Goal: Task Accomplishment & Management: Complete application form

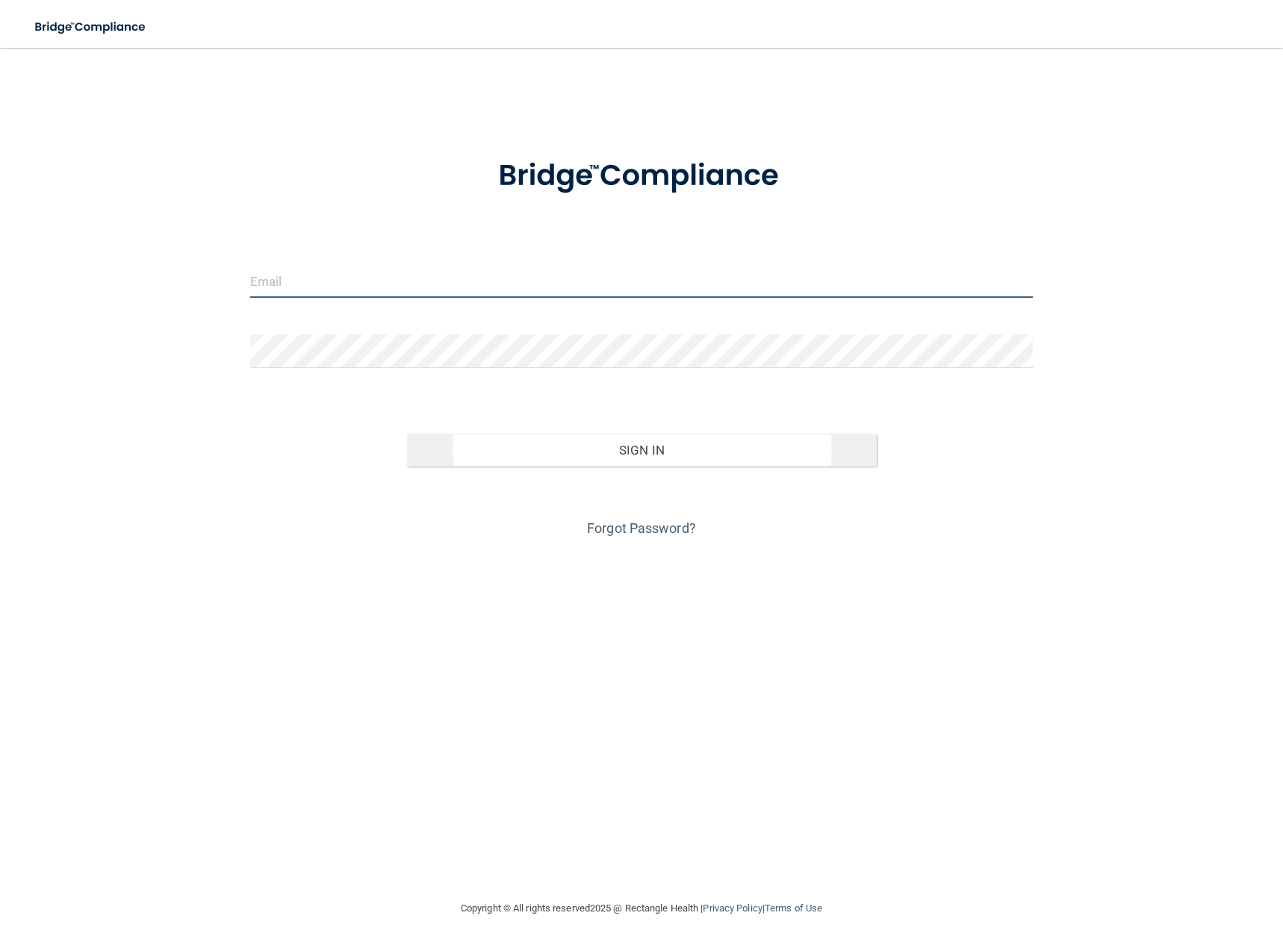
type input "[EMAIL_ADDRESS][DOMAIN_NAME]"
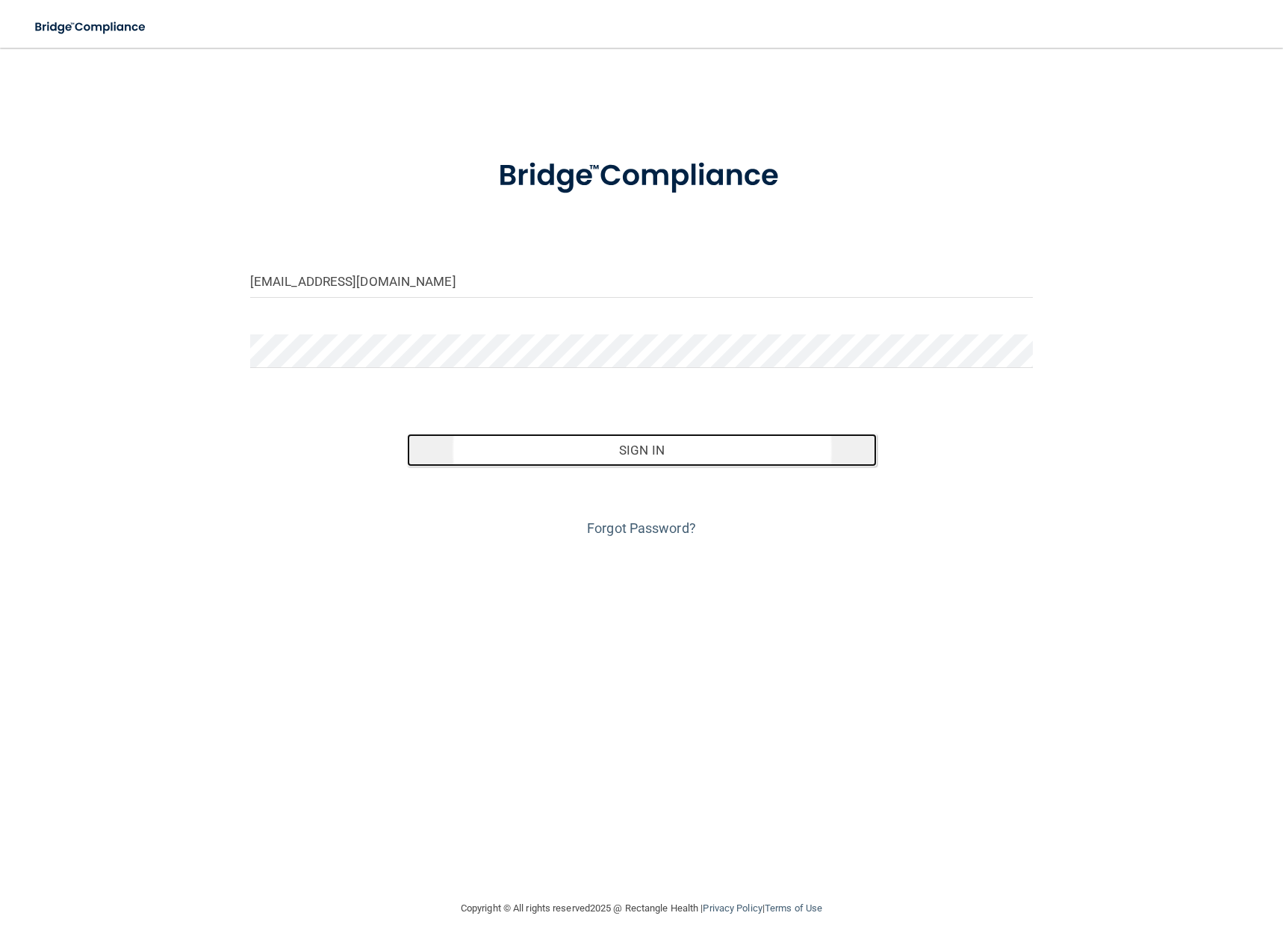
click at [637, 448] on button "Sign In" at bounding box center [642, 450] width 470 height 33
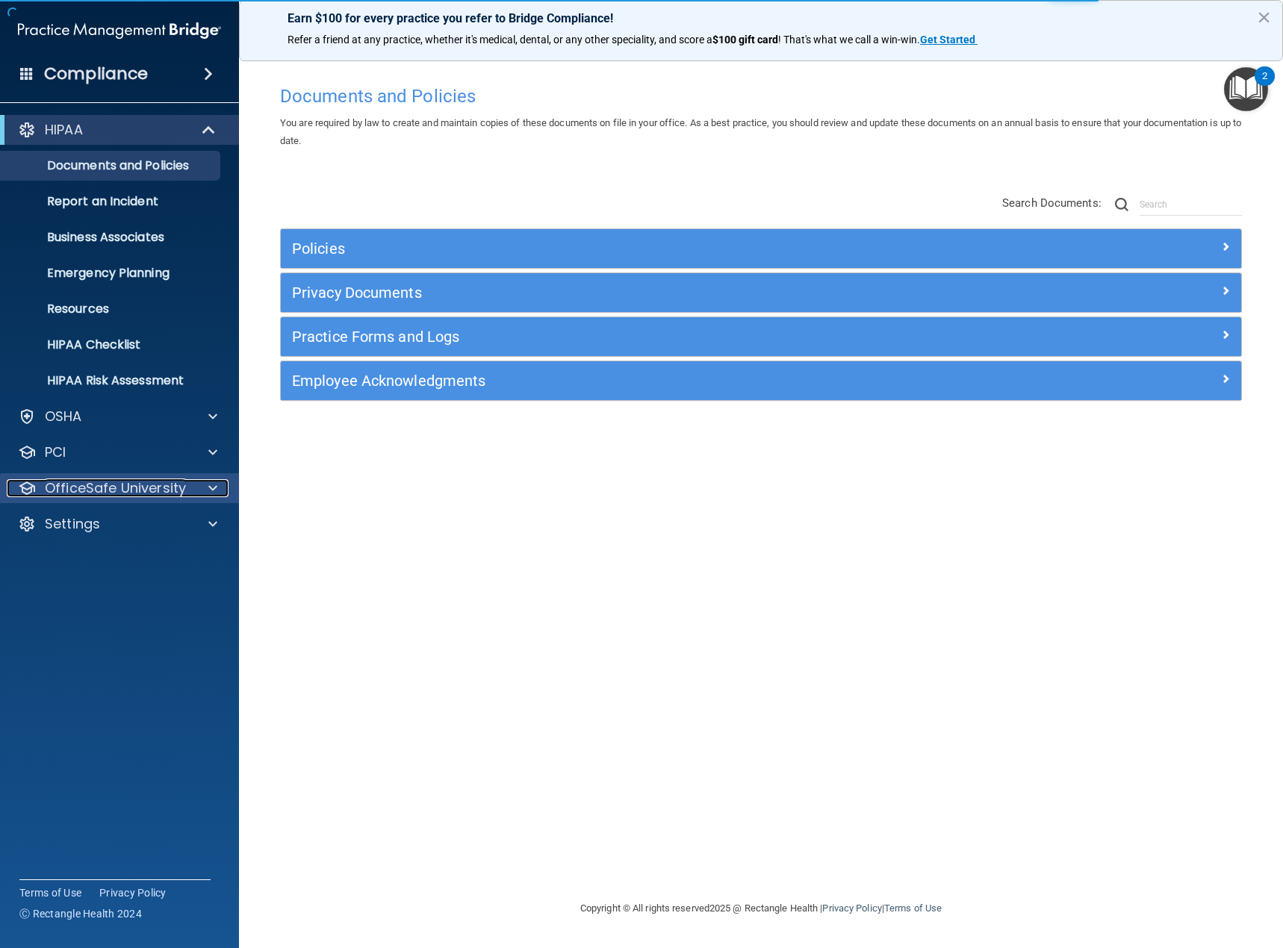
click at [132, 484] on p "OfficeSafe University" at bounding box center [115, 488] width 141 height 18
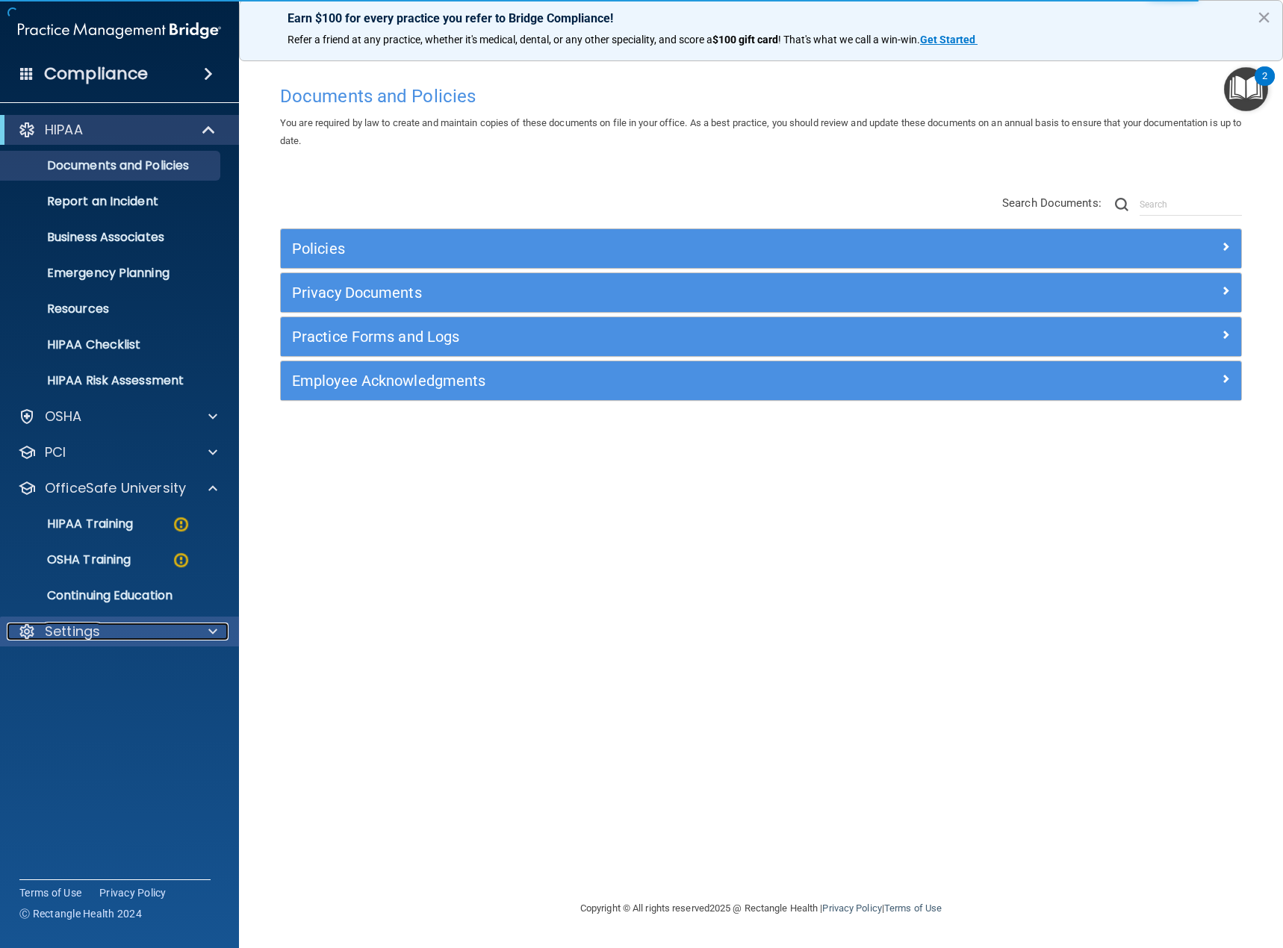
click at [107, 626] on div "Settings" at bounding box center [99, 632] width 185 height 18
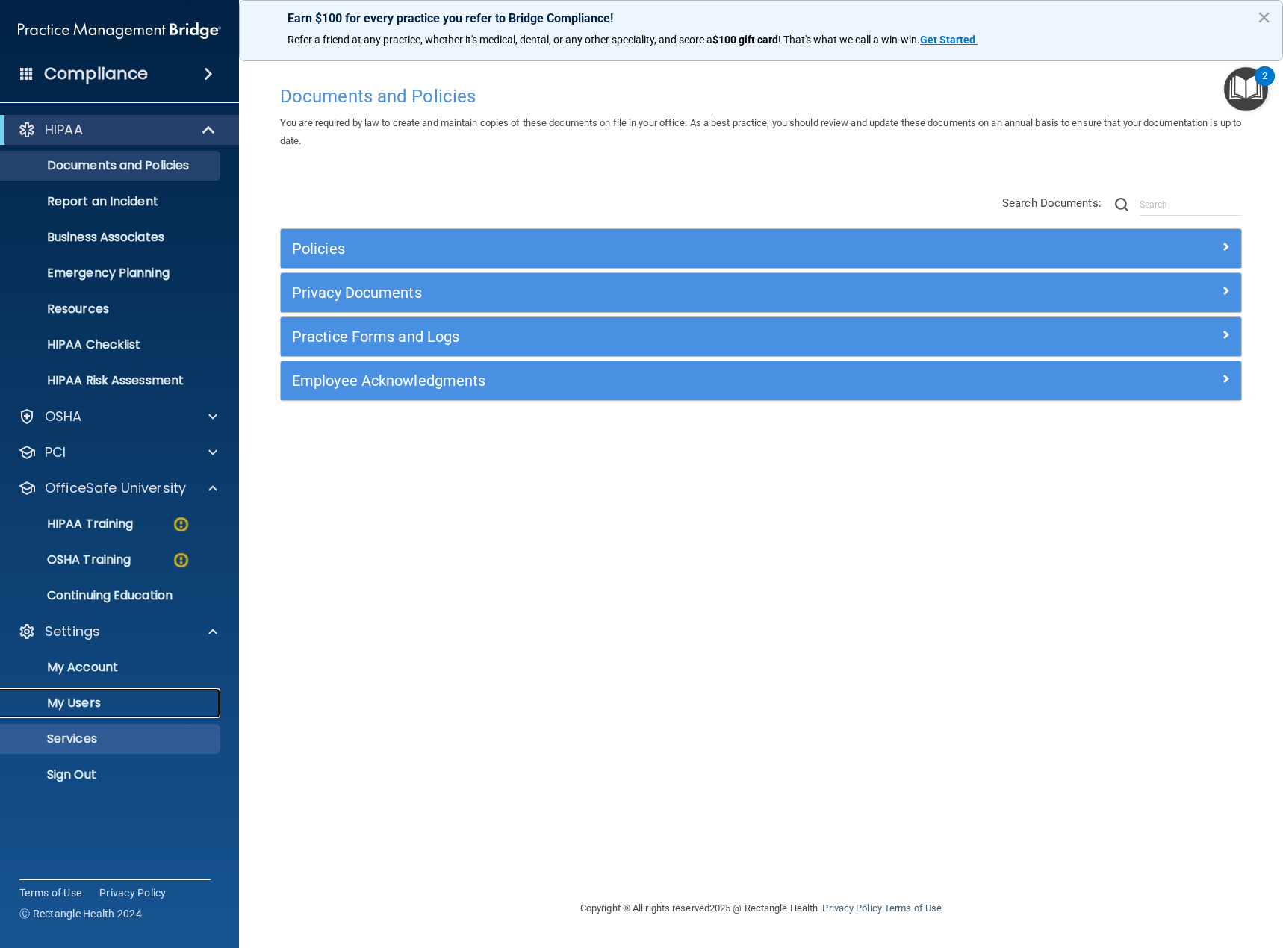
click at [96, 699] on p "My Users" at bounding box center [112, 703] width 204 height 15
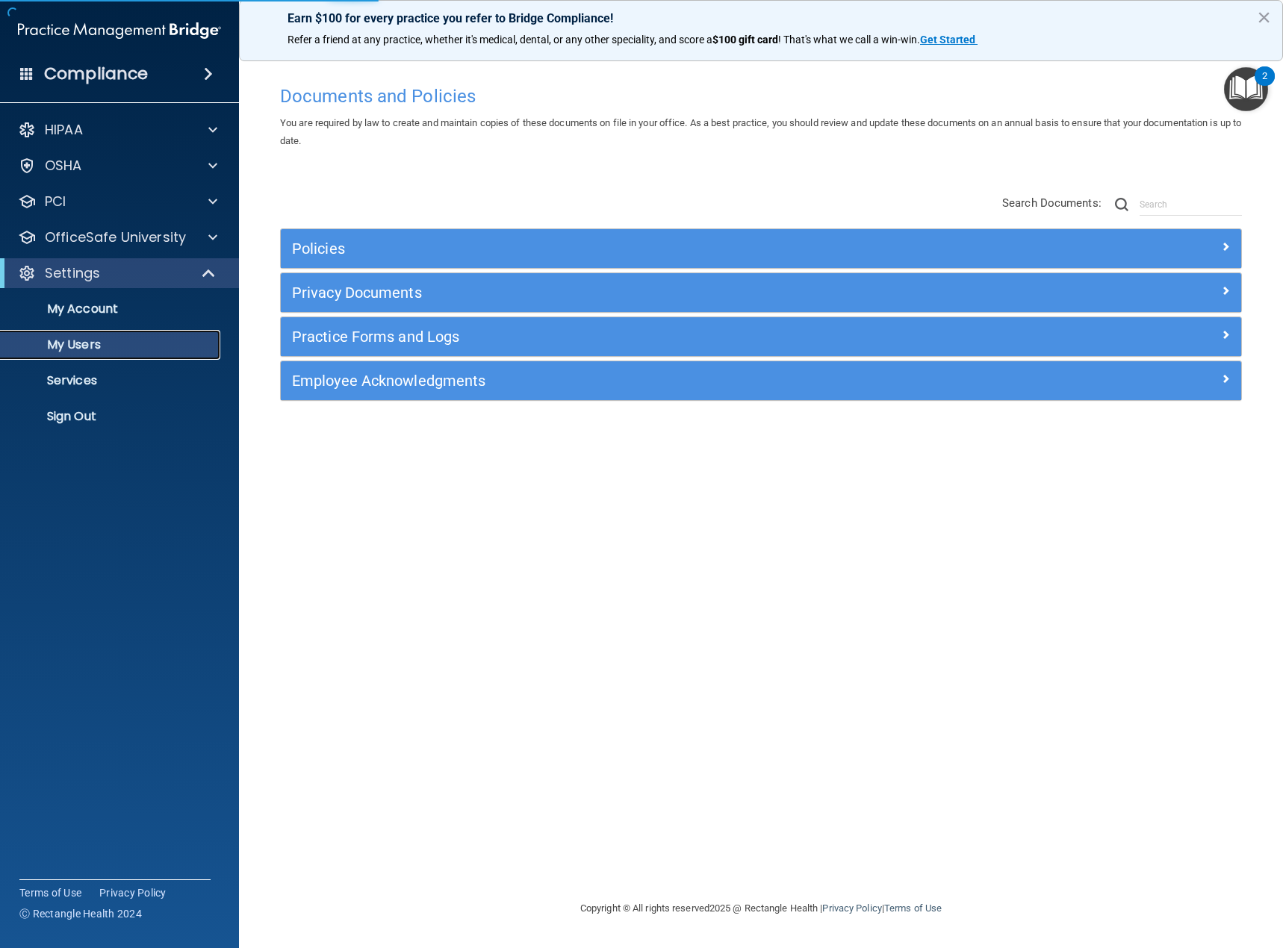
select select "20"
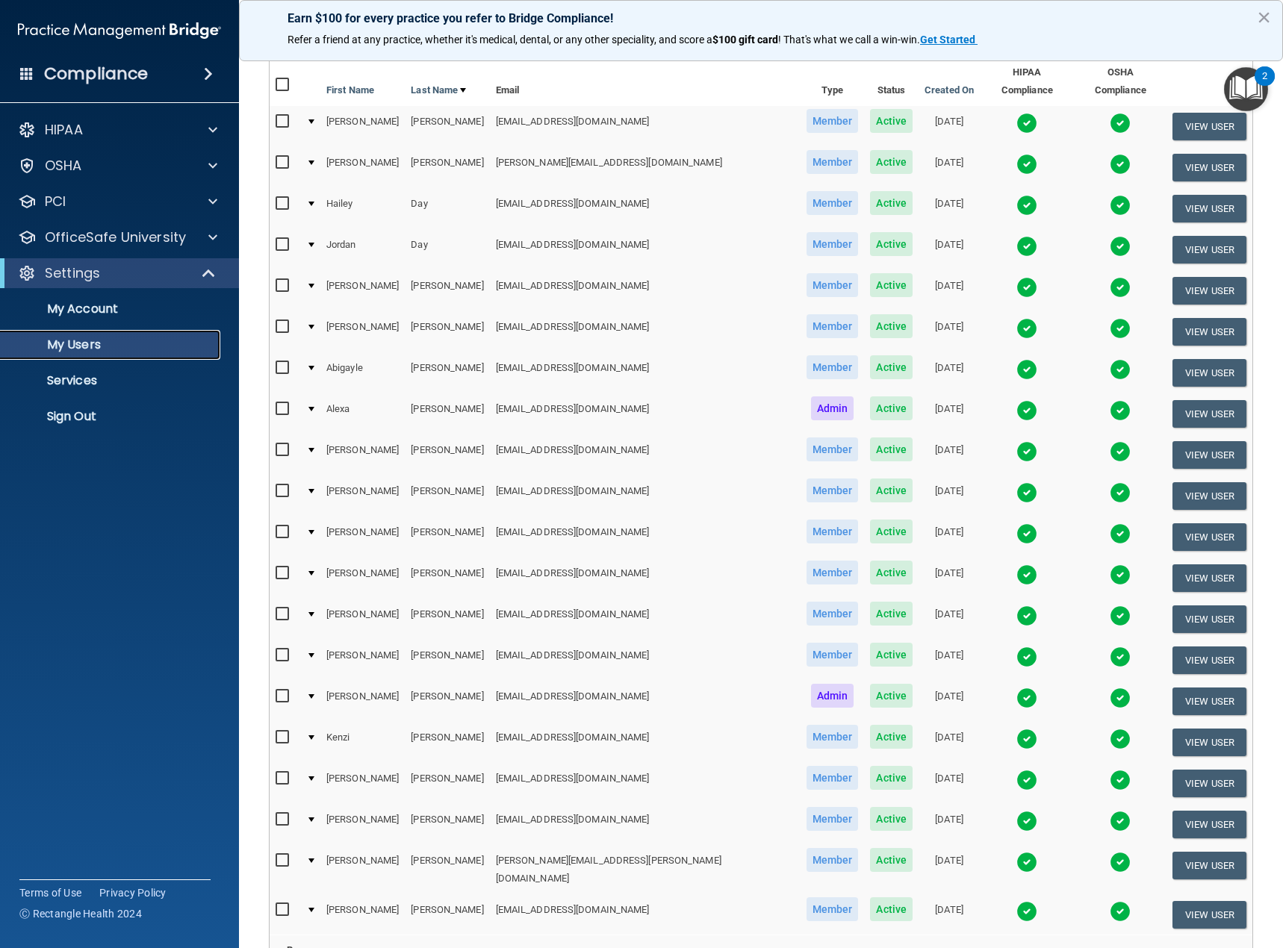
scroll to position [288, 0]
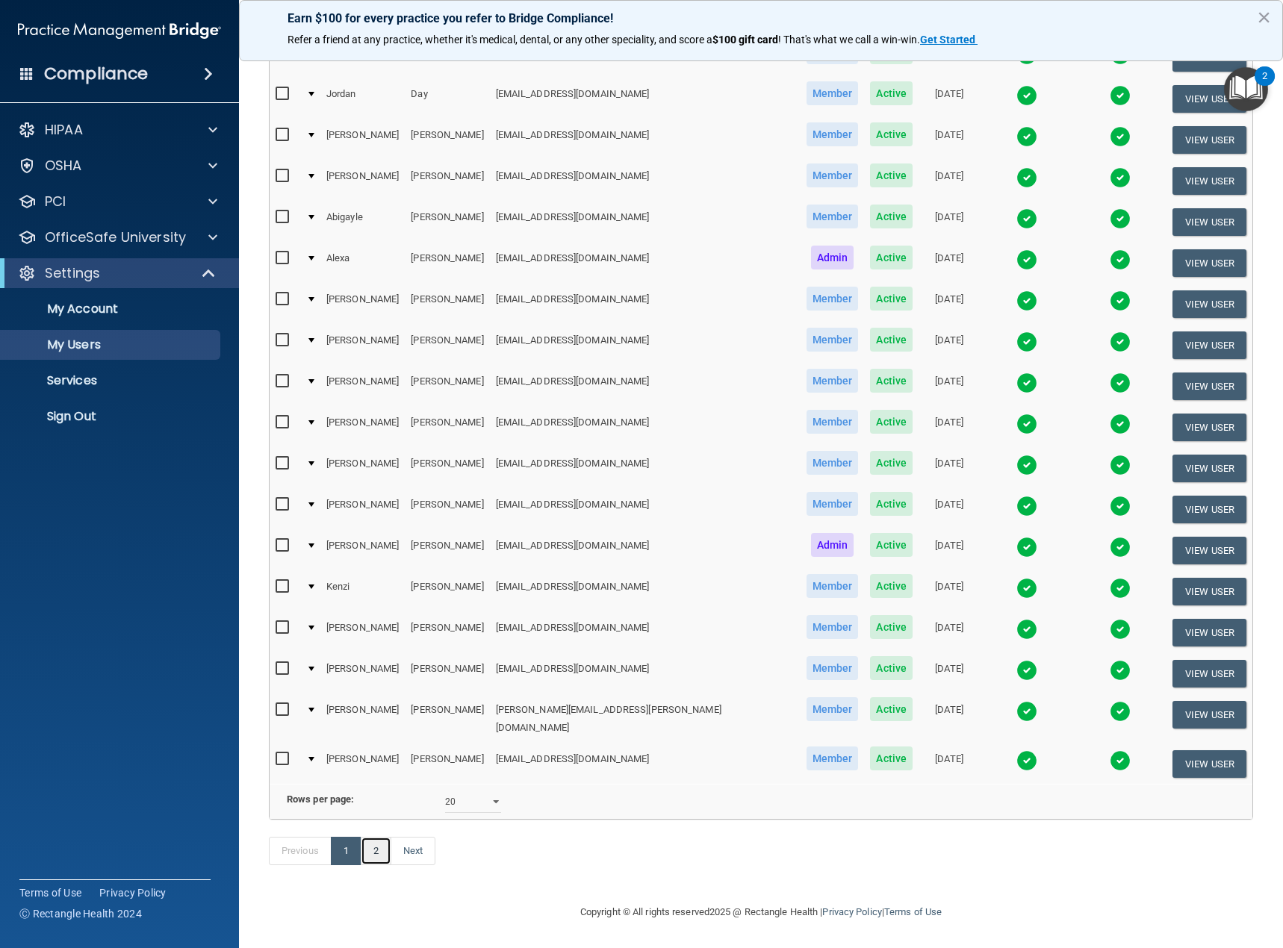
click at [367, 848] on link "2" at bounding box center [376, 851] width 31 height 28
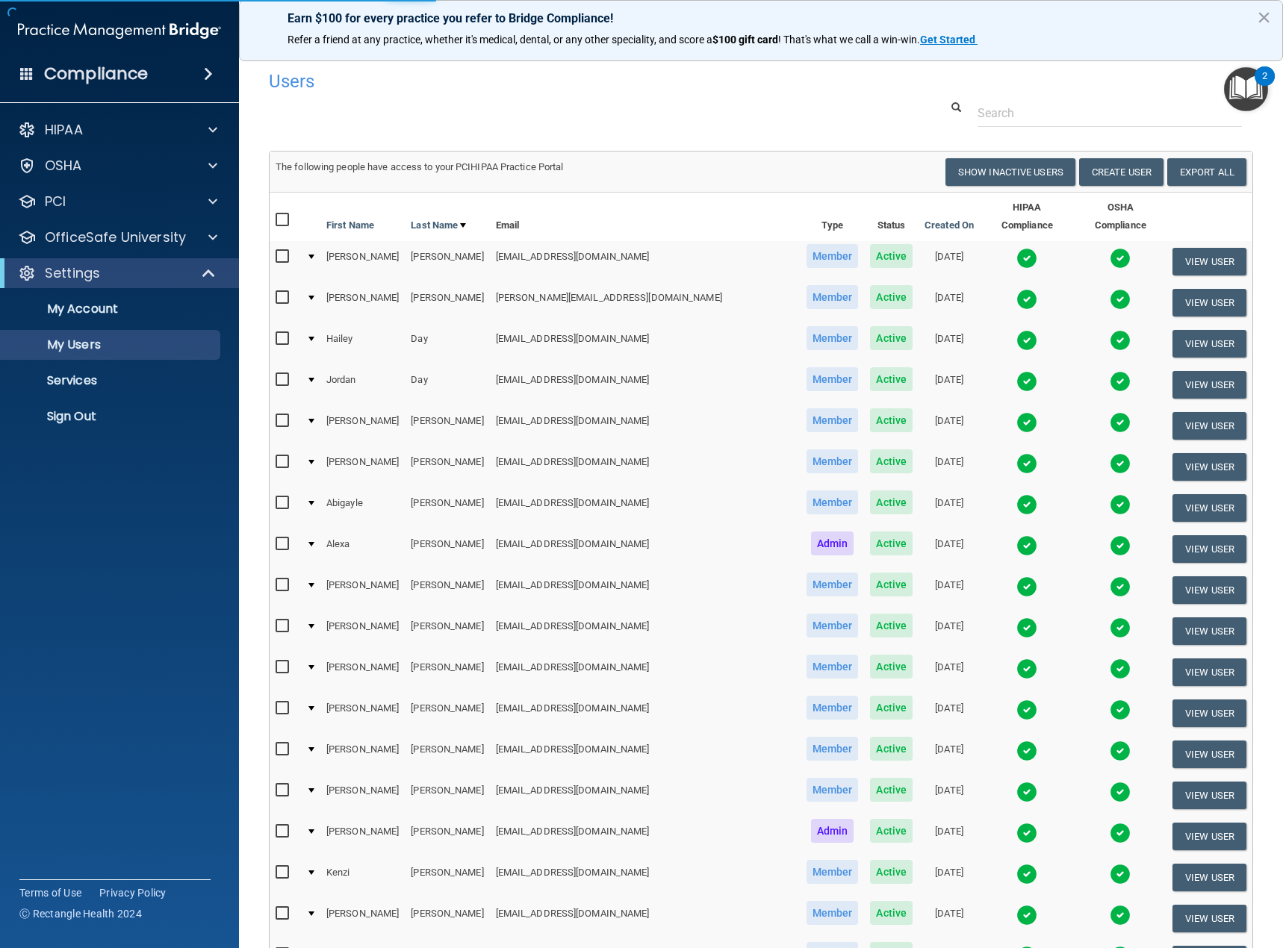
select select "20"
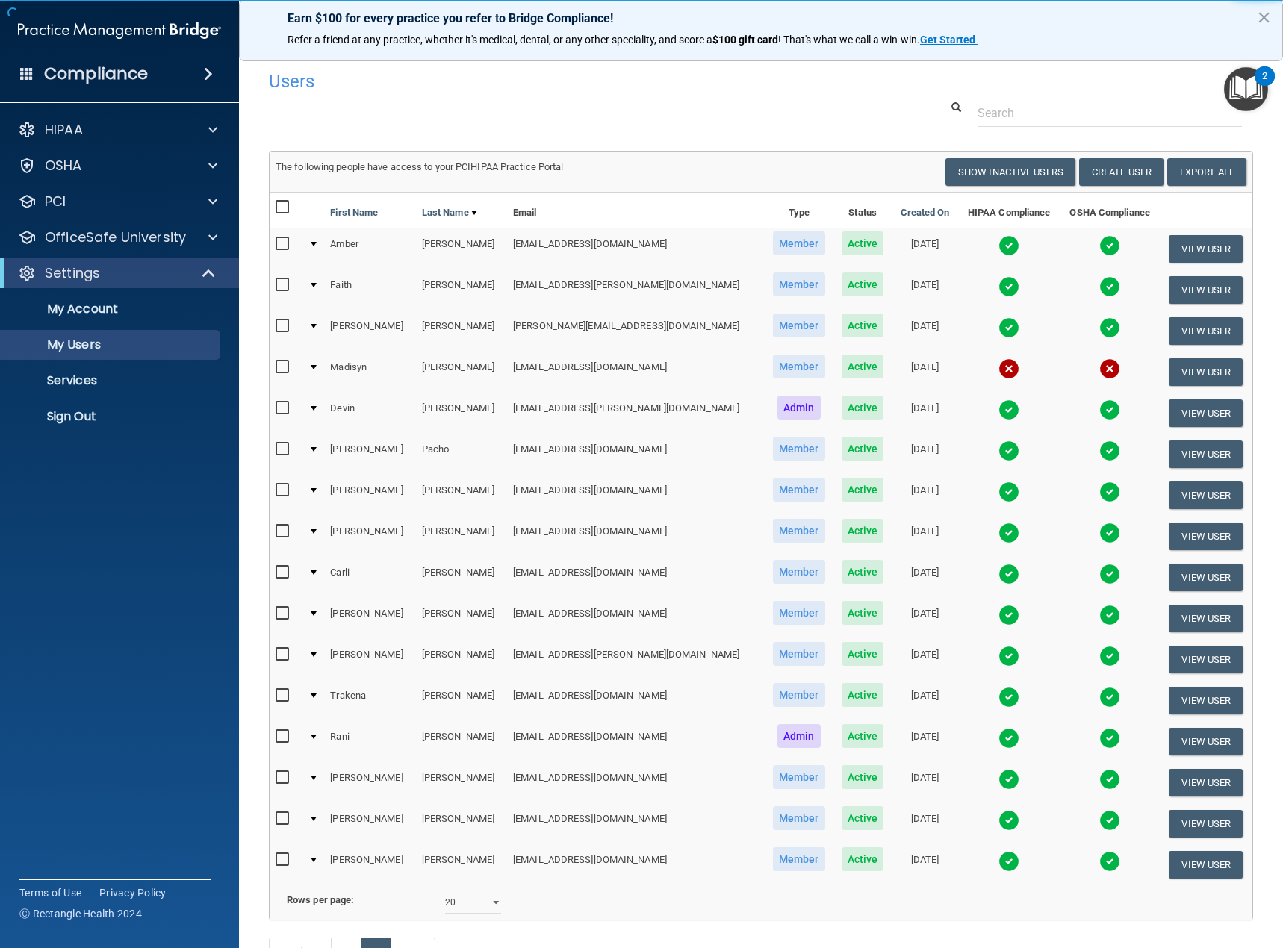
scroll to position [123, 0]
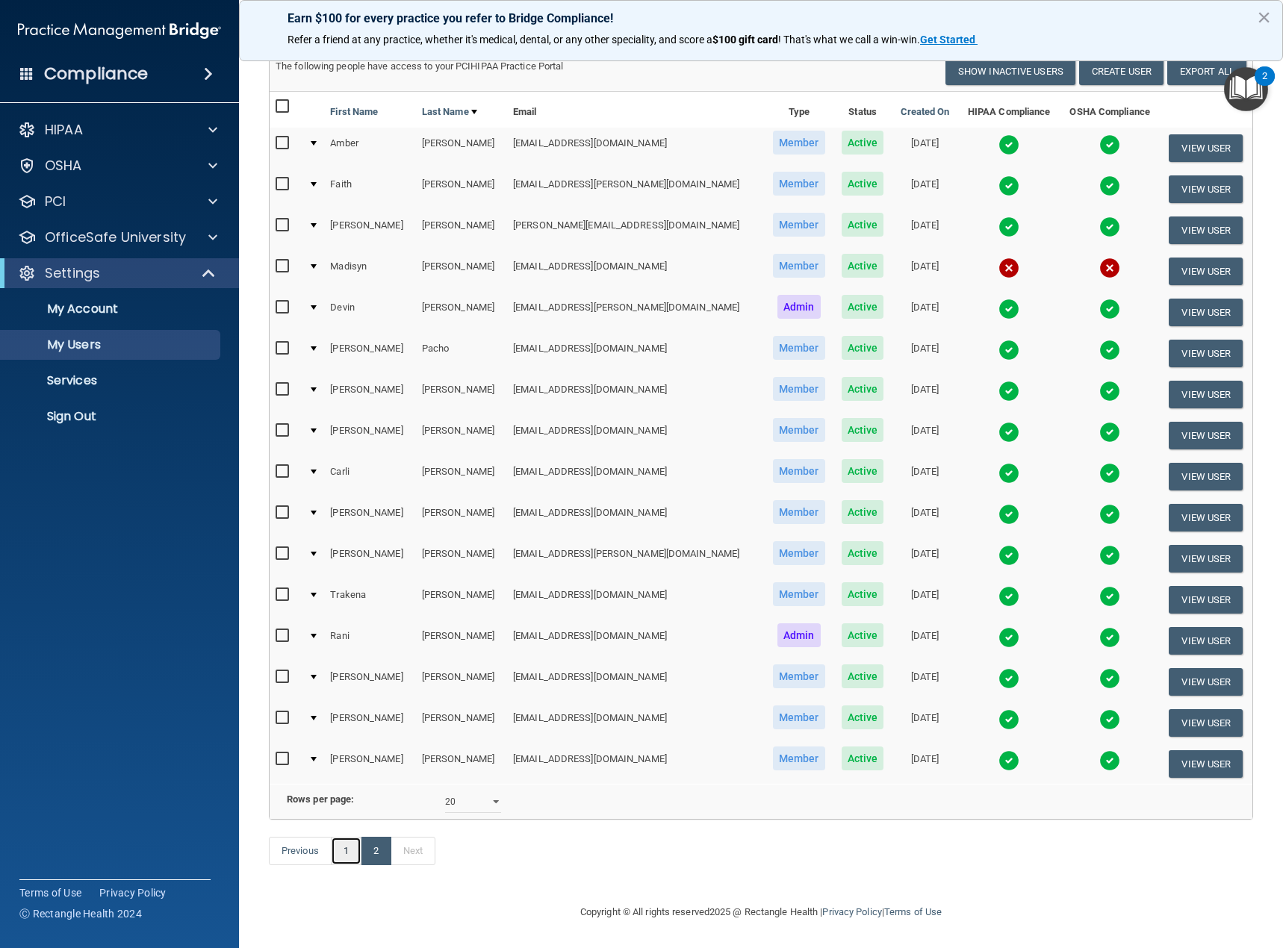
click at [346, 850] on link "1" at bounding box center [346, 851] width 31 height 28
select select "20"
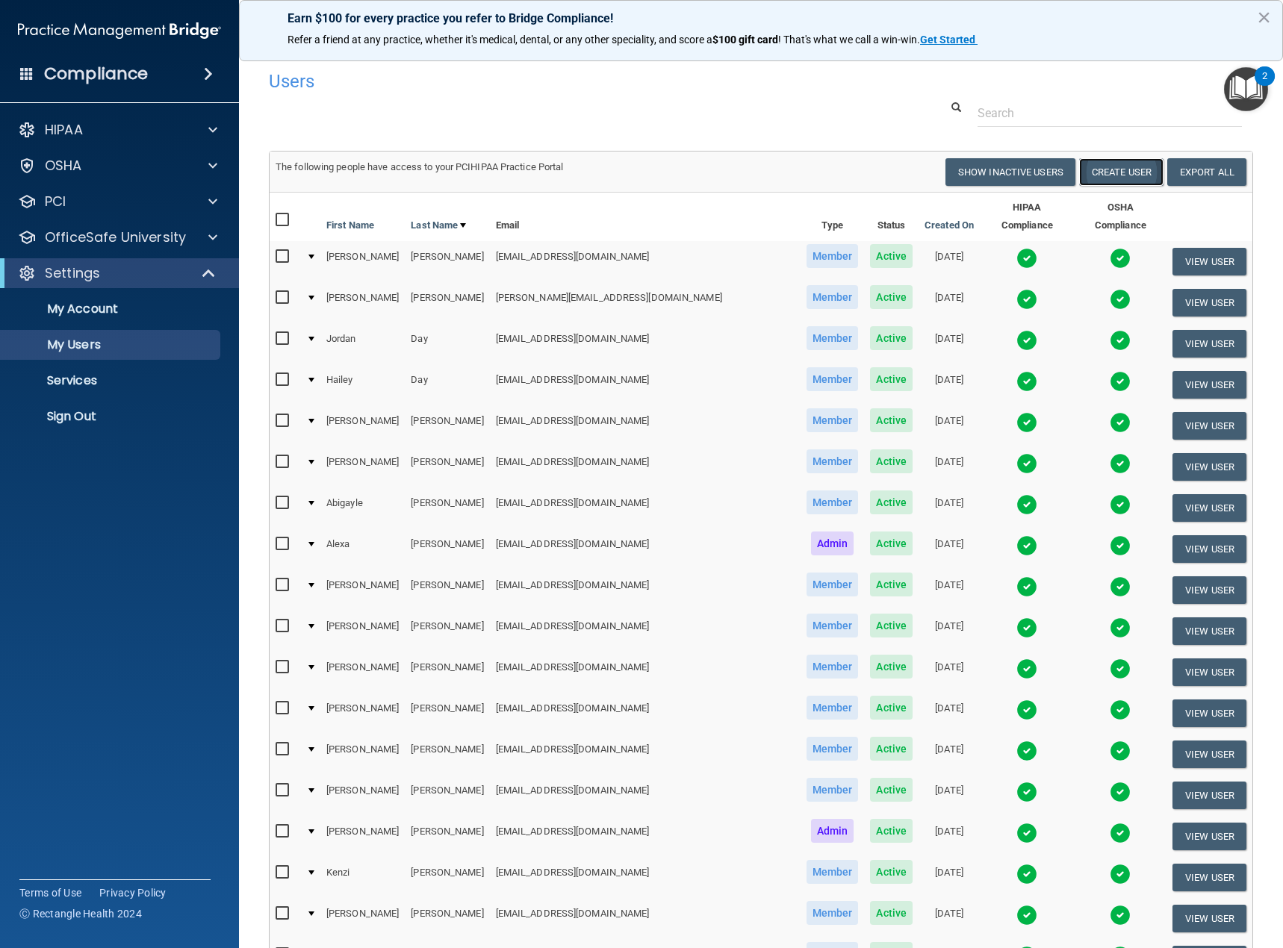
click at [1120, 175] on button "Create User" at bounding box center [1121, 172] width 84 height 28
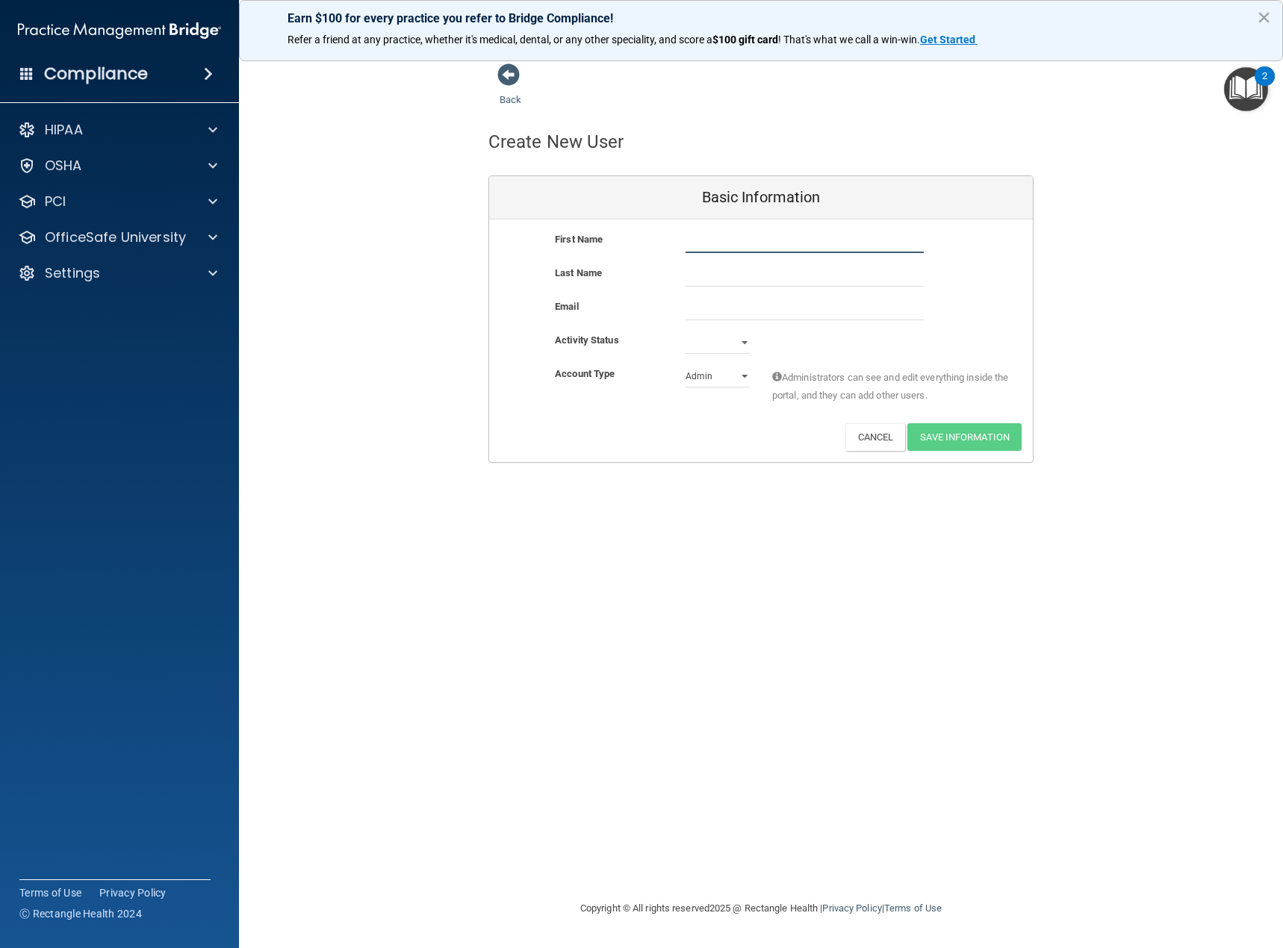
click at [709, 247] on input "text" at bounding box center [805, 242] width 238 height 22
type input "[PERSON_NAME]"
click at [697, 280] on input "text" at bounding box center [805, 275] width 238 height 22
type input "[PERSON_NAME]"
click at [704, 313] on input "email" at bounding box center [805, 309] width 238 height 22
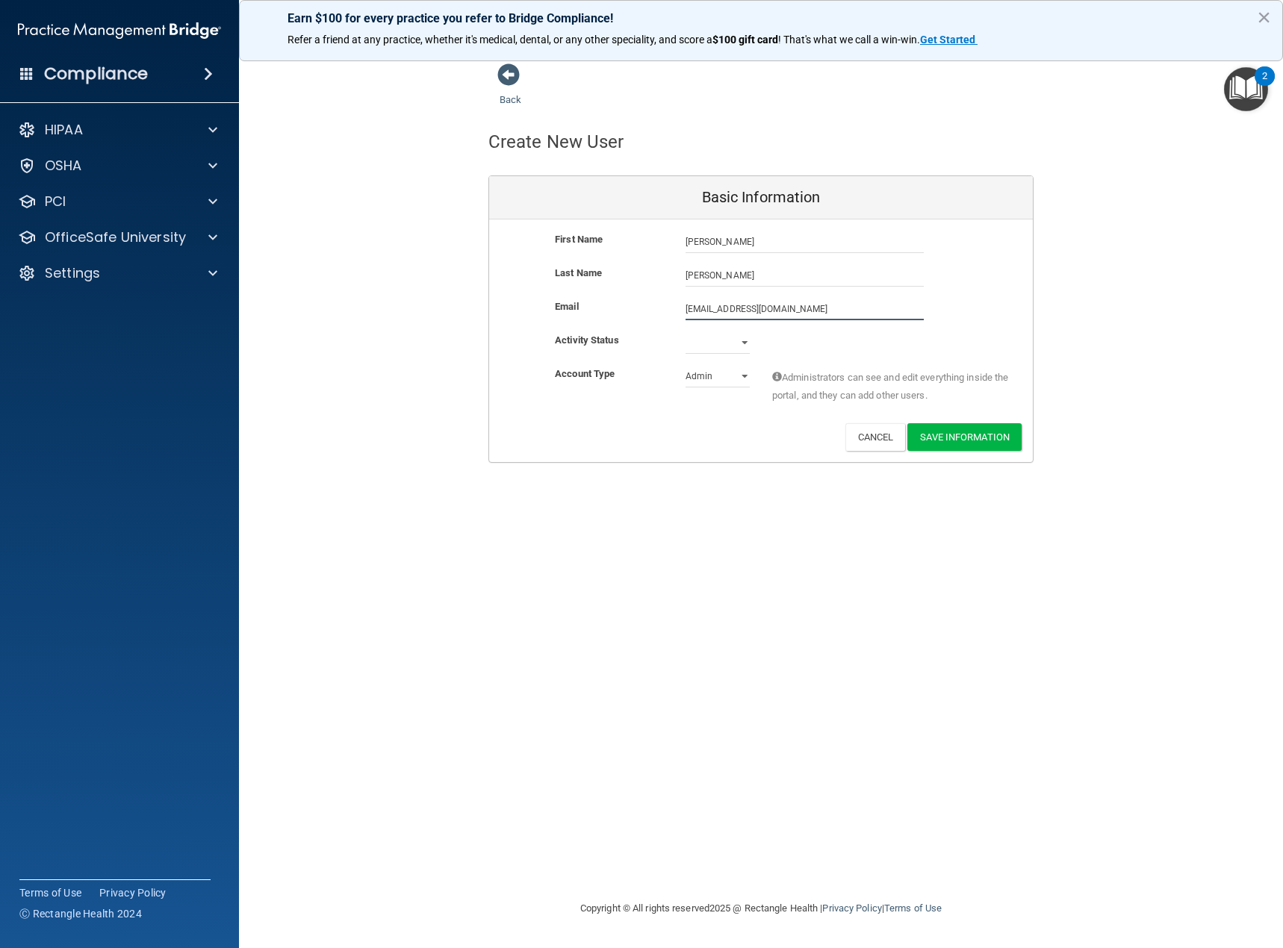
type input "[EMAIL_ADDRESS][DOMAIN_NAME]"
click at [742, 345] on select "Active Inactive" at bounding box center [718, 343] width 64 height 22
select select "active"
click at [686, 332] on select "Active Inactive" at bounding box center [718, 343] width 64 height 22
click at [744, 379] on select "Admin Member" at bounding box center [718, 376] width 64 height 22
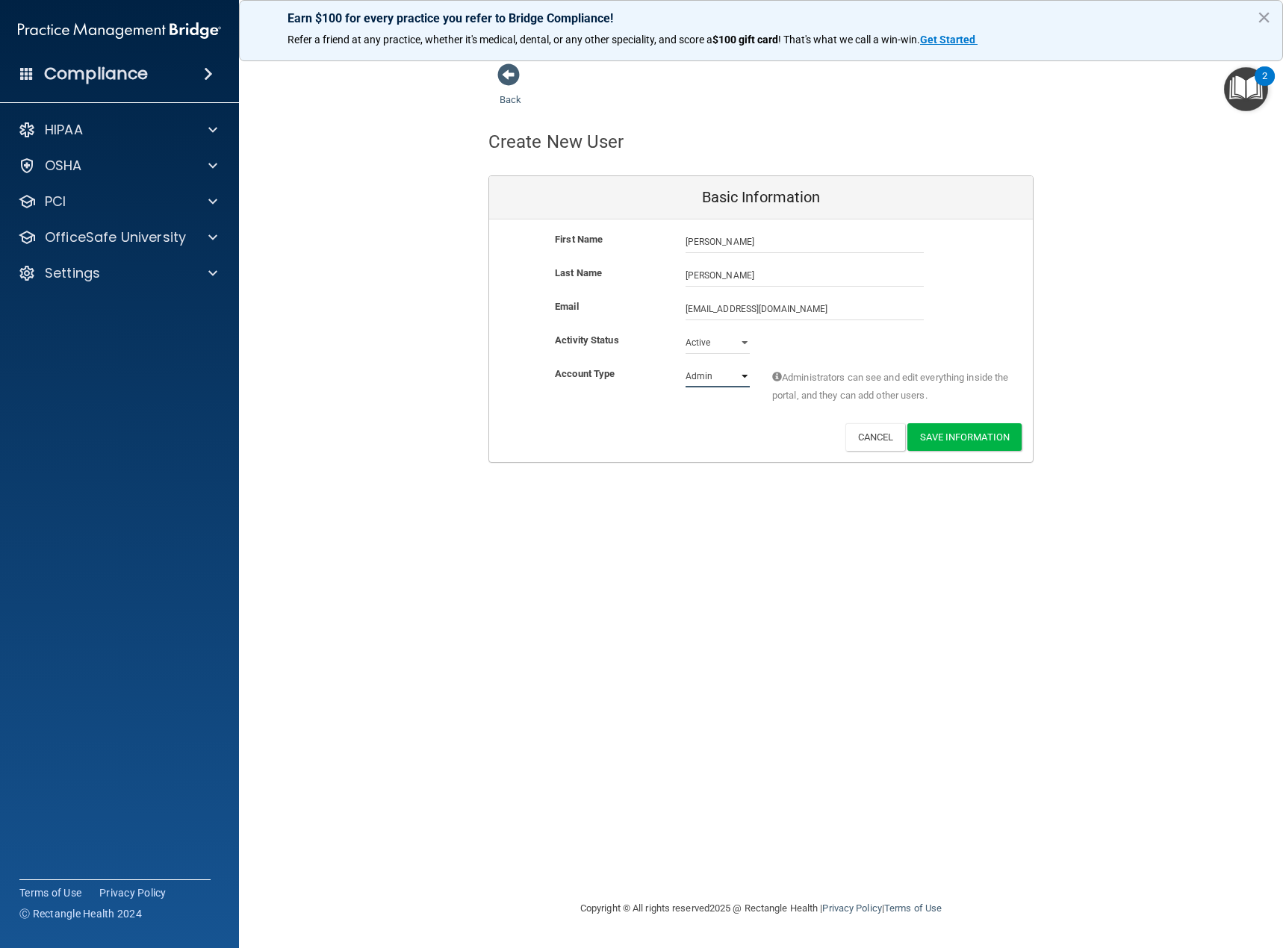
select select "practice_member"
click at [686, 365] on select "Admin Member" at bounding box center [718, 376] width 64 height 22
click at [970, 438] on button "Save Information" at bounding box center [964, 437] width 114 height 28
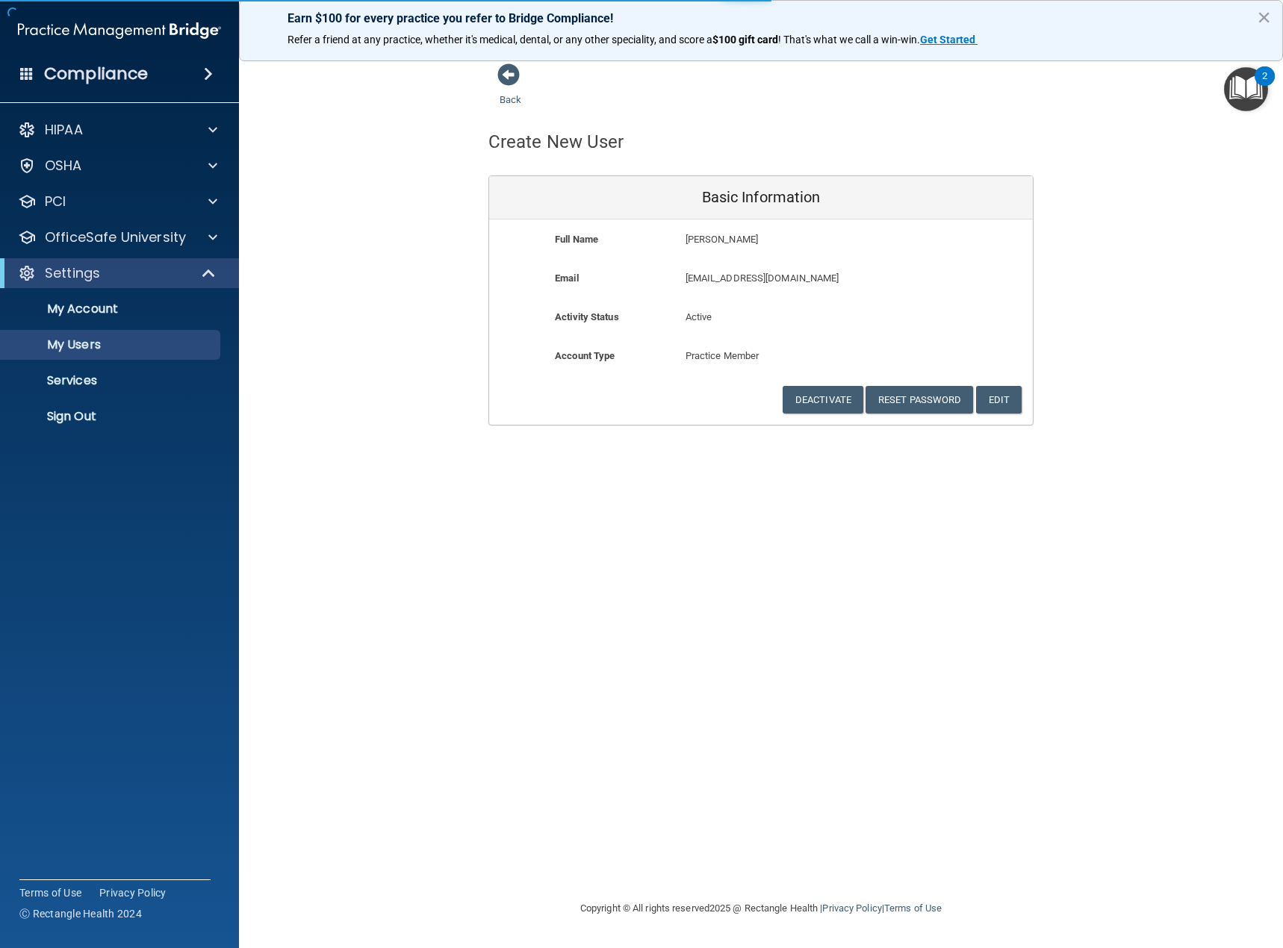
select select "20"
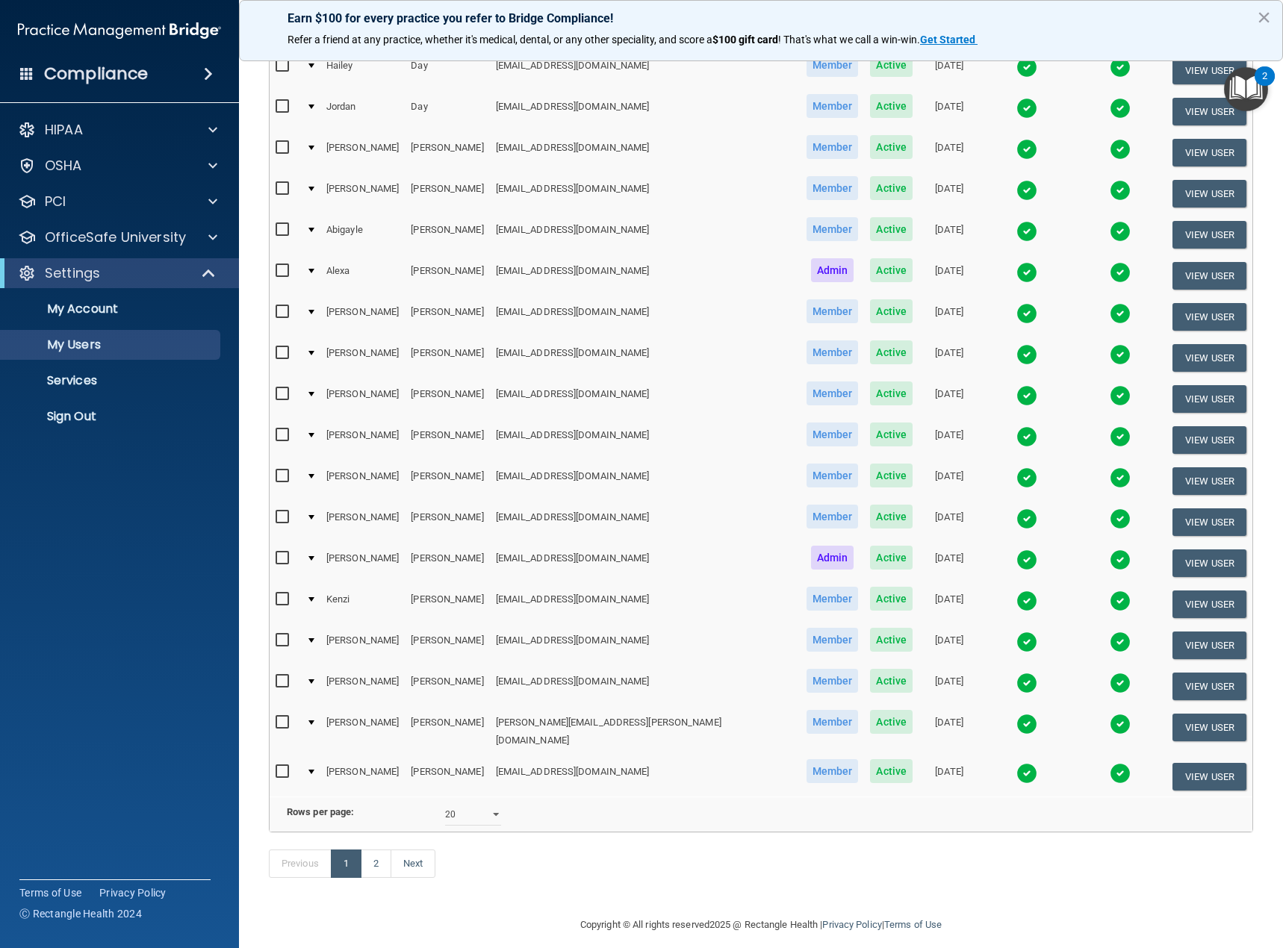
scroll to position [345, 0]
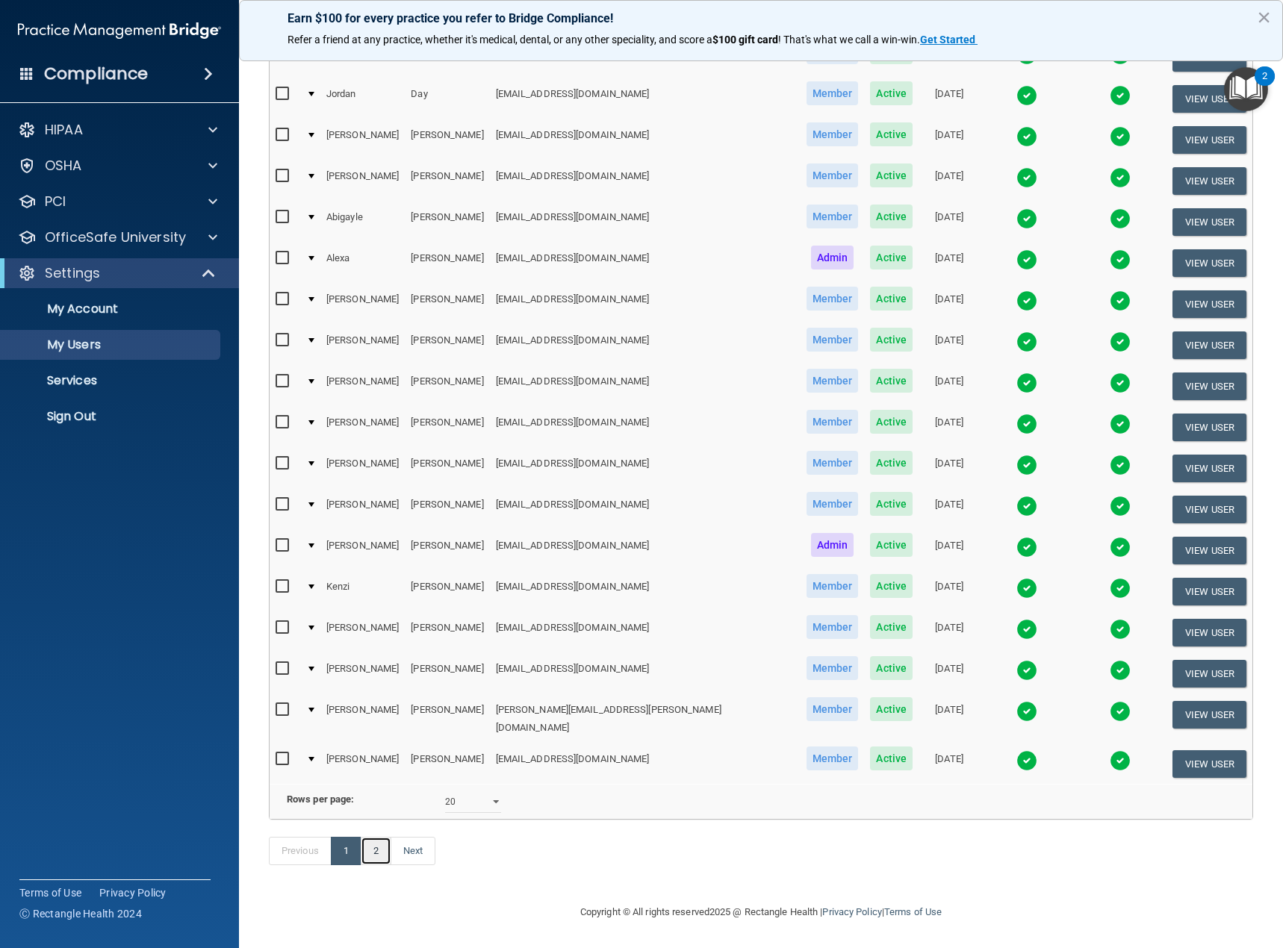
click at [376, 851] on link "2" at bounding box center [376, 851] width 31 height 28
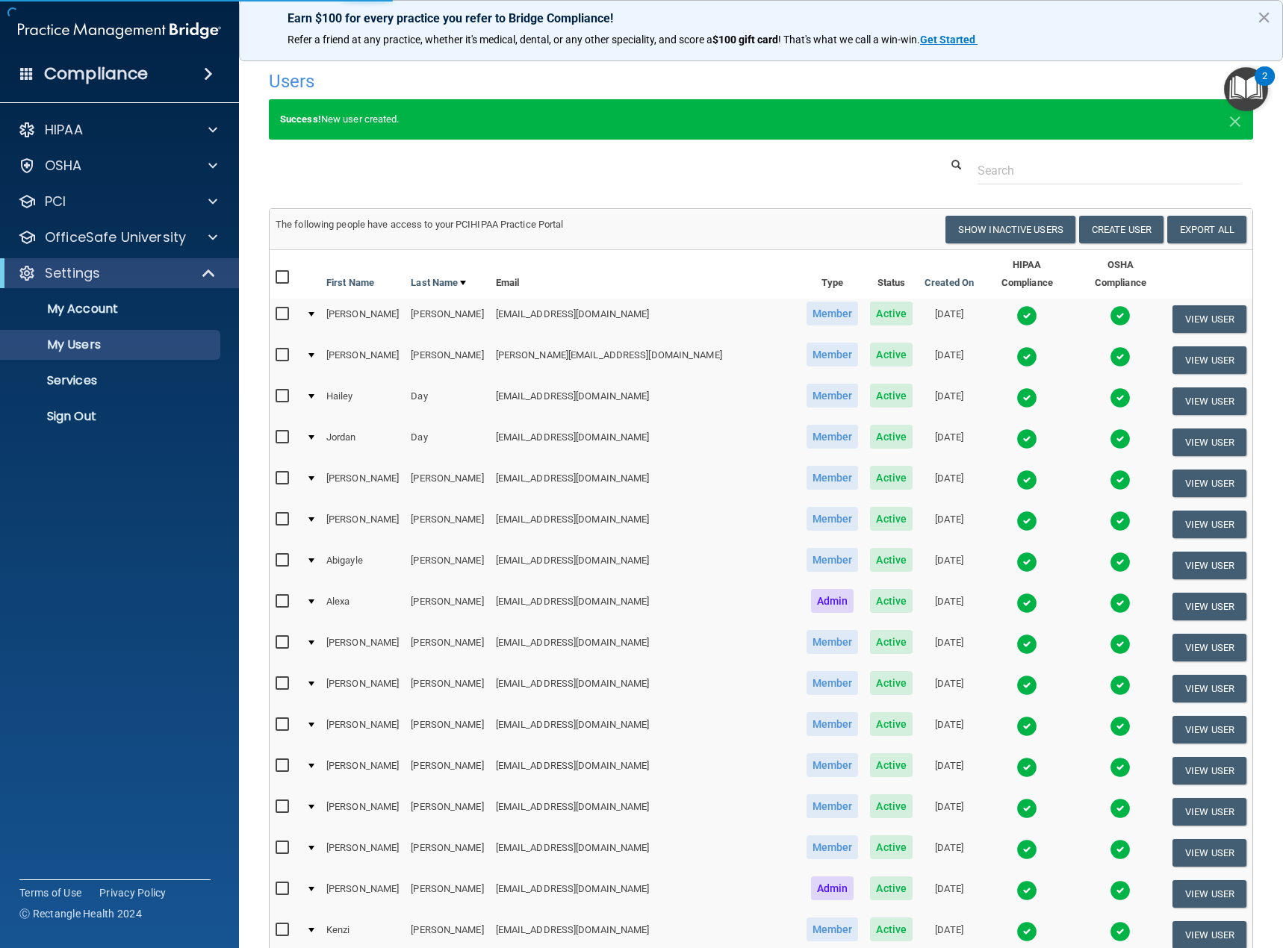
select select "20"
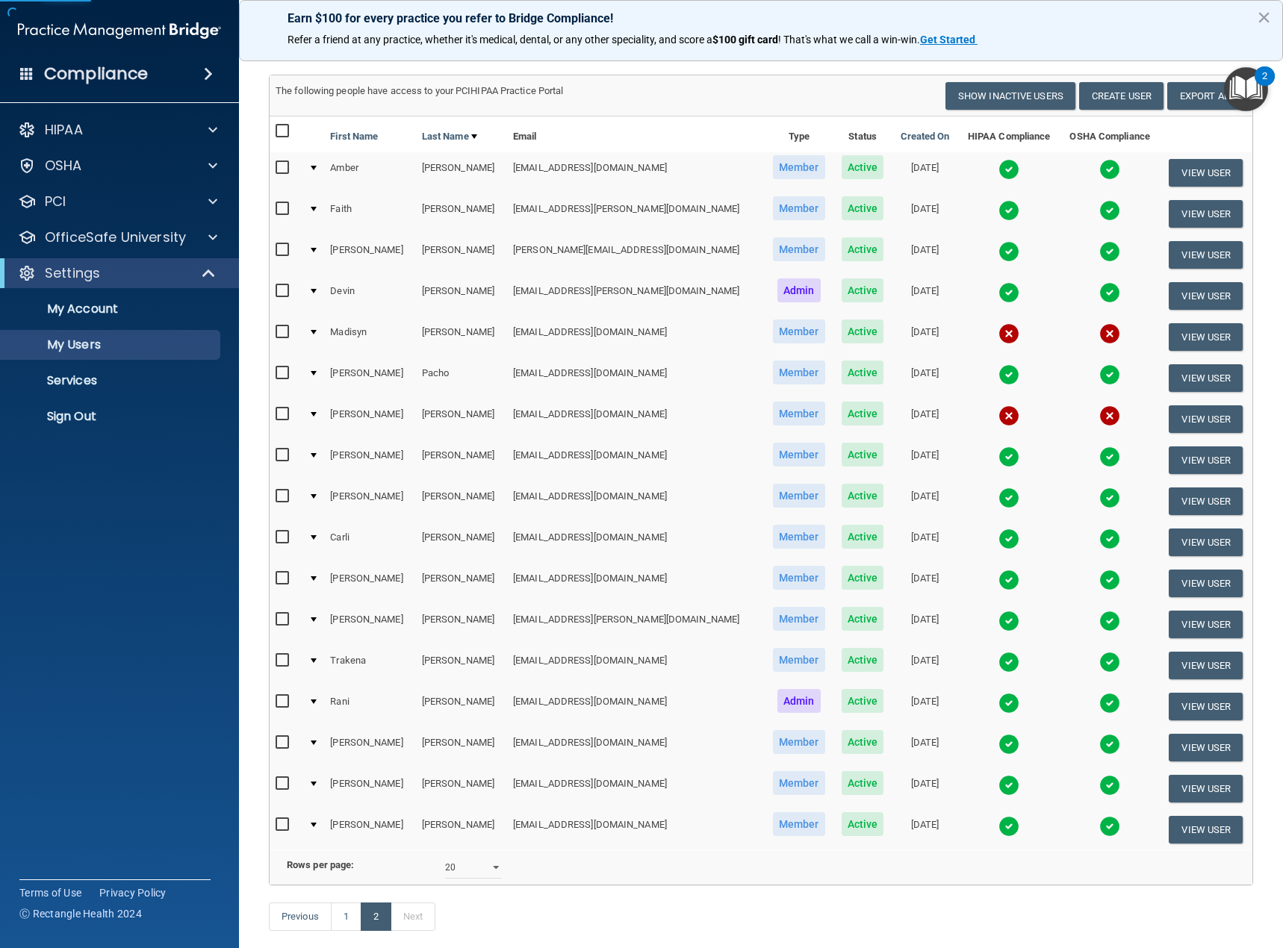
scroll to position [164, 0]
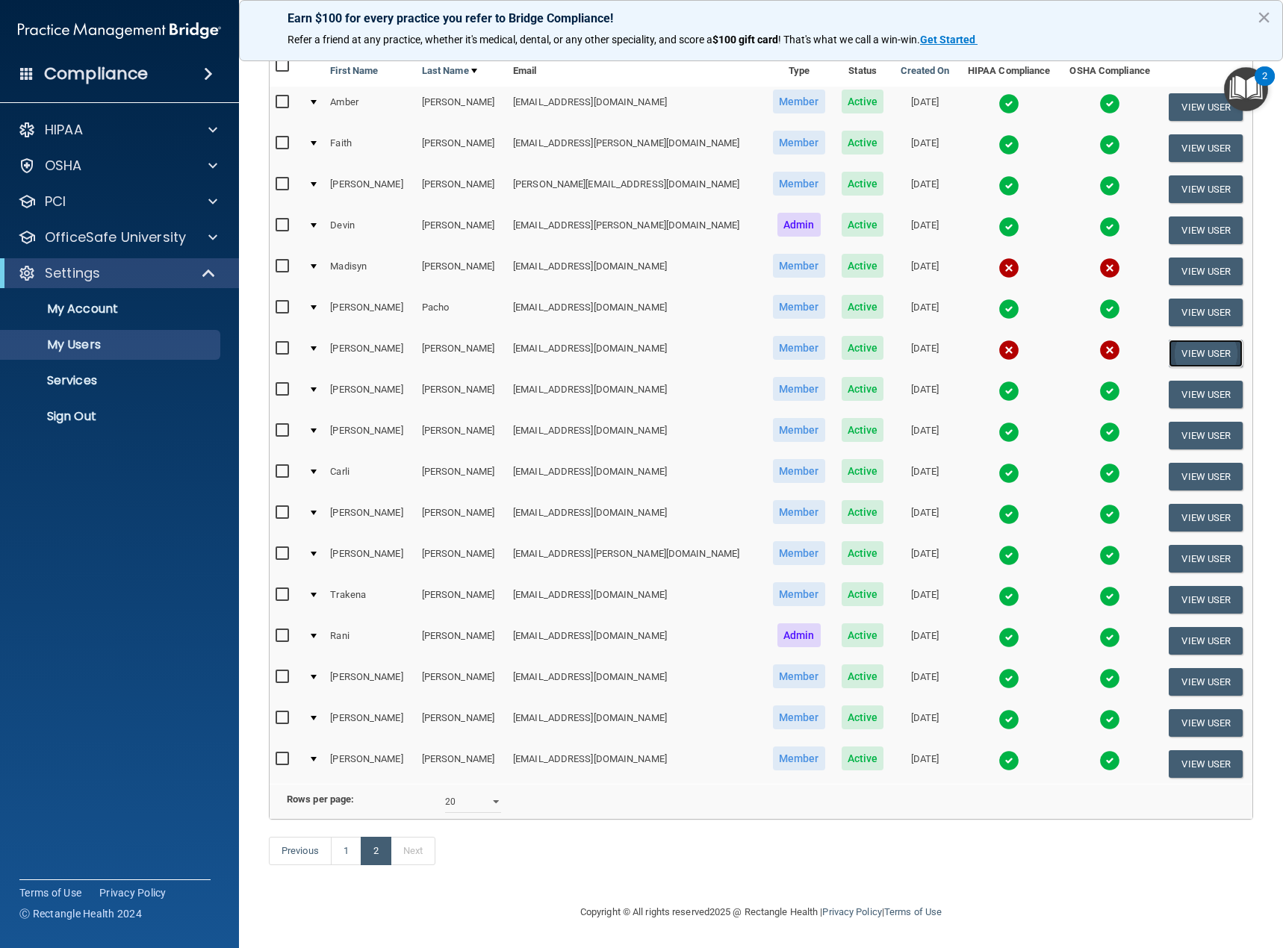
click at [1178, 340] on button "View User" at bounding box center [1206, 354] width 74 height 28
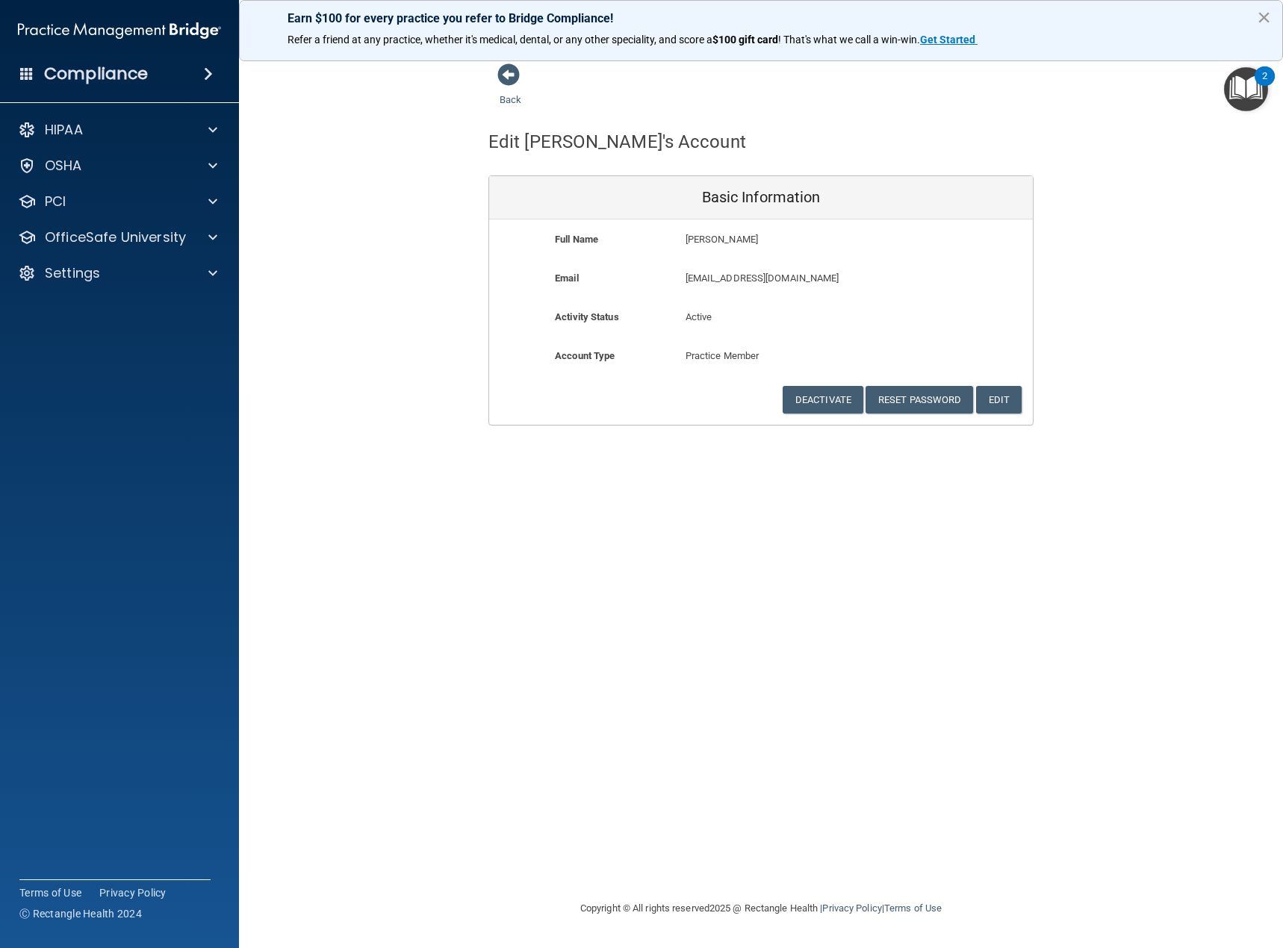
click at [1267, 13] on button "×" at bounding box center [1264, 17] width 14 height 24
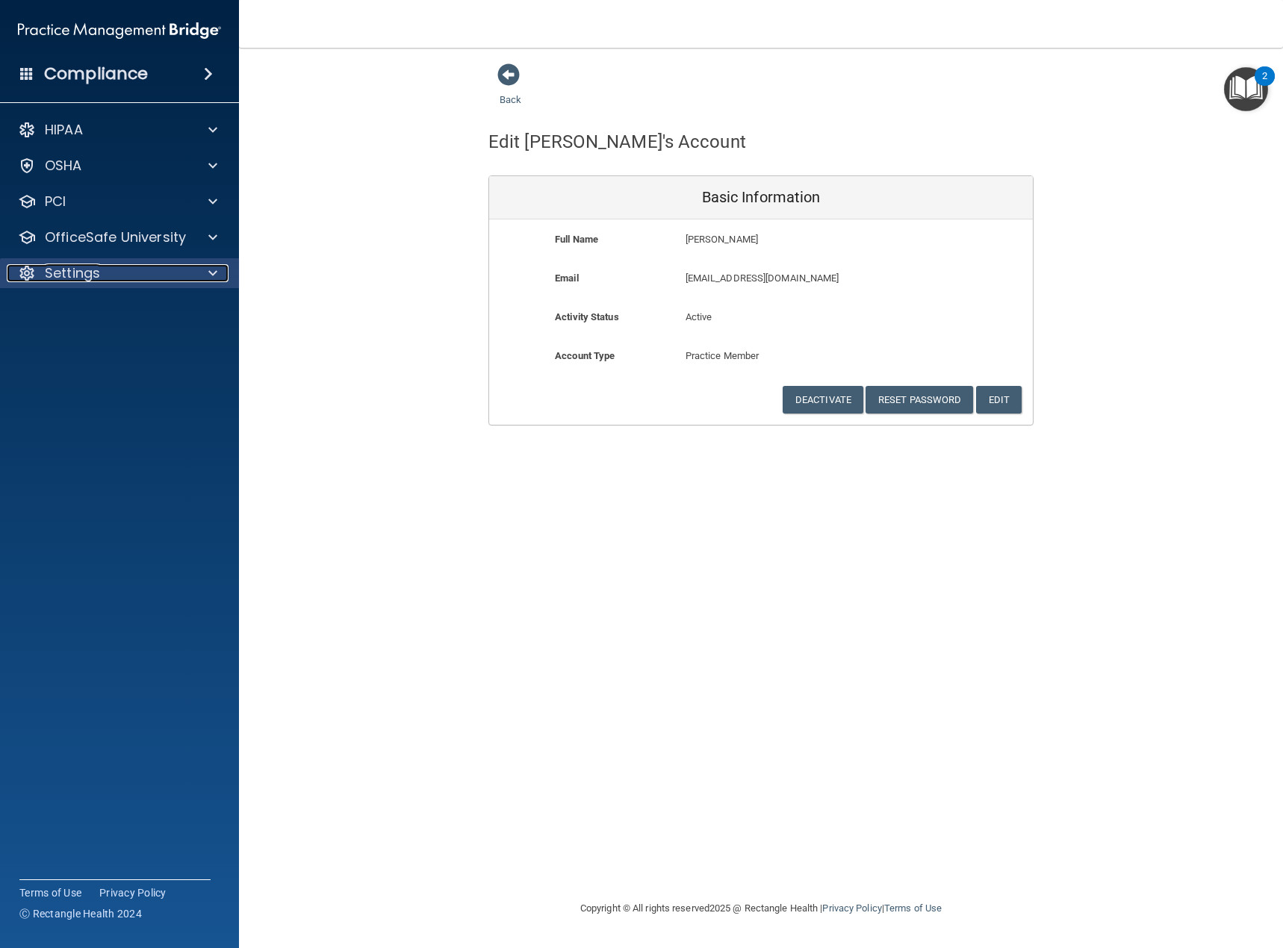
click at [63, 270] on p "Settings" at bounding box center [72, 273] width 55 height 18
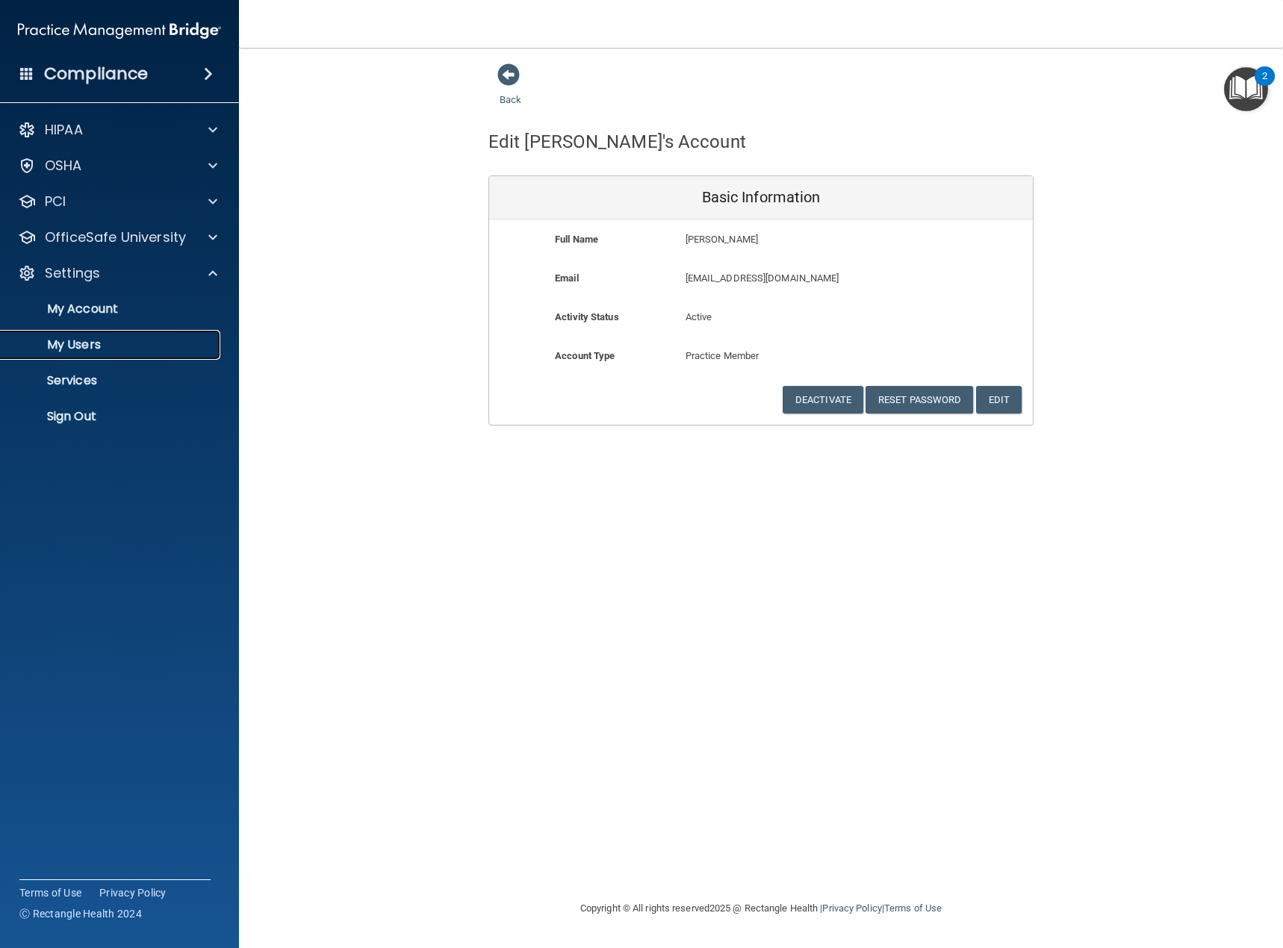
click at [81, 348] on p "My Users" at bounding box center [112, 345] width 204 height 15
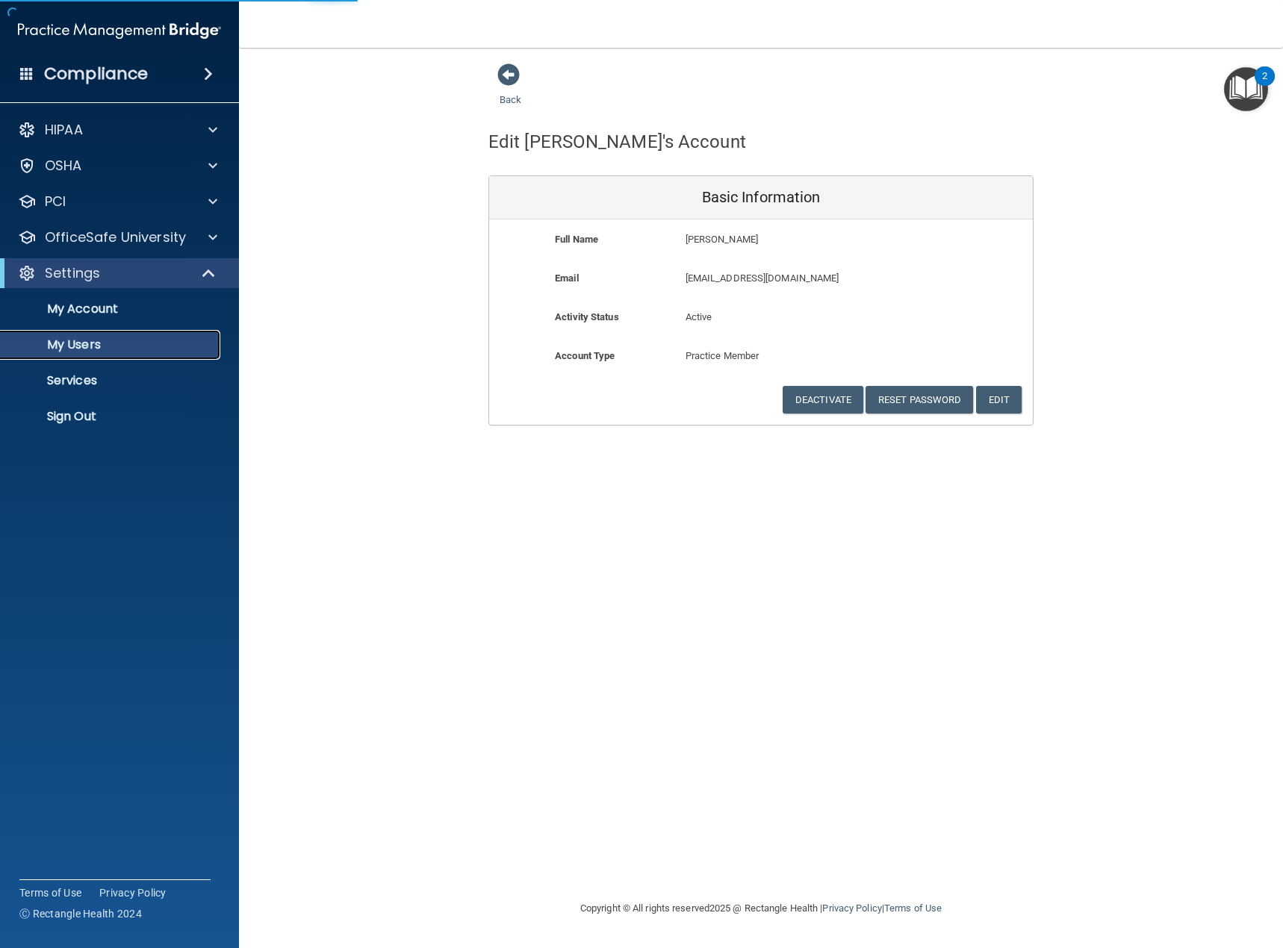
select select "20"
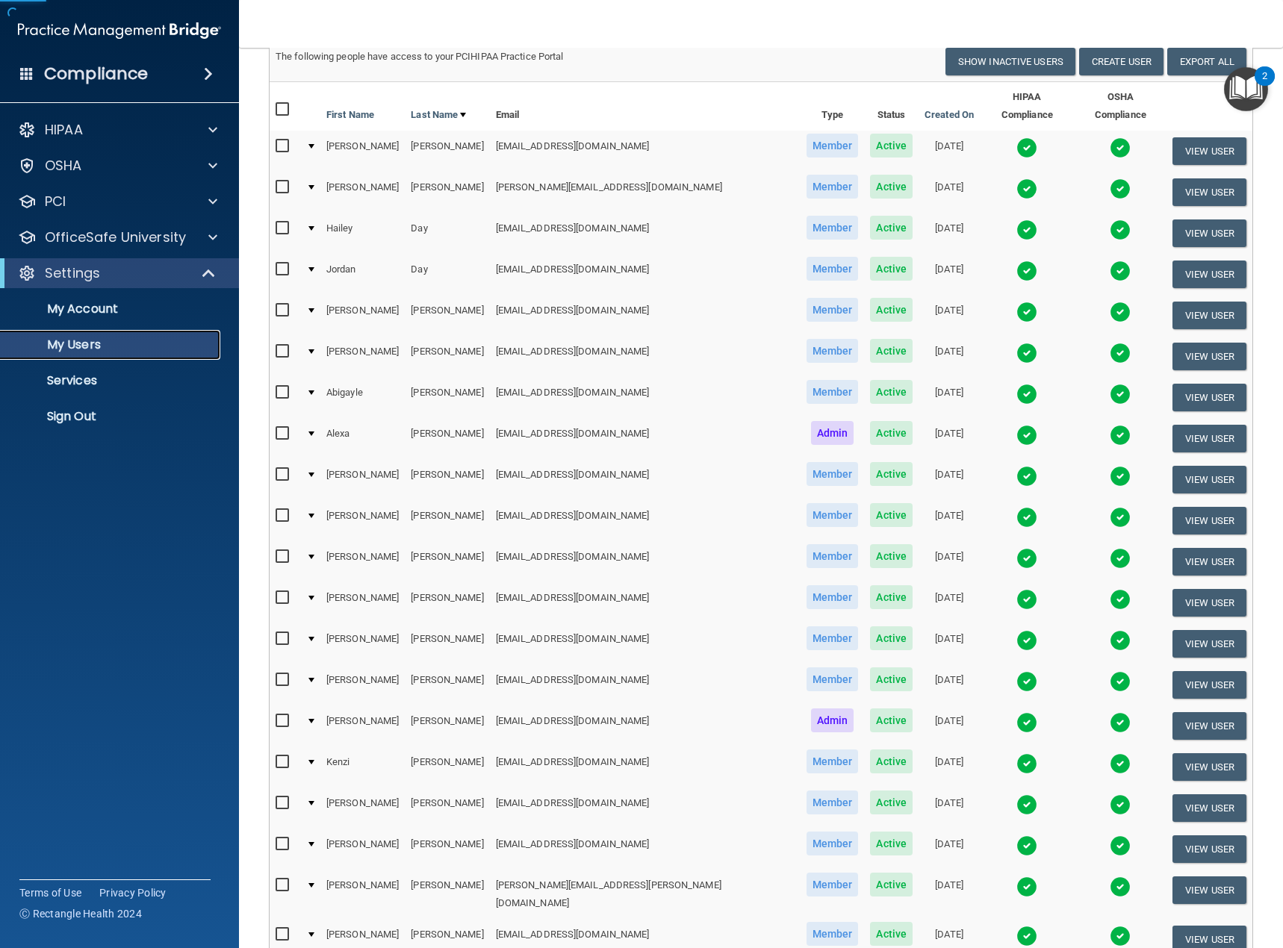
scroll to position [288, 0]
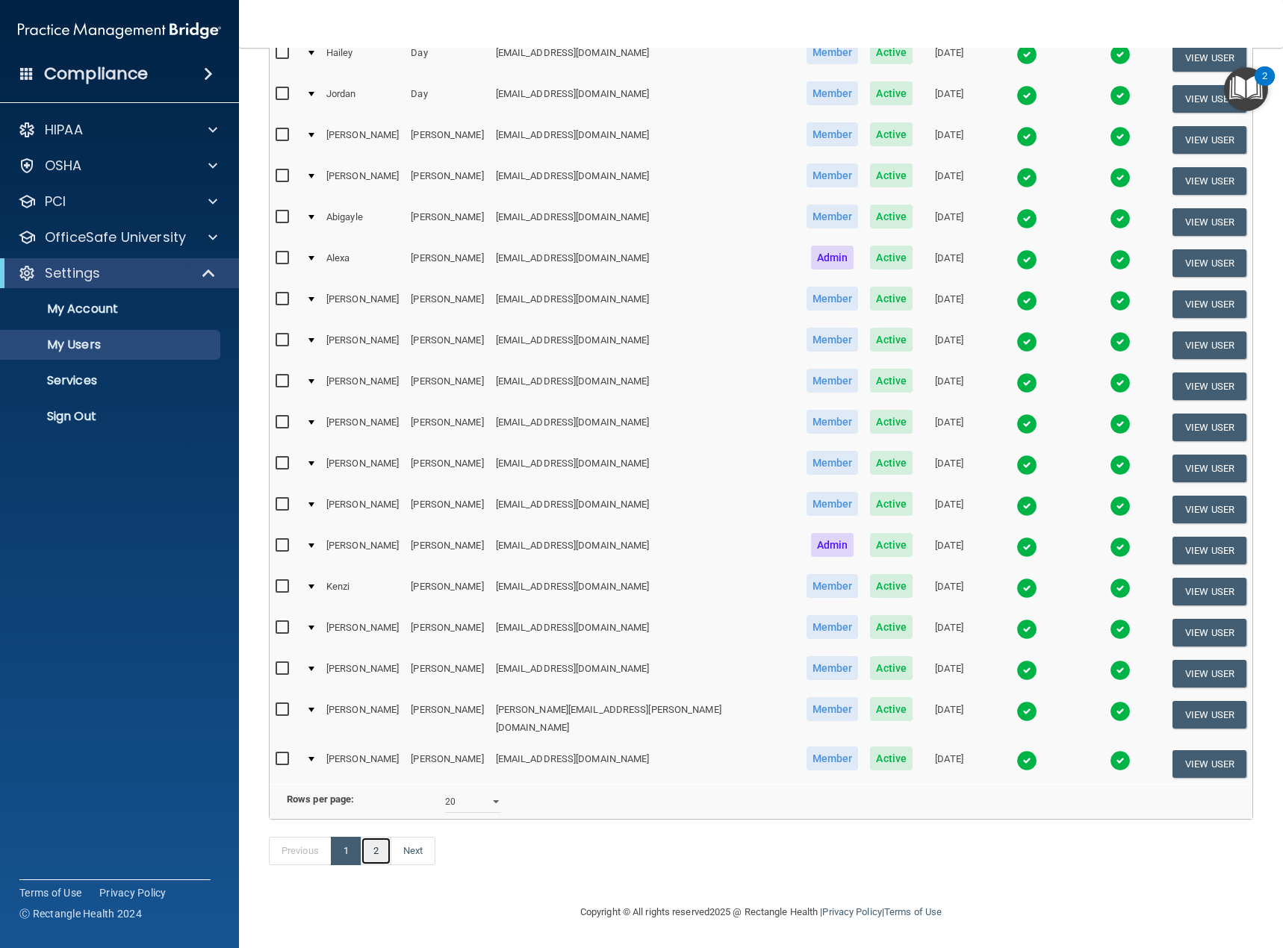
click at [386, 848] on link "2" at bounding box center [376, 851] width 31 height 28
select select "20"
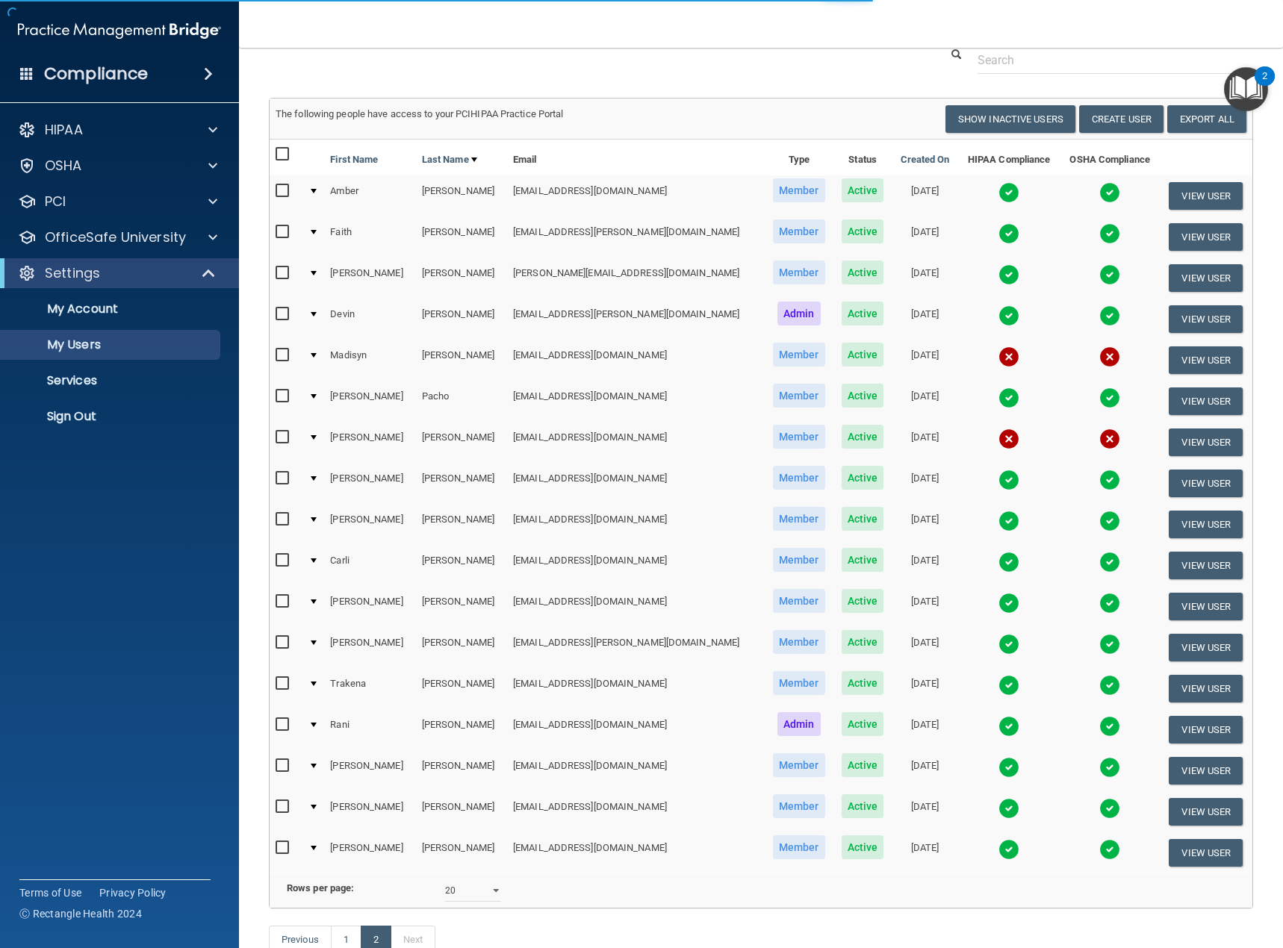
scroll to position [75, 0]
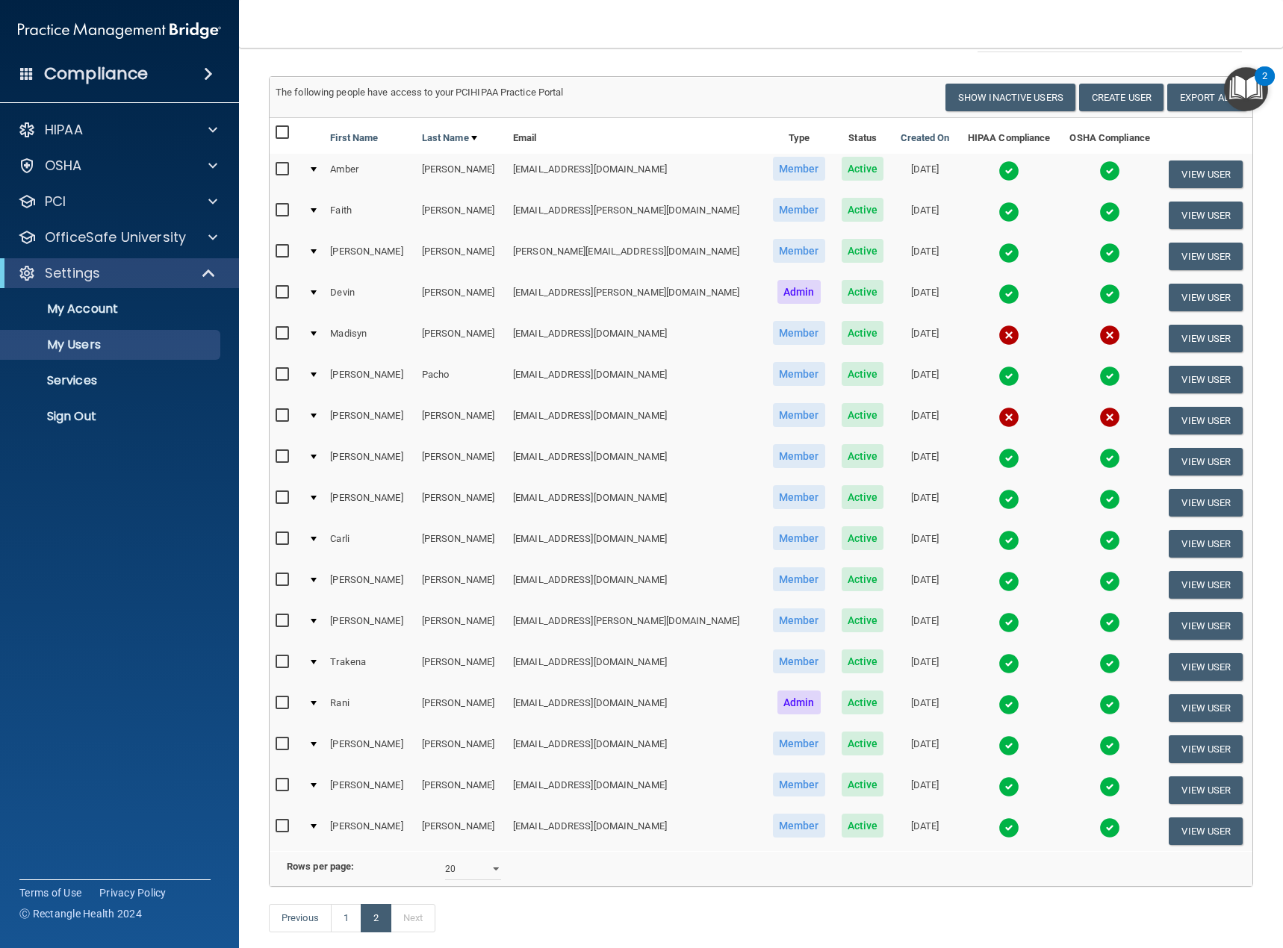
click at [282, 413] on input "checkbox" at bounding box center [284, 416] width 17 height 12
checkbox input "true"
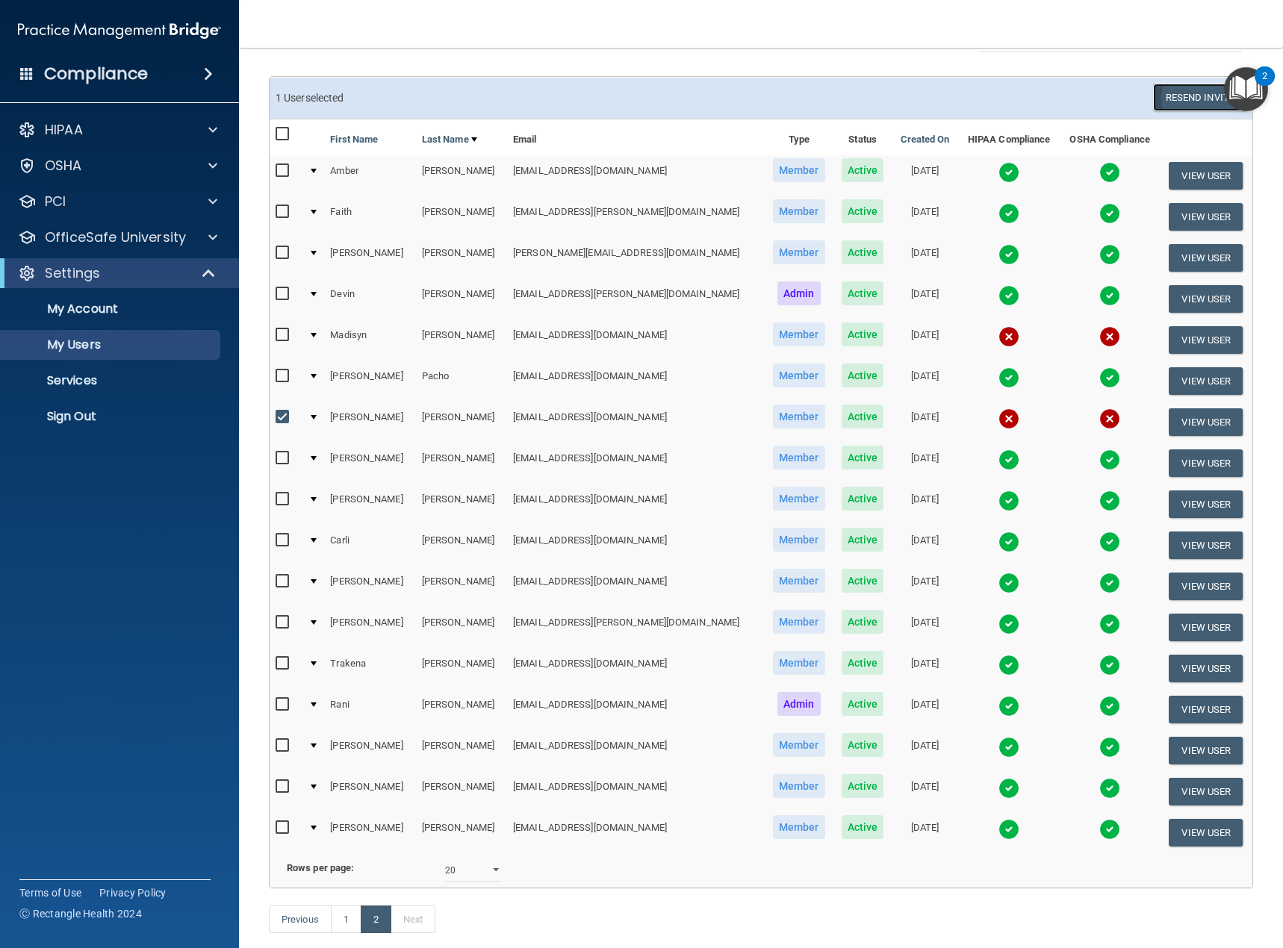
click at [1187, 95] on button "Resend Invite" at bounding box center [1199, 98] width 93 height 28
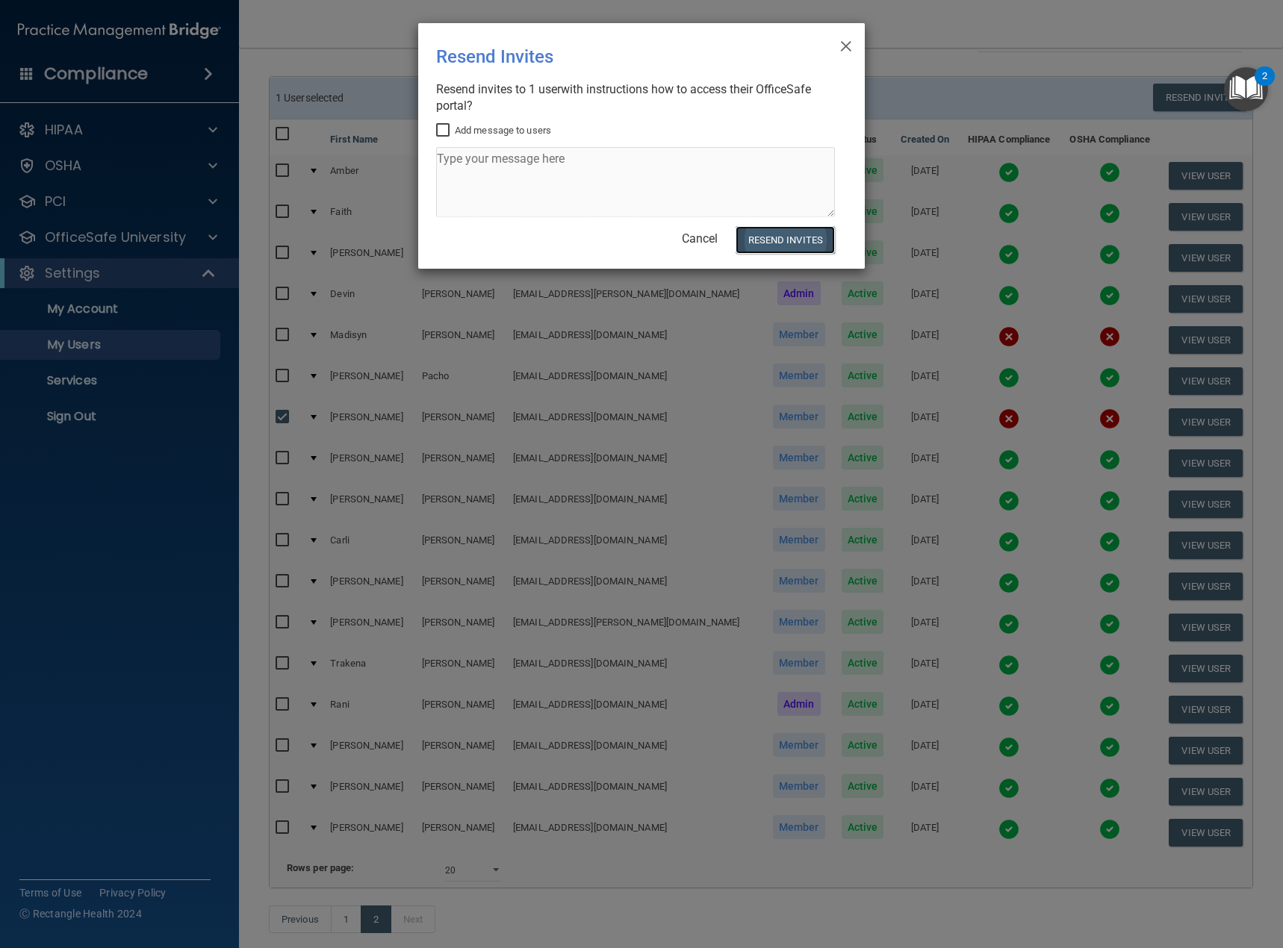
click at [771, 240] on button "Resend Invites" at bounding box center [785, 240] width 99 height 28
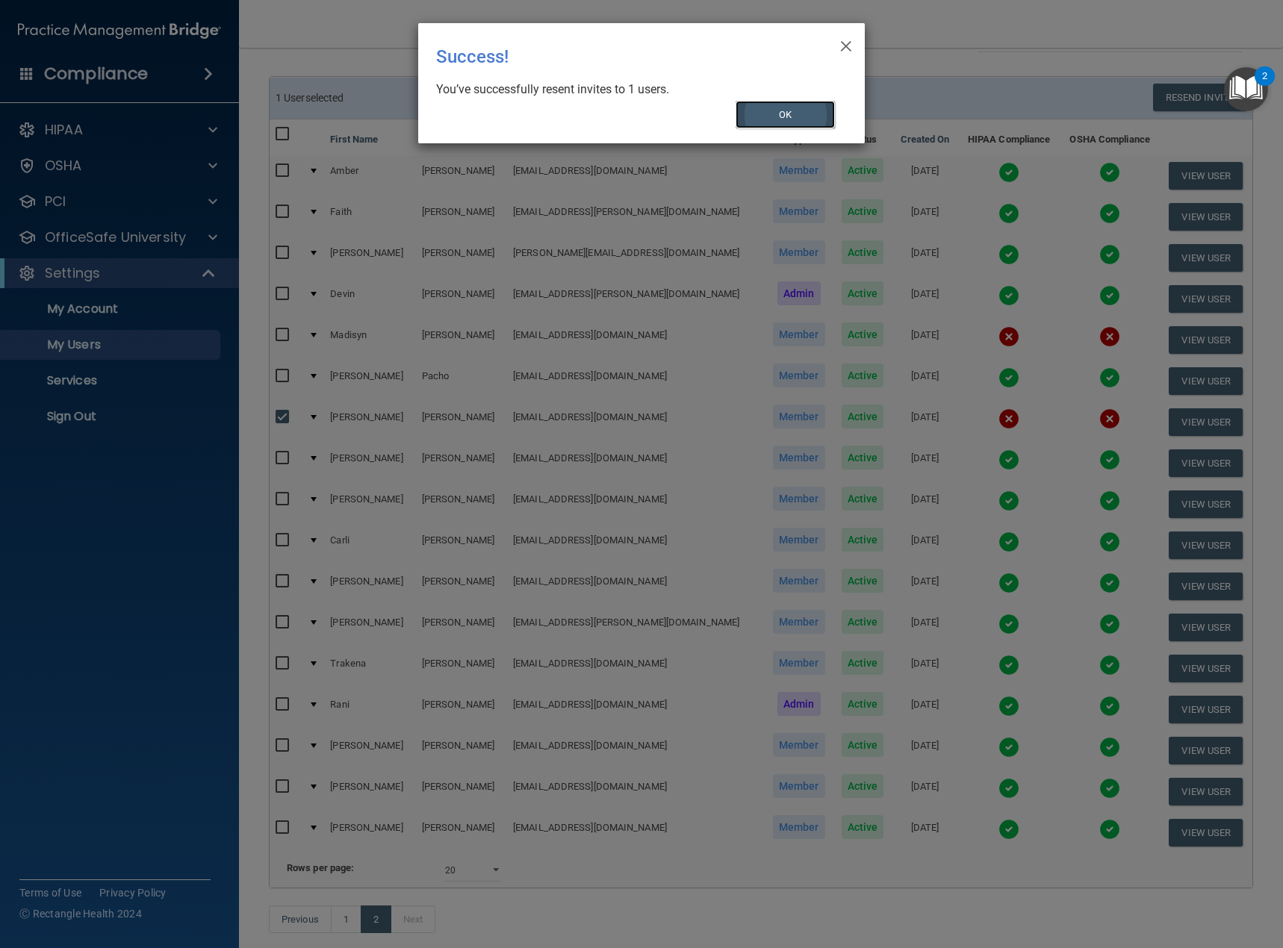
click at [778, 105] on button "OK" at bounding box center [786, 115] width 100 height 28
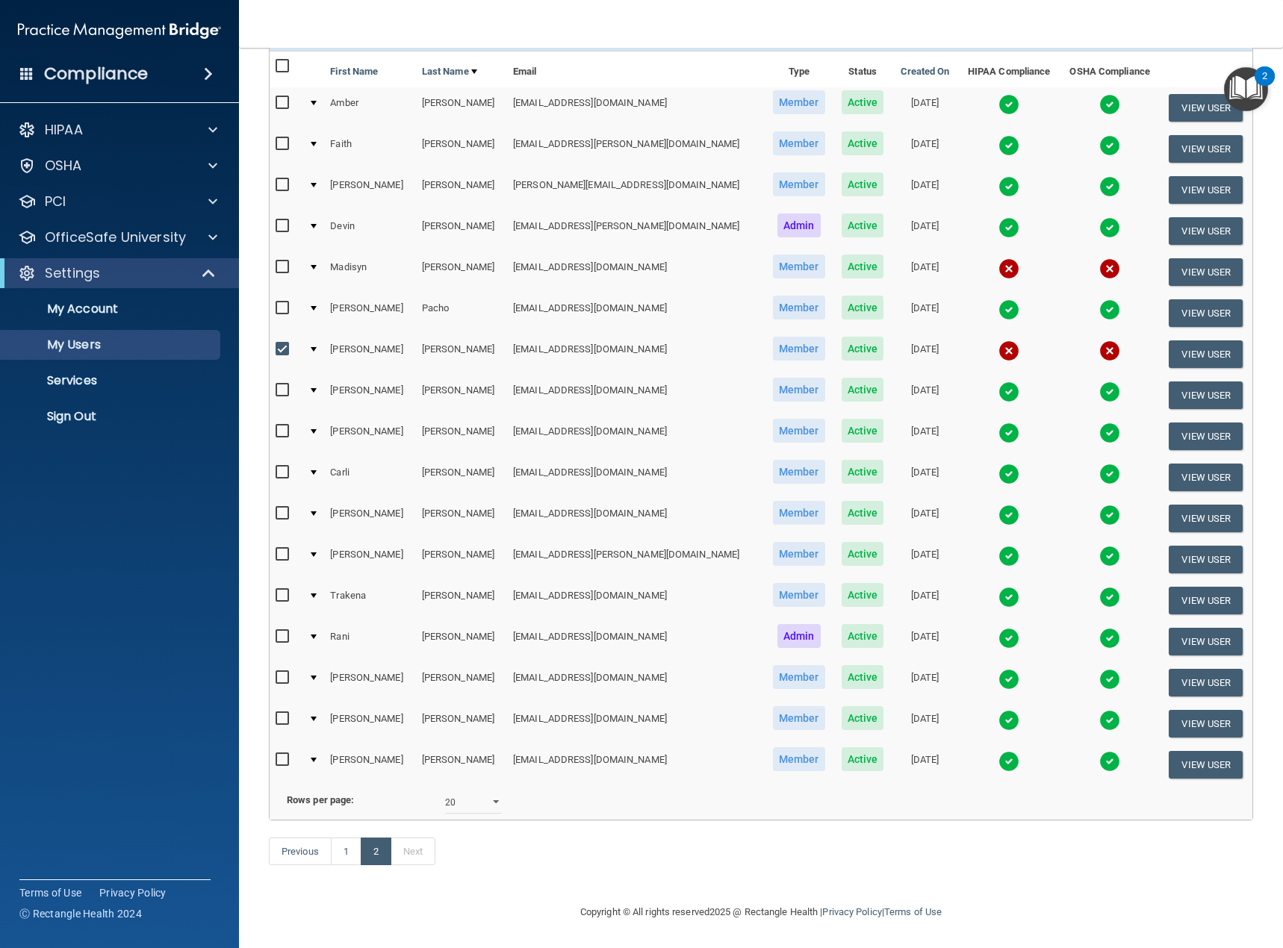
scroll to position [165, 0]
click at [346, 849] on link "1" at bounding box center [346, 852] width 31 height 28
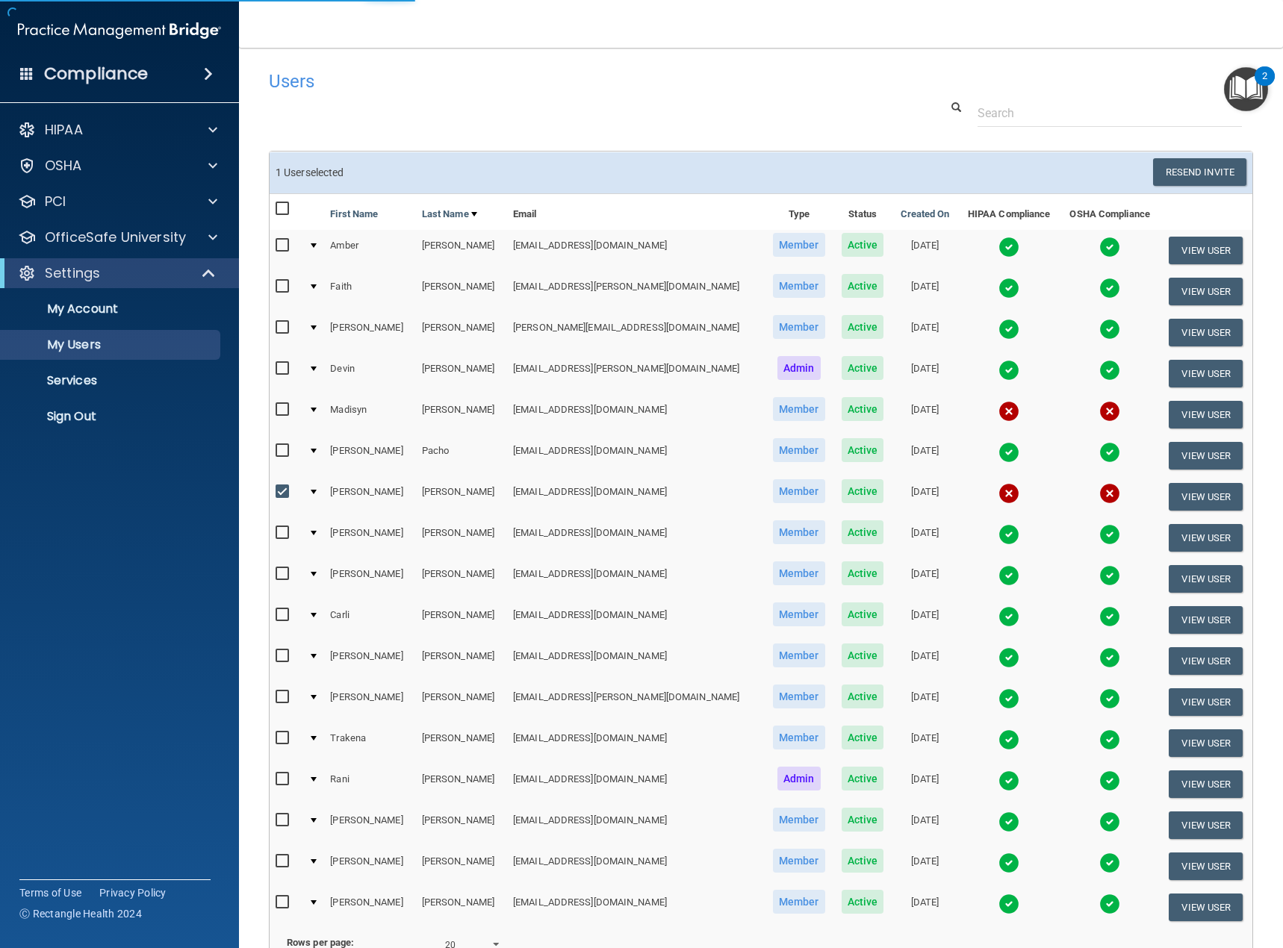
select select "20"
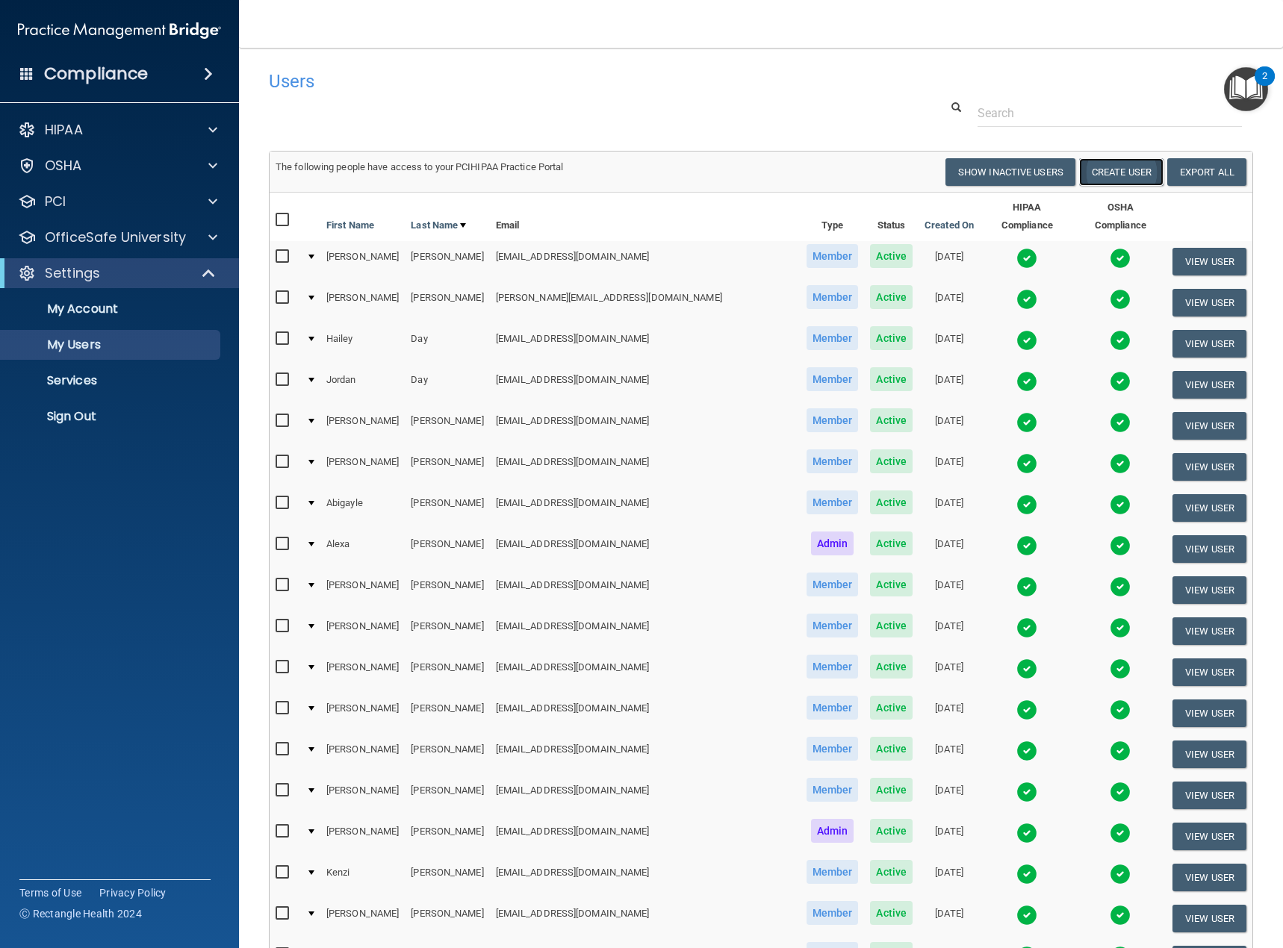
click at [1116, 171] on button "Create User" at bounding box center [1121, 172] width 84 height 28
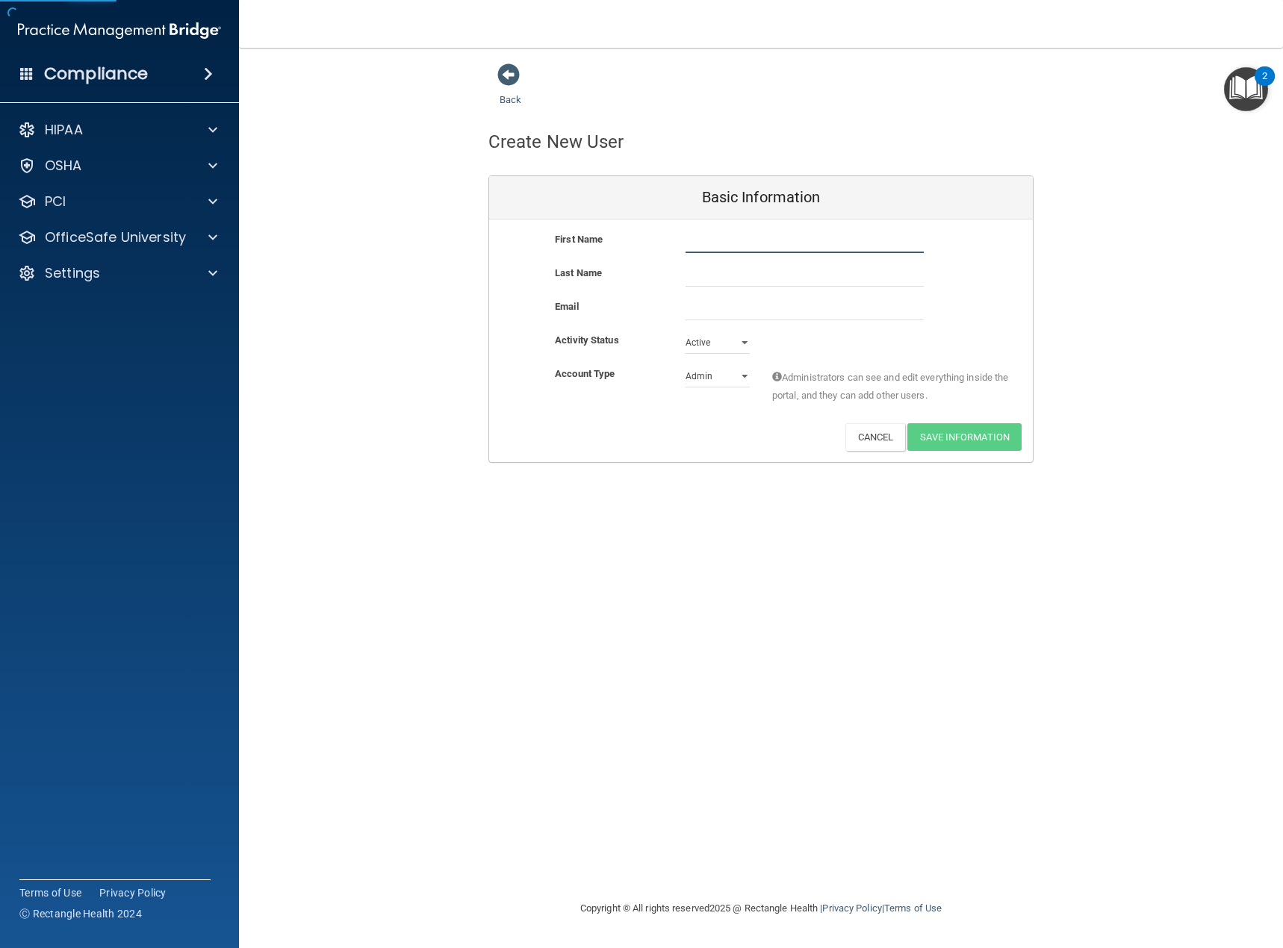
click at [703, 243] on input "text" at bounding box center [805, 242] width 238 height 22
type input "[PERSON_NAME]"
click at [717, 270] on input "text" at bounding box center [805, 275] width 238 height 22
click at [715, 260] on div "First Name [PERSON_NAME]" at bounding box center [761, 248] width 544 height 34
click at [706, 274] on input "text" at bounding box center [805, 275] width 238 height 22
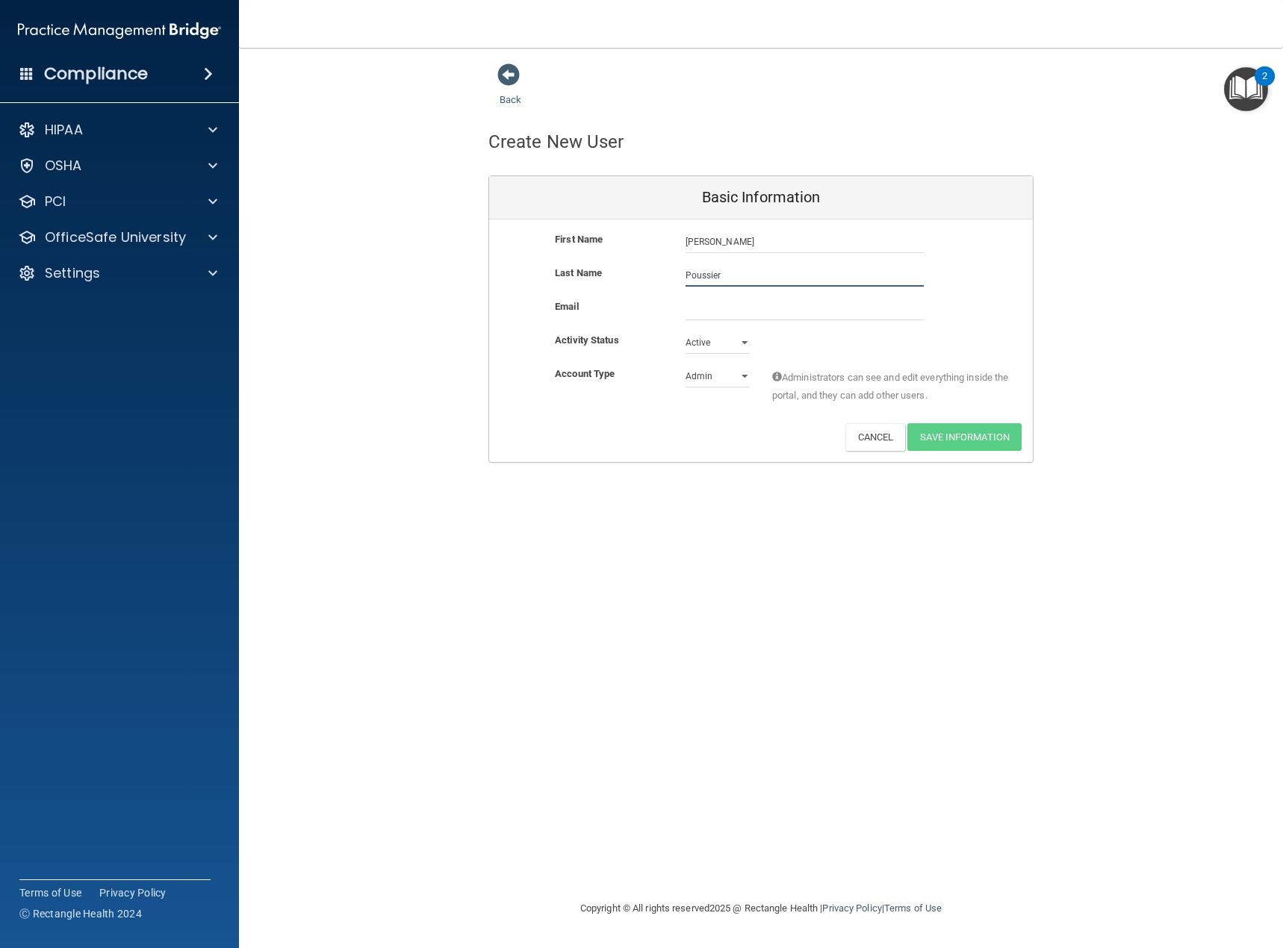
type input "Poussier"
click at [706, 311] on input "email" at bounding box center [805, 309] width 238 height 22
type input "[EMAIL_ADDRESS][DOMAIN_NAME]"
click at [743, 376] on select "Admin Member" at bounding box center [718, 376] width 64 height 22
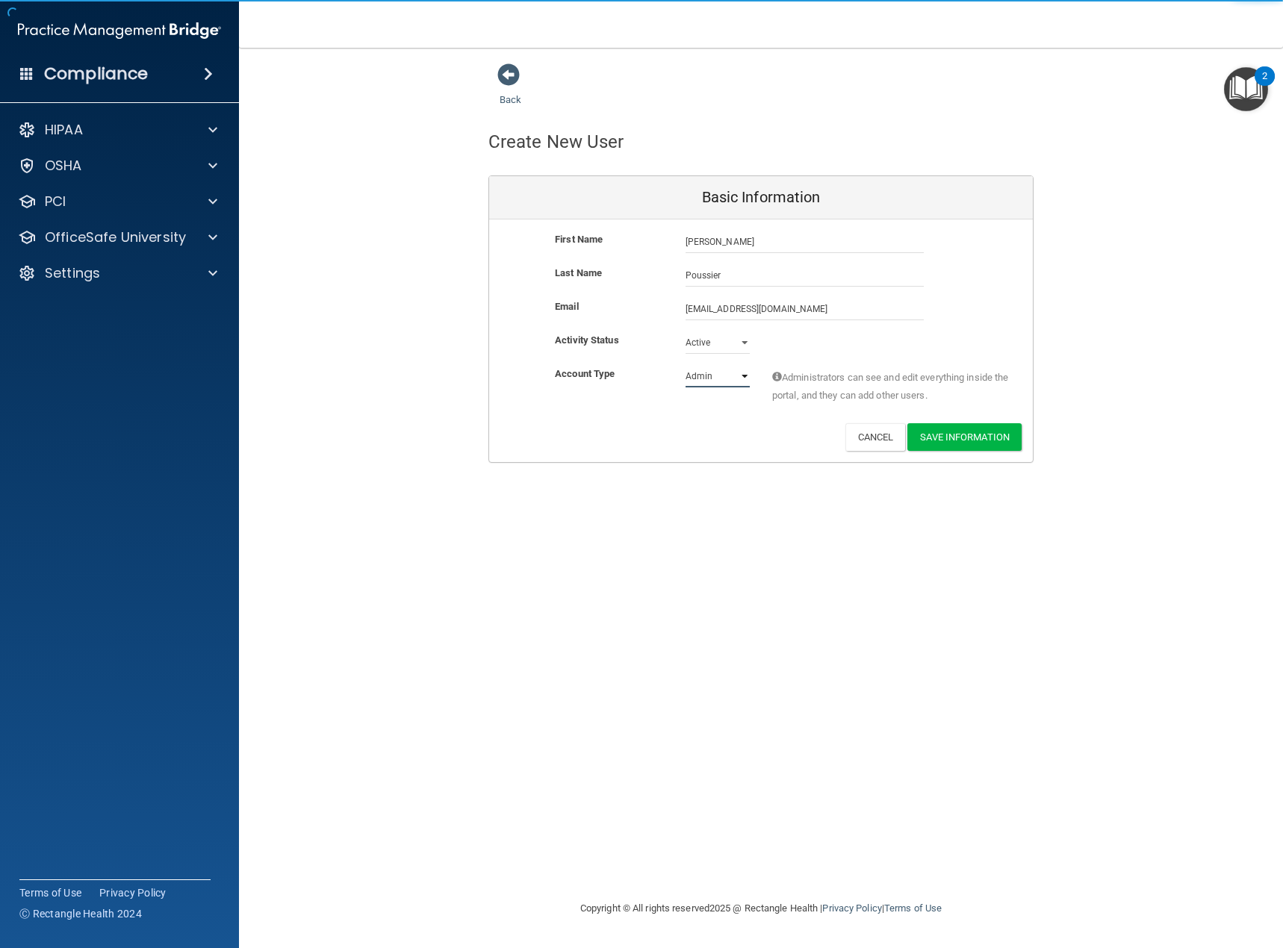
select select "practice_member"
click at [686, 365] on select "Admin Member" at bounding box center [718, 376] width 64 height 22
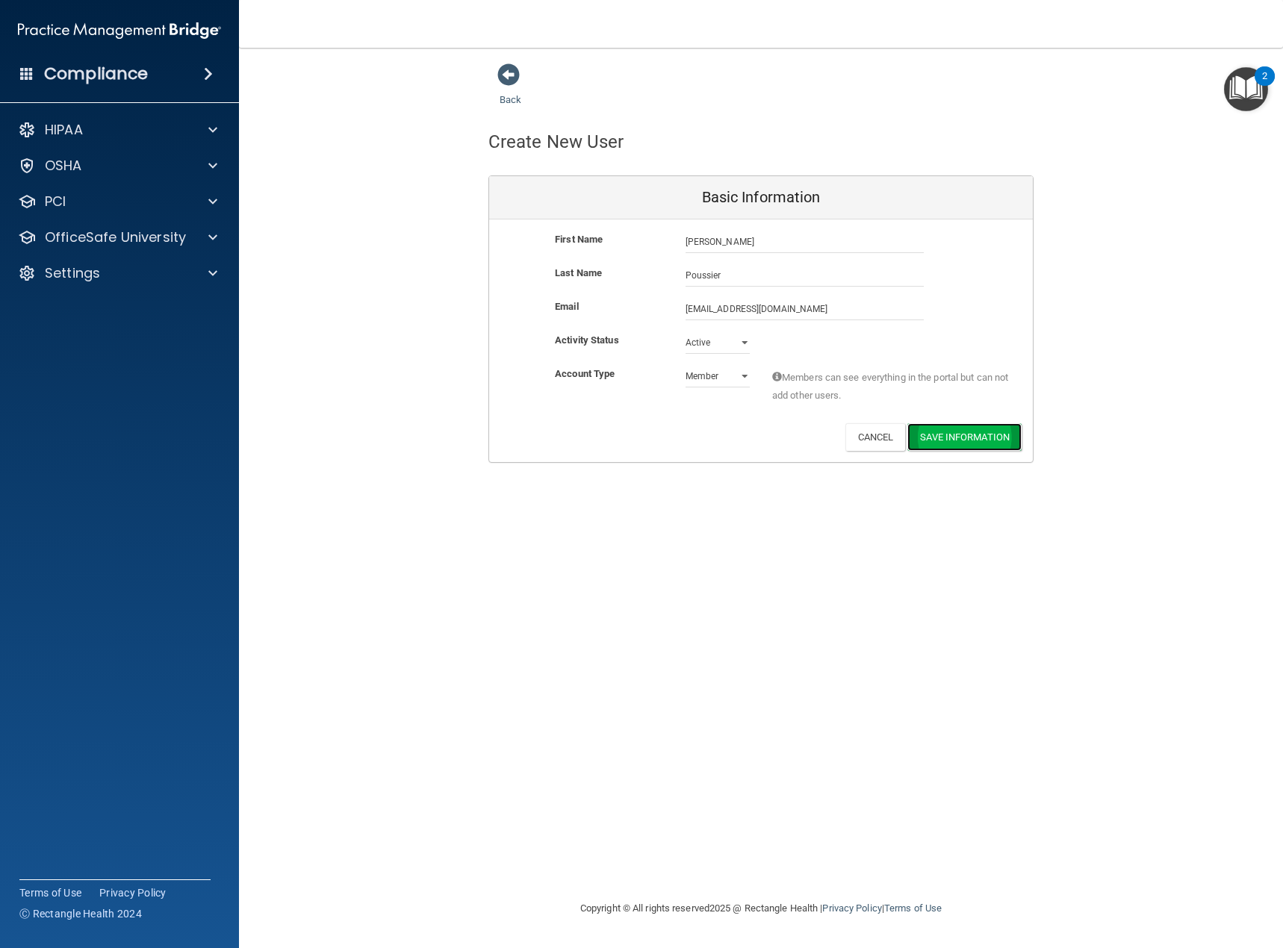
click at [974, 438] on button "Save Information" at bounding box center [964, 437] width 114 height 28
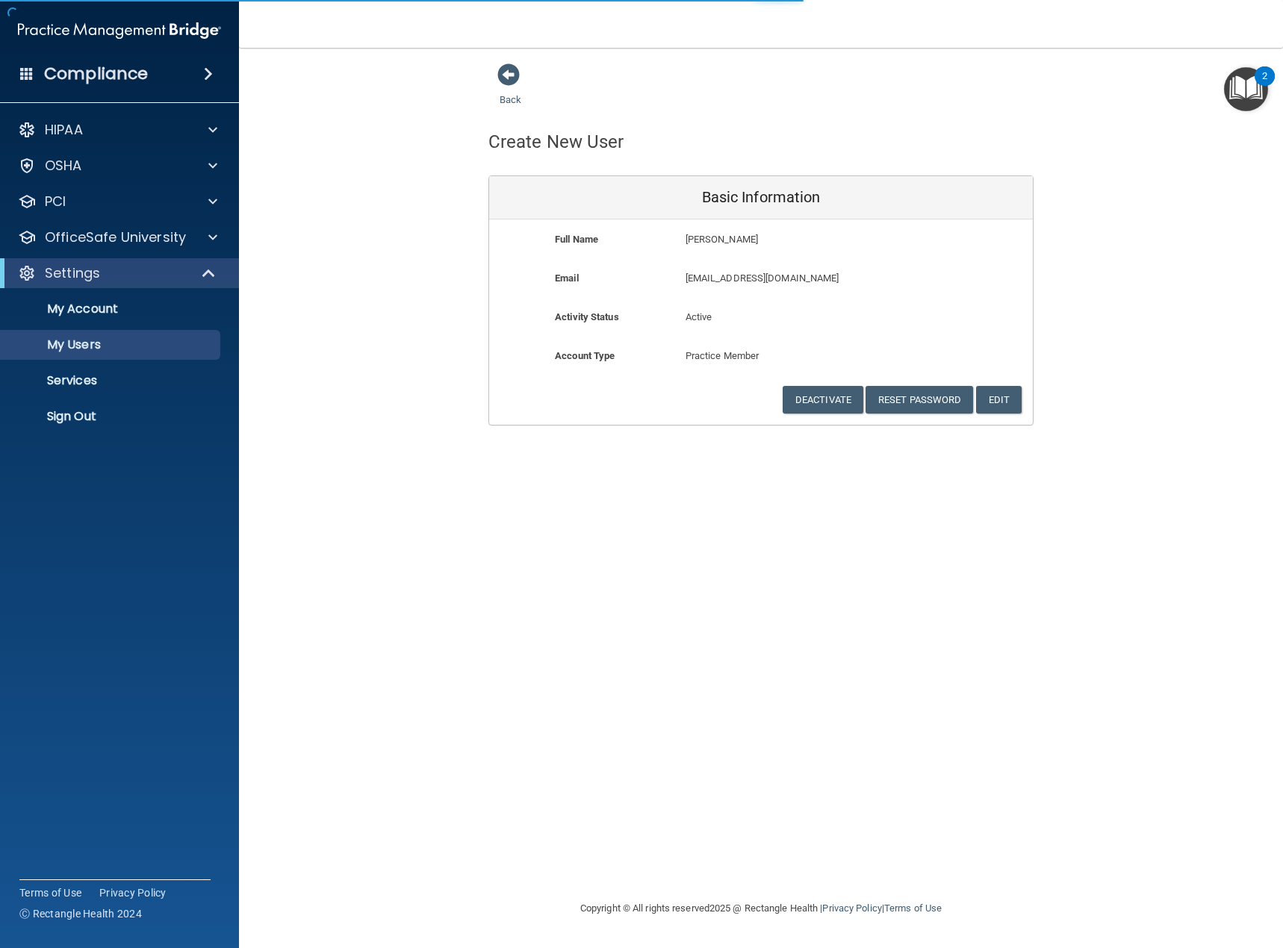
select select "20"
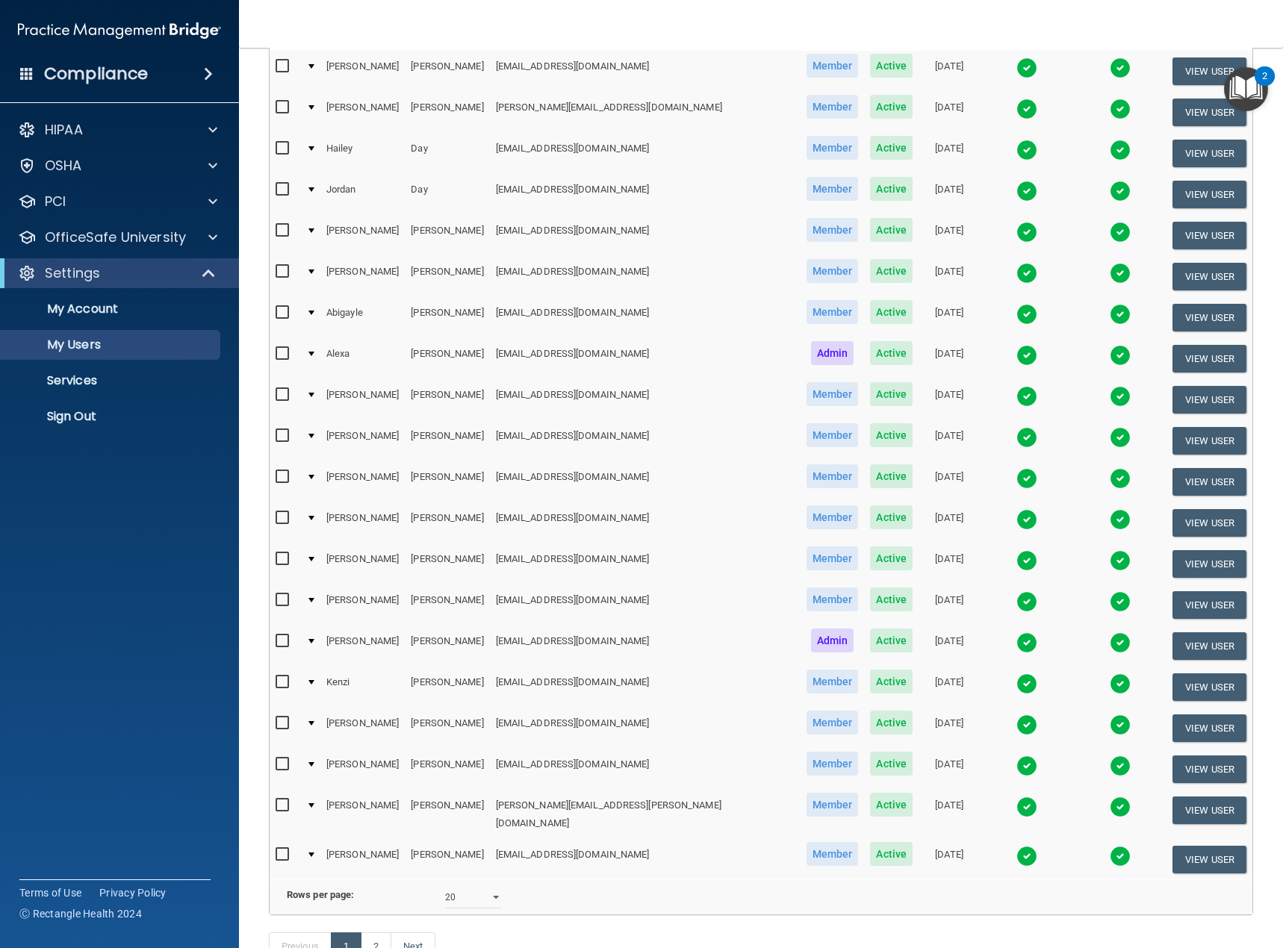
scroll to position [345, 0]
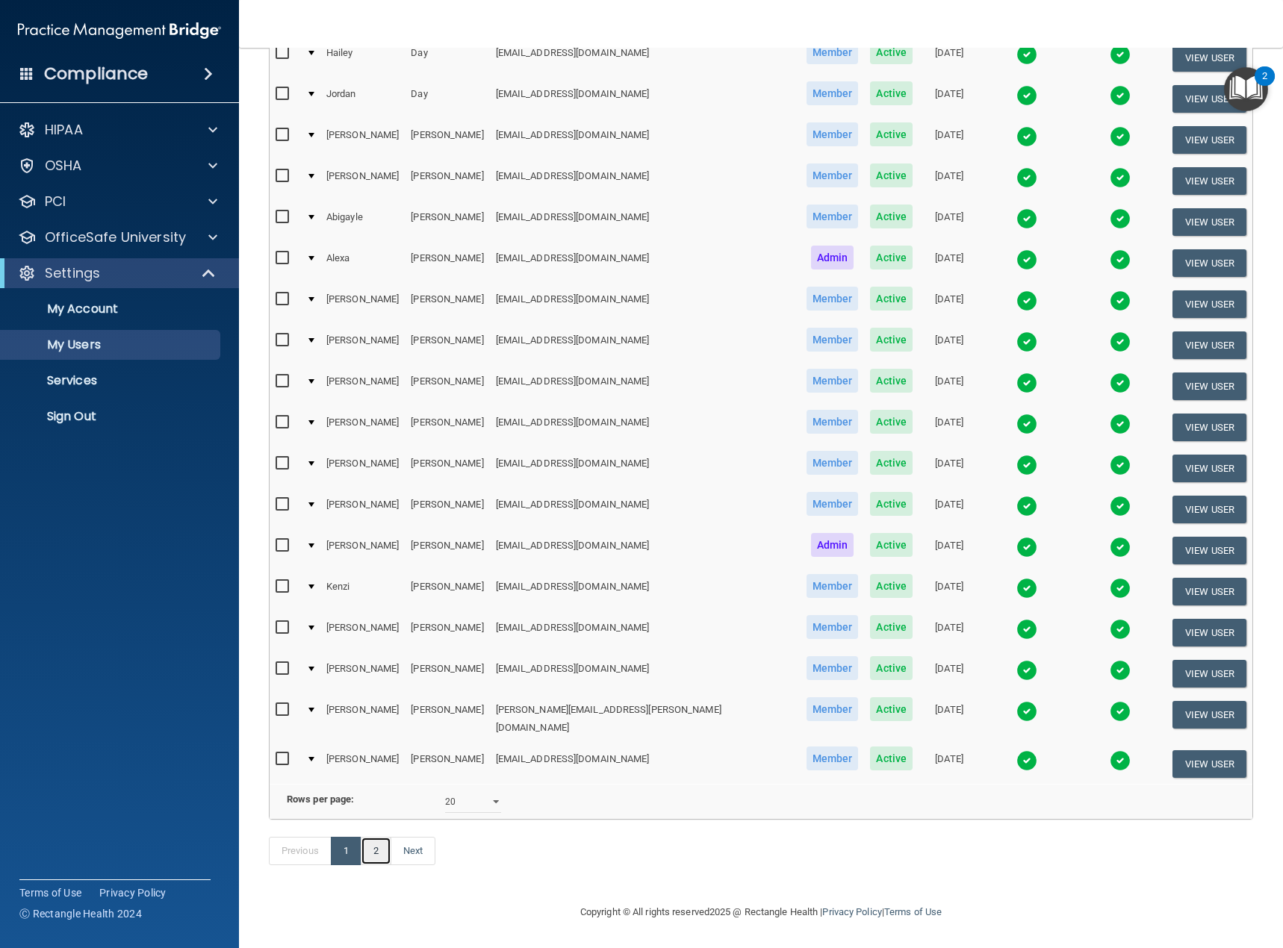
click at [372, 854] on link "2" at bounding box center [376, 851] width 31 height 28
select select "20"
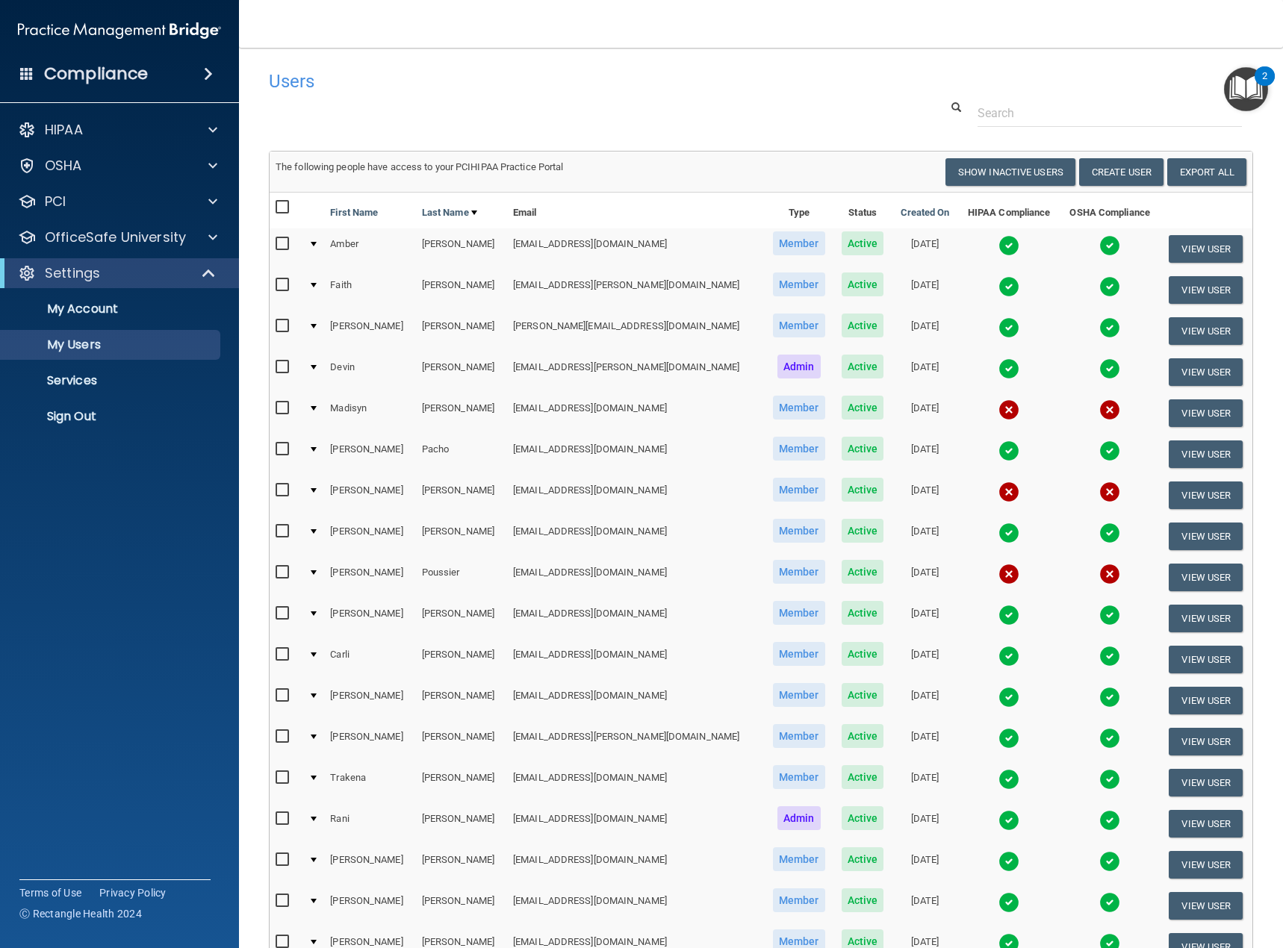
click at [279, 567] on input "checkbox" at bounding box center [284, 573] width 17 height 12
checkbox input "true"
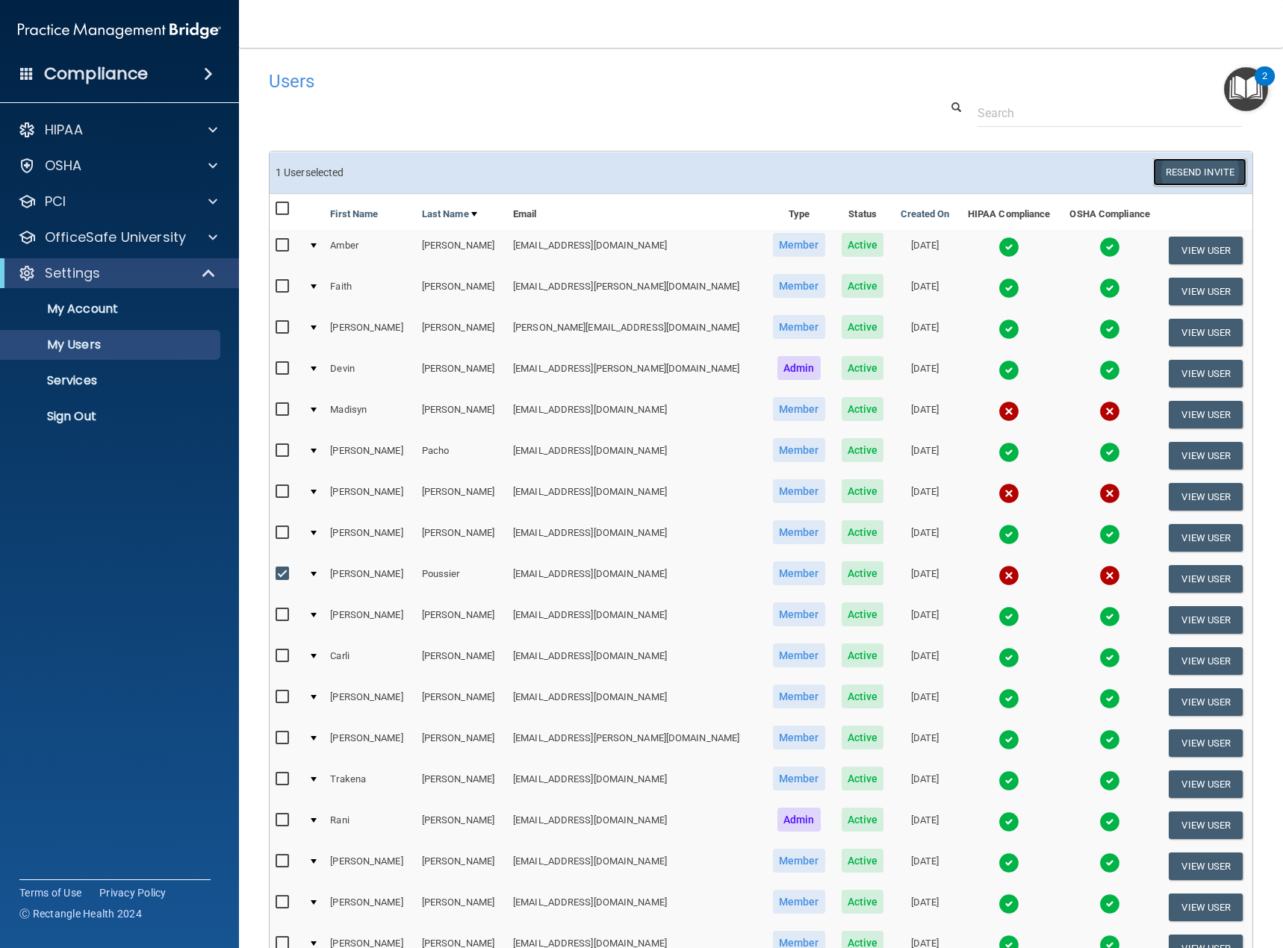
click at [1182, 170] on button "Resend Invite" at bounding box center [1199, 172] width 93 height 28
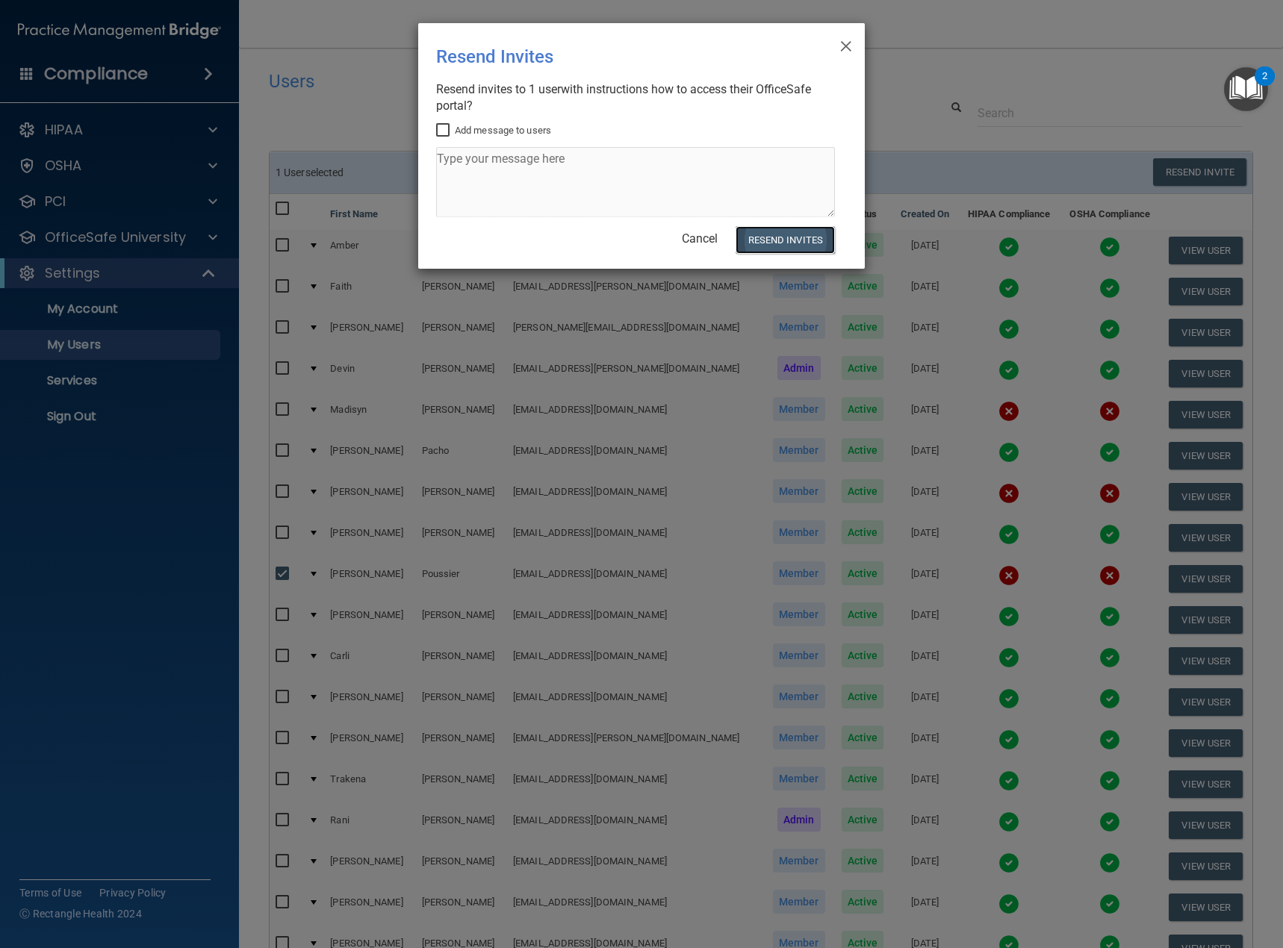
click at [783, 244] on button "Resend Invites" at bounding box center [785, 240] width 99 height 28
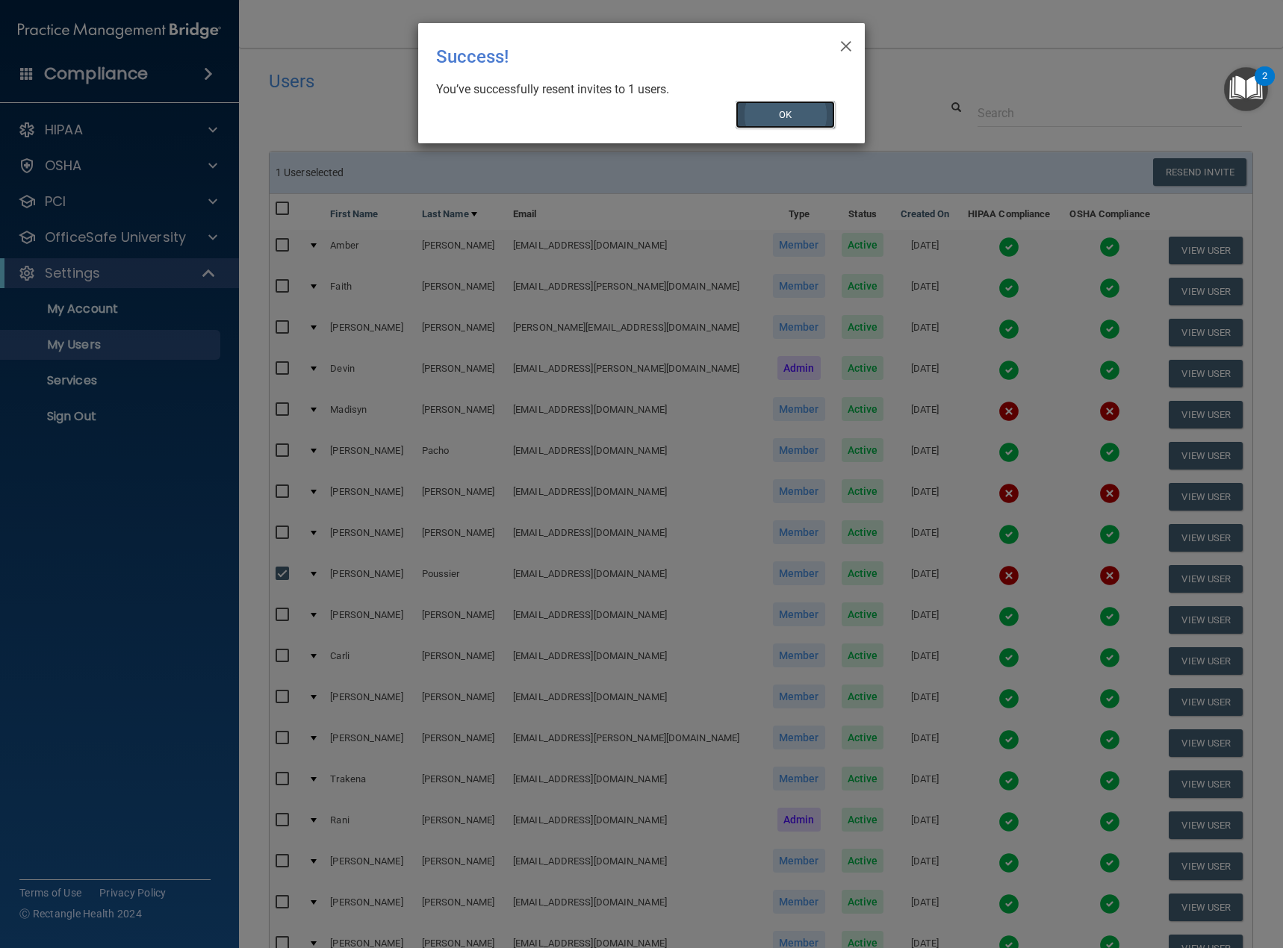
click at [780, 116] on button "OK" at bounding box center [786, 115] width 100 height 28
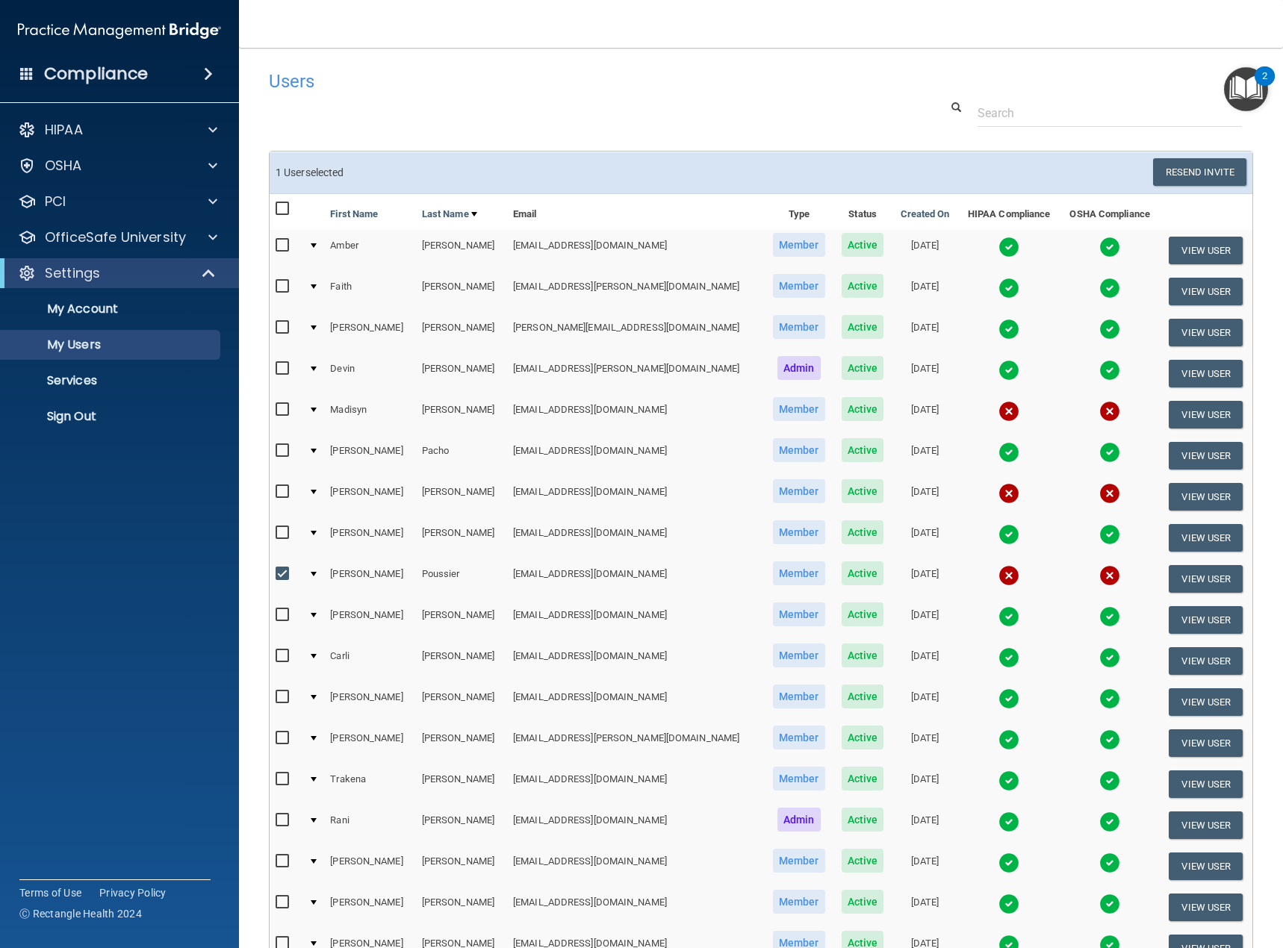
scroll to position [206, 0]
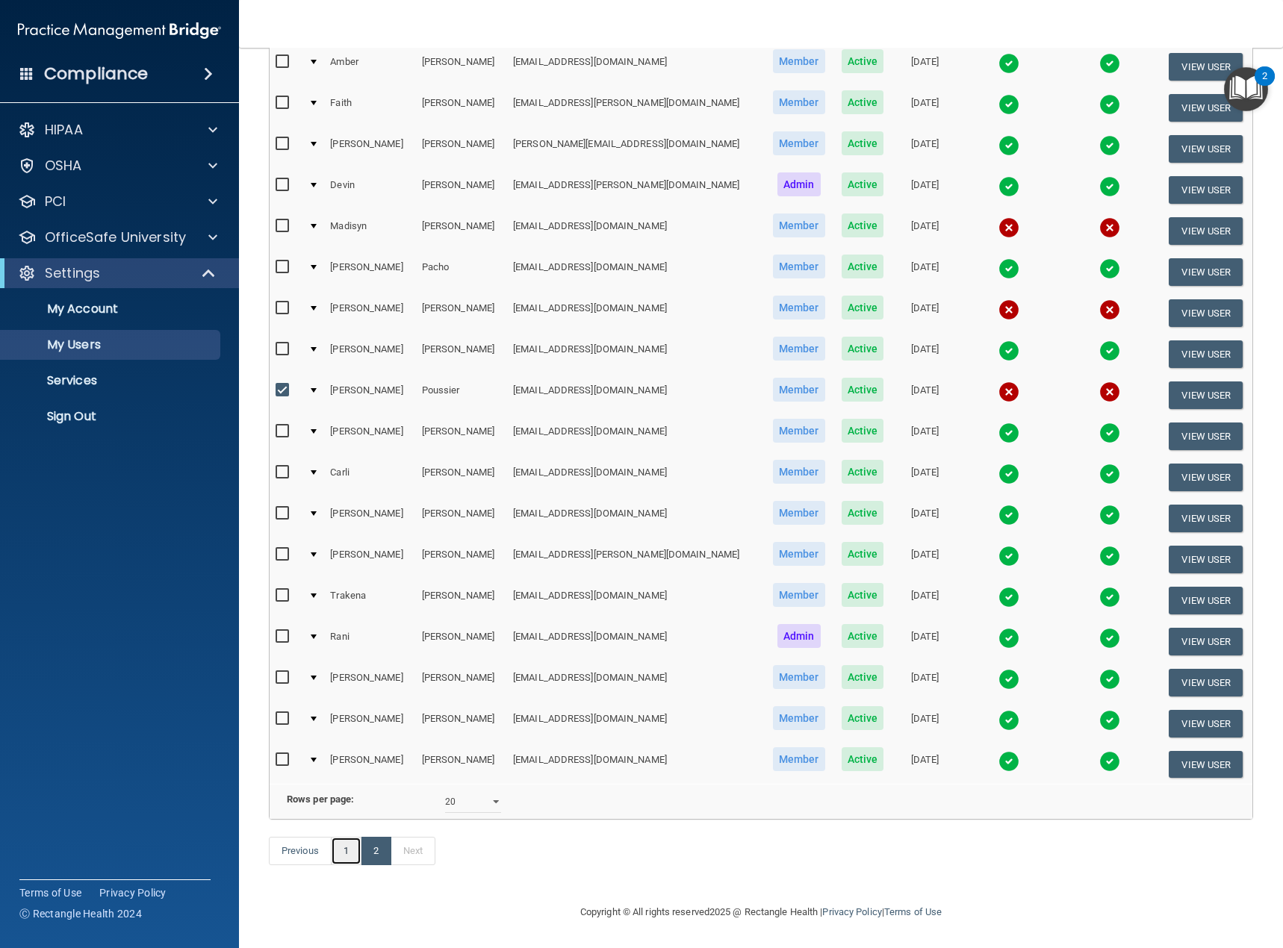
click at [344, 846] on link "1" at bounding box center [346, 851] width 31 height 28
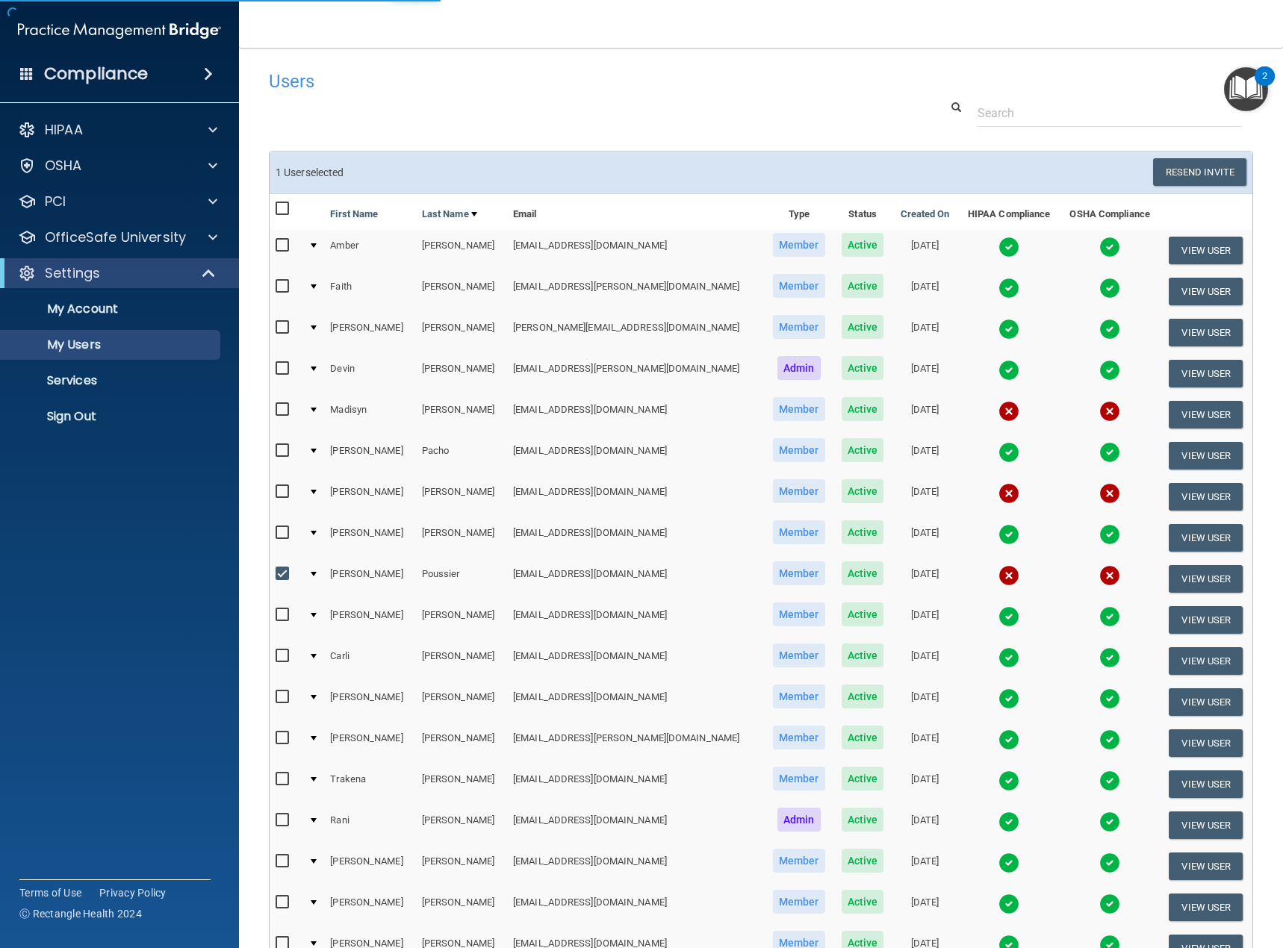
select select "20"
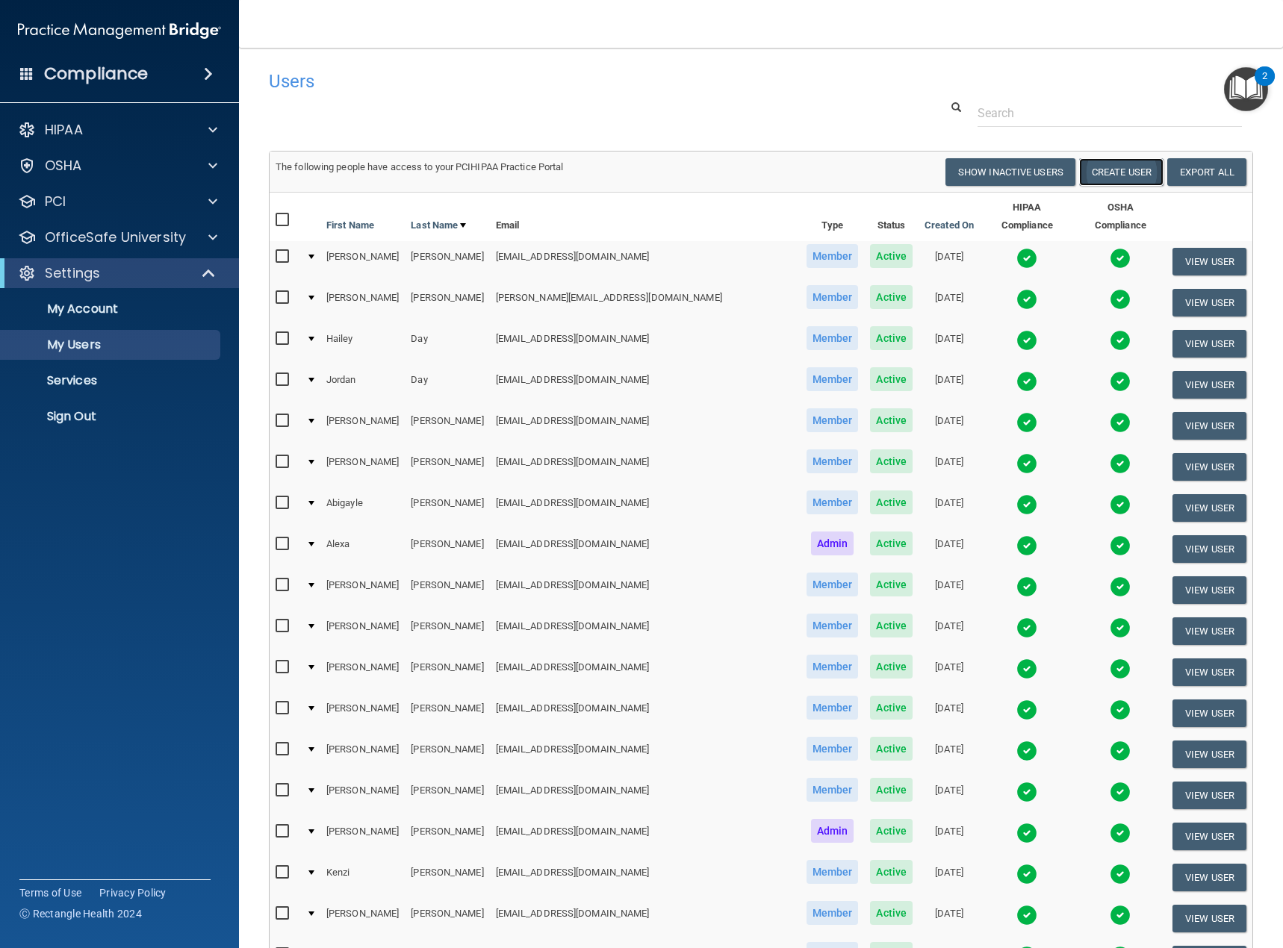
click at [1098, 171] on button "Create User" at bounding box center [1121, 172] width 84 height 28
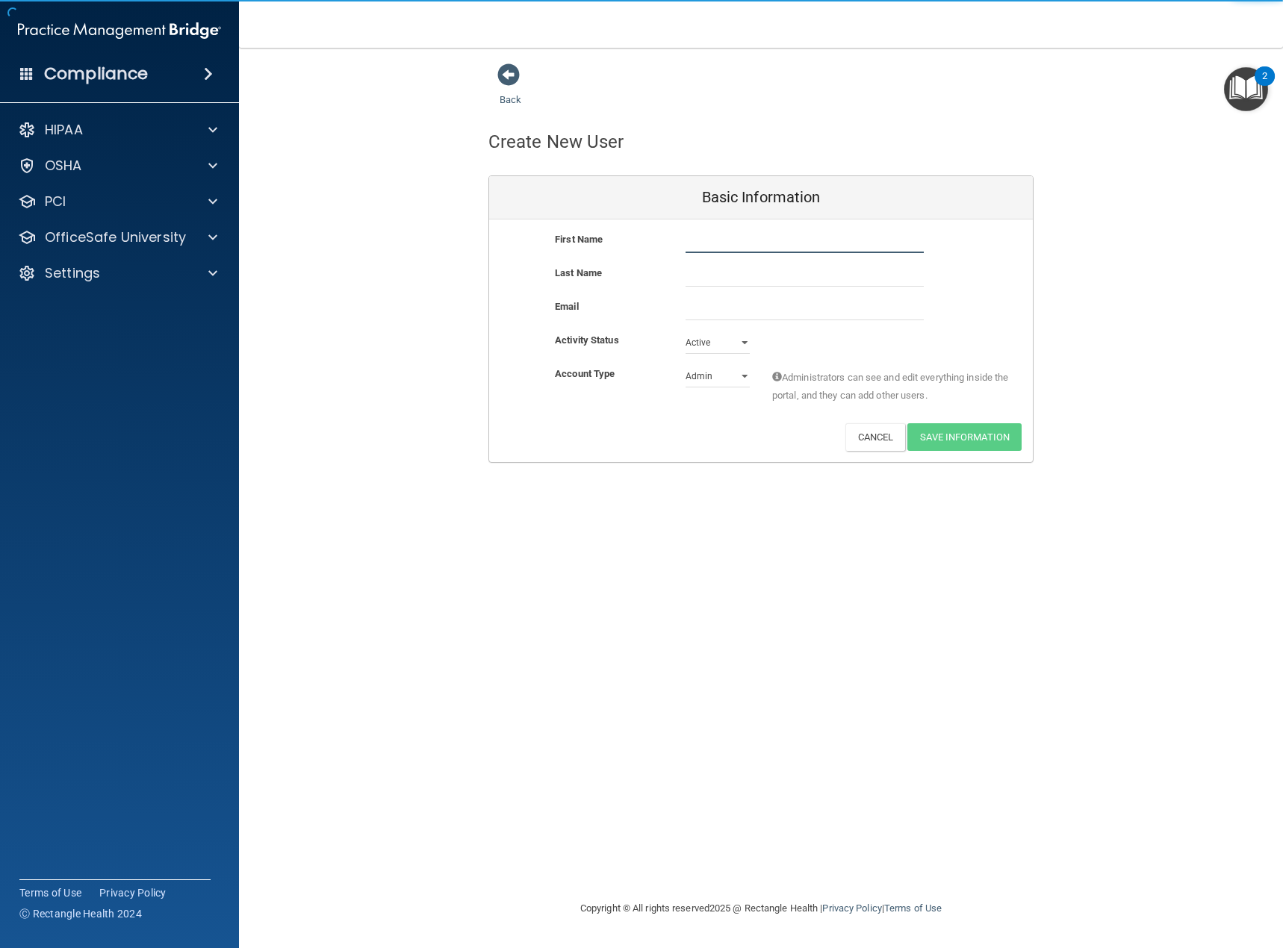
click at [712, 240] on input "text" at bounding box center [805, 242] width 238 height 22
type input "Skylar"
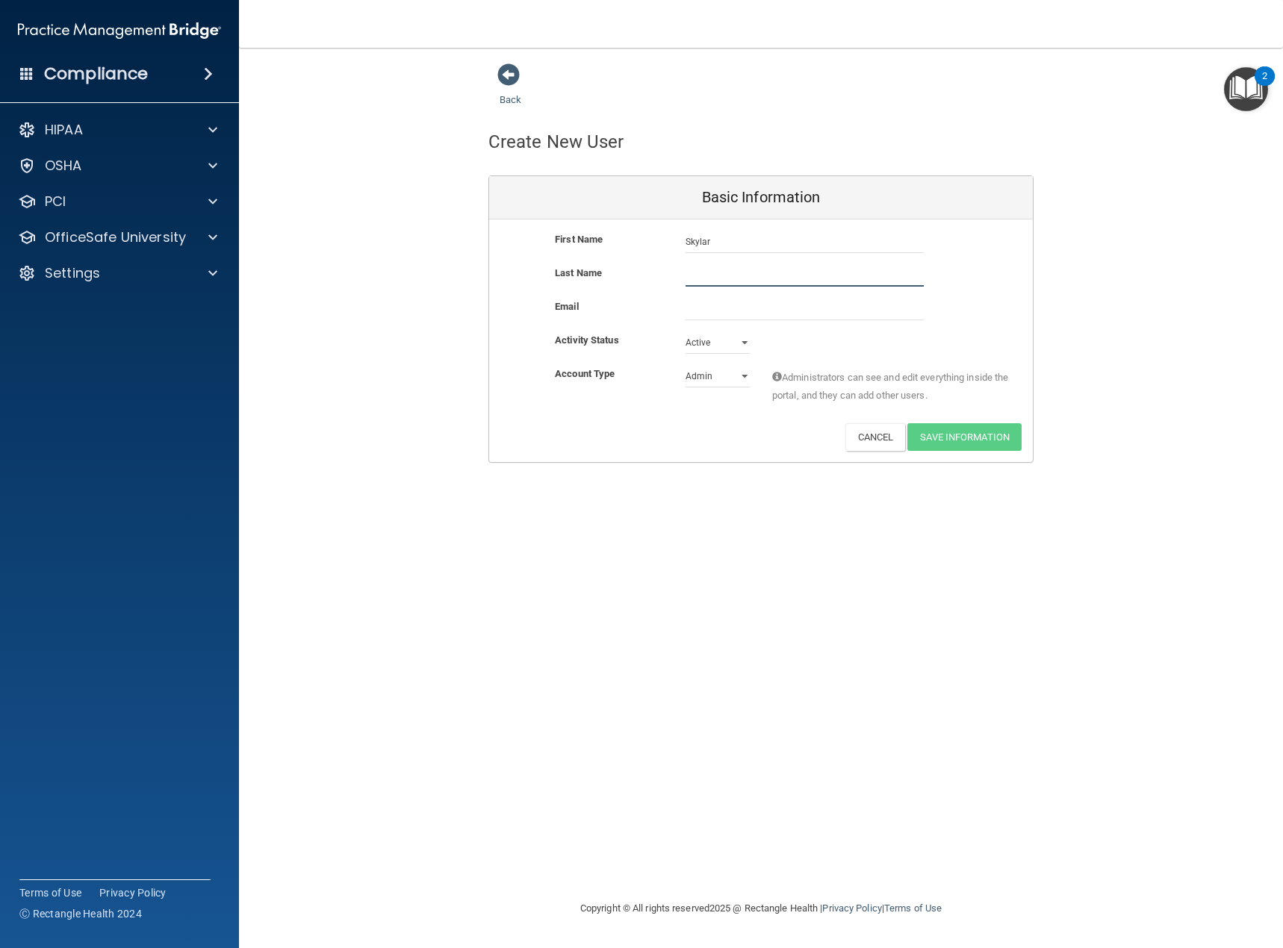
click at [701, 277] on input "text" at bounding box center [805, 275] width 238 height 22
type input "[PERSON_NAME]"
click at [709, 311] on input "email" at bounding box center [805, 309] width 238 height 22
type input "[EMAIL_ADDRESS][DOMAIN_NAME]"
click at [742, 377] on select "Admin Member" at bounding box center [718, 379] width 64 height 22
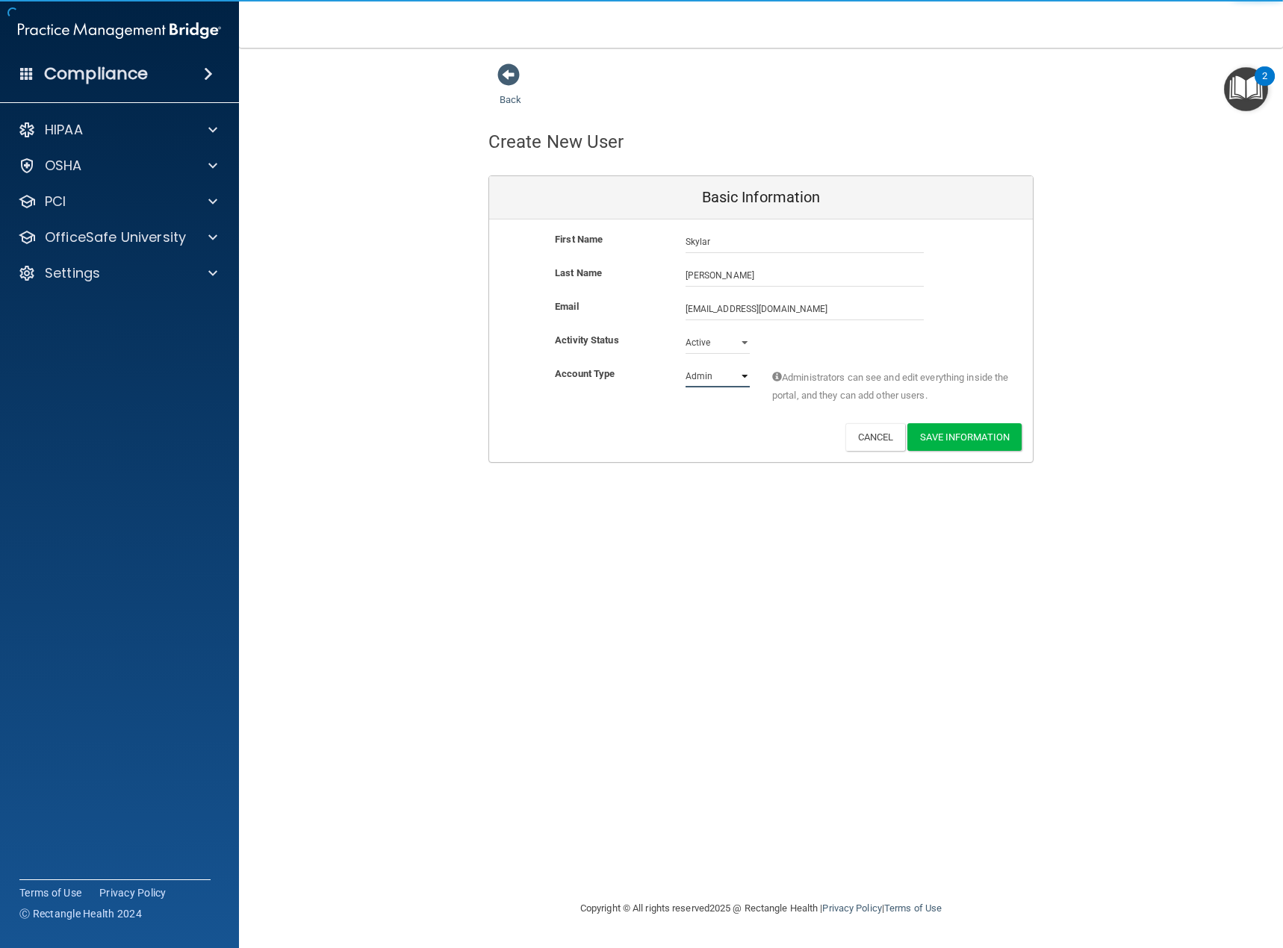
select select "practice_member"
click at [686, 365] on select "Admin Member" at bounding box center [718, 376] width 64 height 22
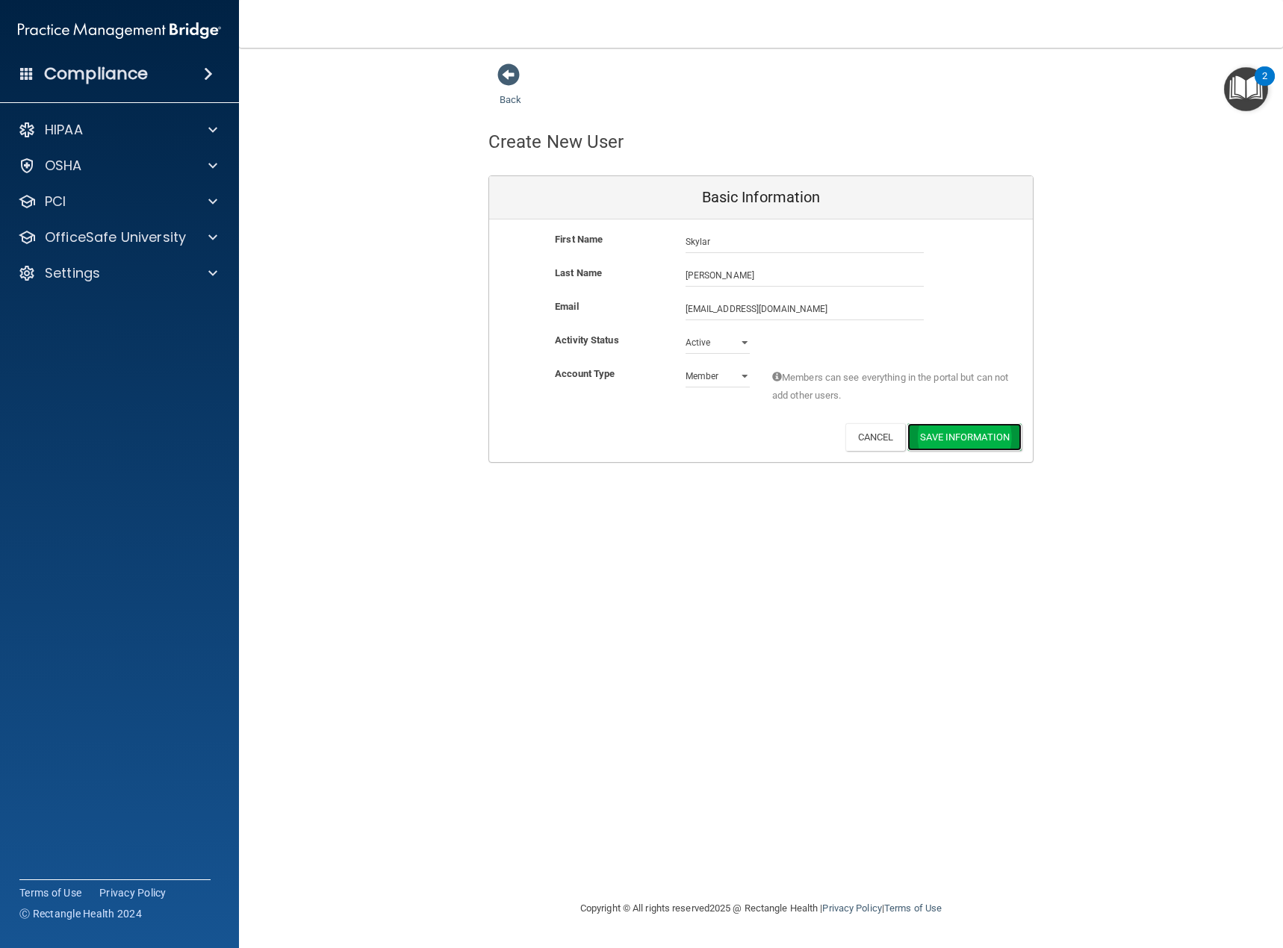
click at [980, 436] on button "Save Information" at bounding box center [964, 437] width 114 height 28
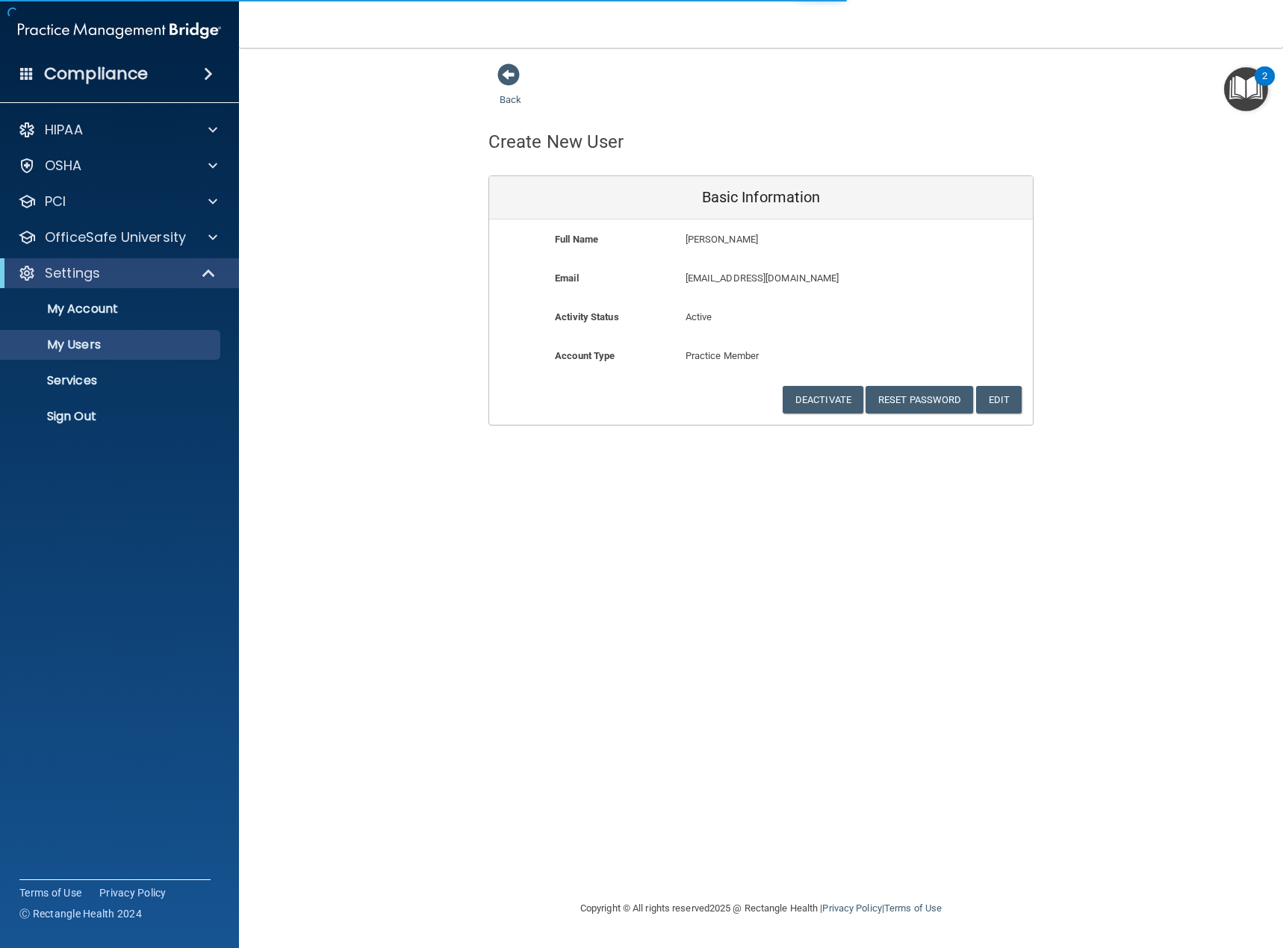
select select "20"
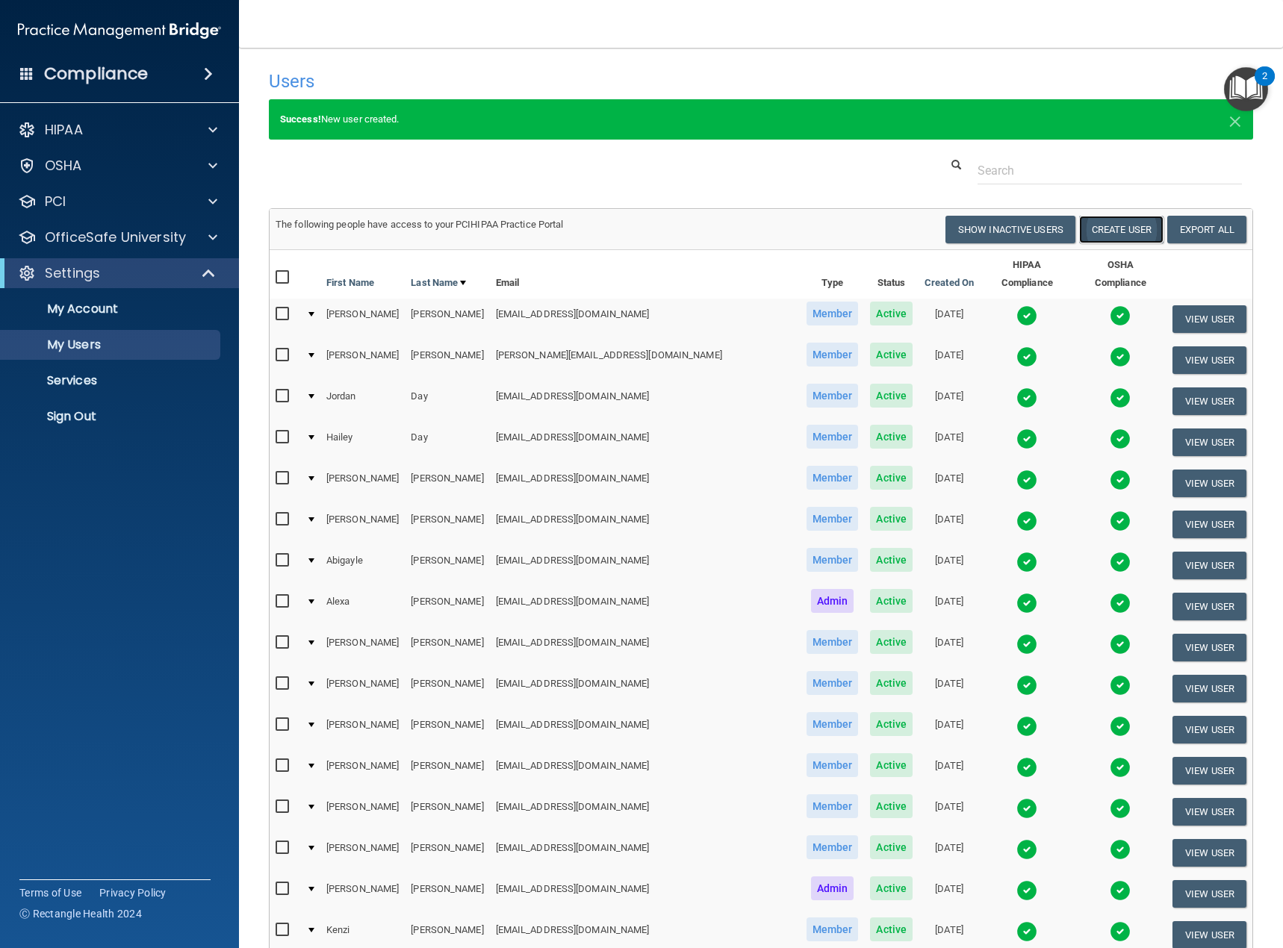
click at [1114, 229] on button "Create User" at bounding box center [1121, 230] width 84 height 28
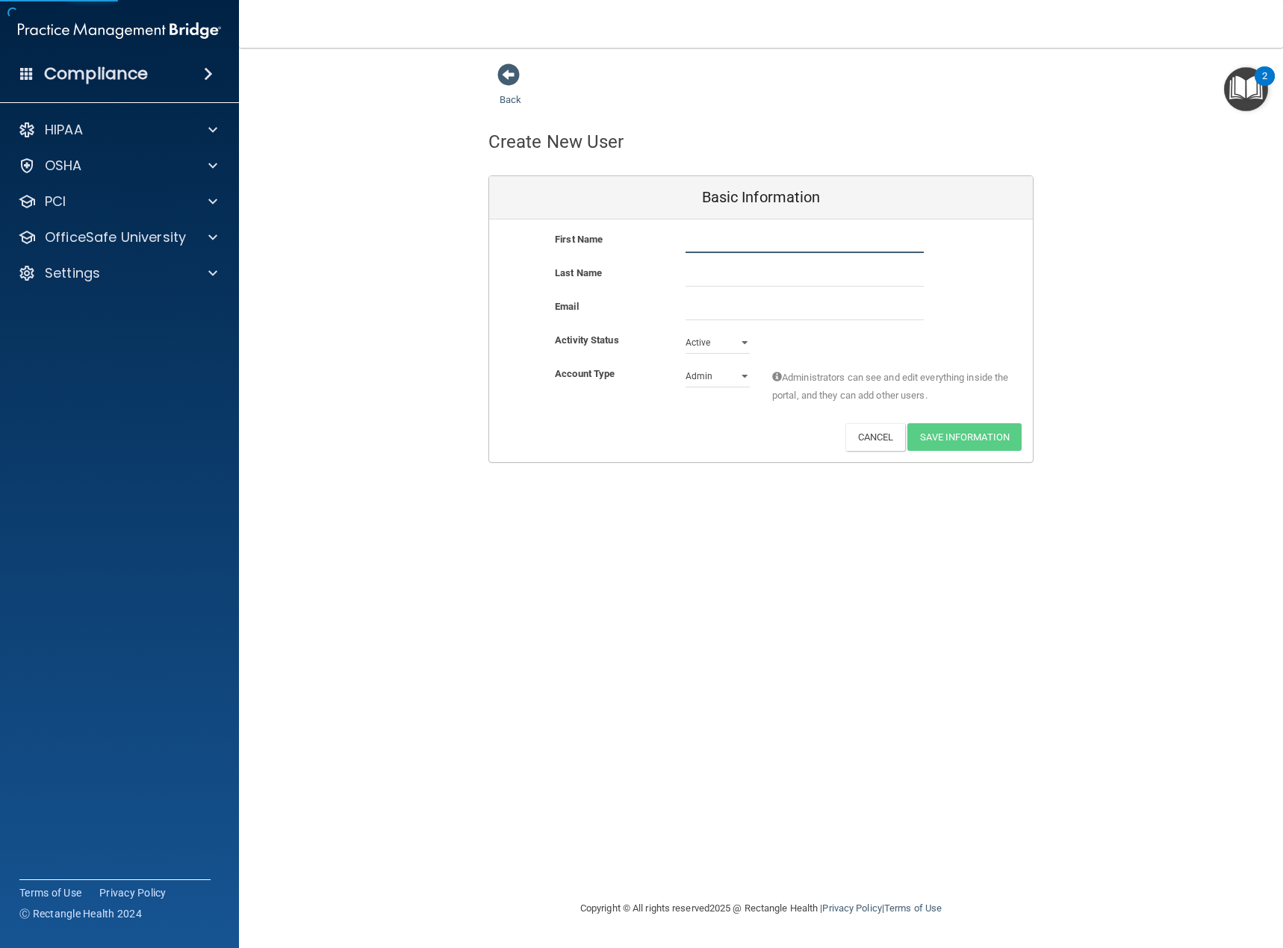
click at [709, 240] on input "text" at bounding box center [805, 242] width 238 height 22
type input "[PERSON_NAME]"
click at [703, 279] on input "text" at bounding box center [805, 275] width 238 height 22
type input "Quintinita"
click at [706, 304] on input "email" at bounding box center [805, 309] width 238 height 22
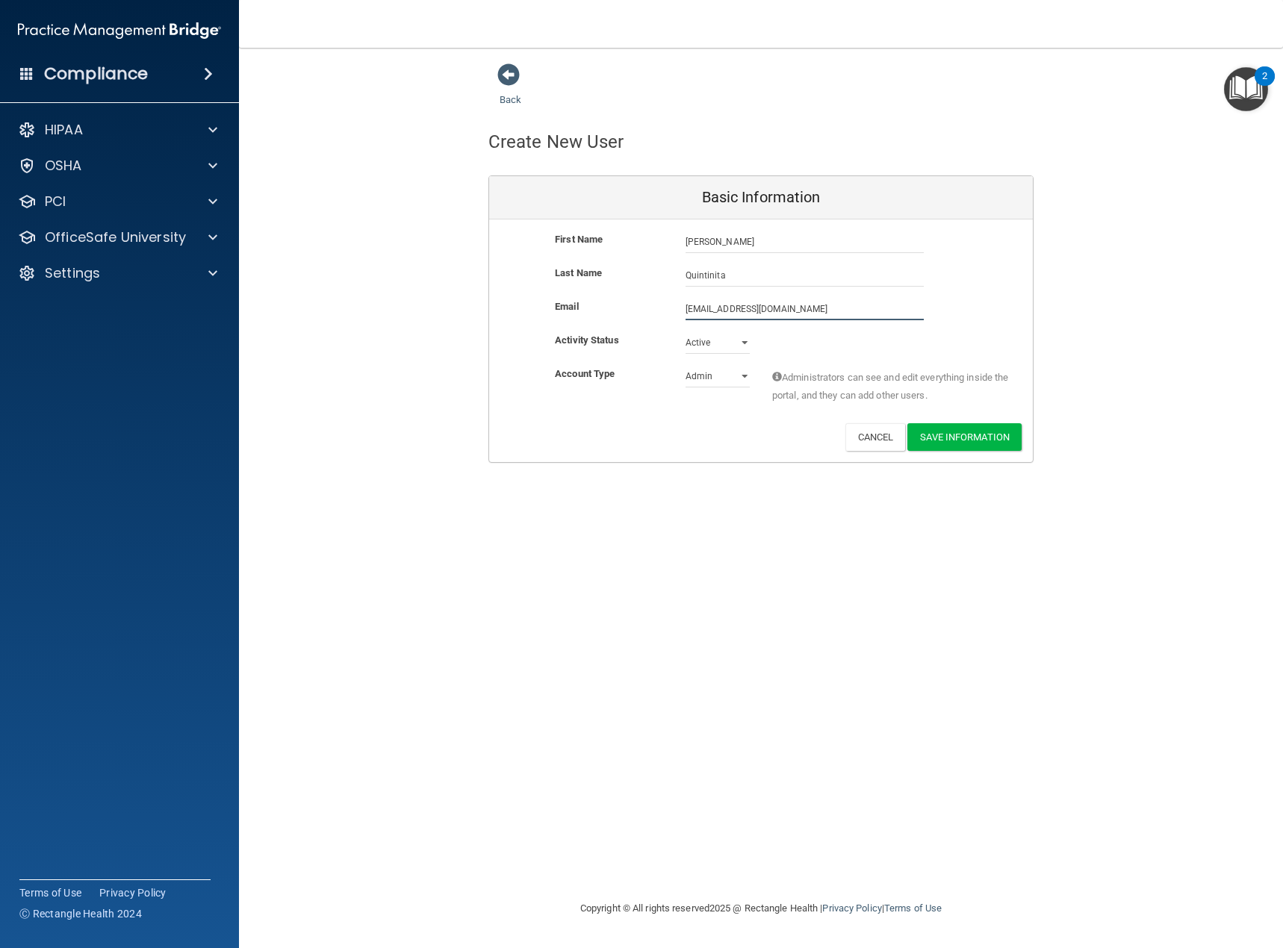
type input "[EMAIL_ADDRESS][DOMAIN_NAME]"
click at [747, 376] on select "Admin Member" at bounding box center [718, 376] width 64 height 22
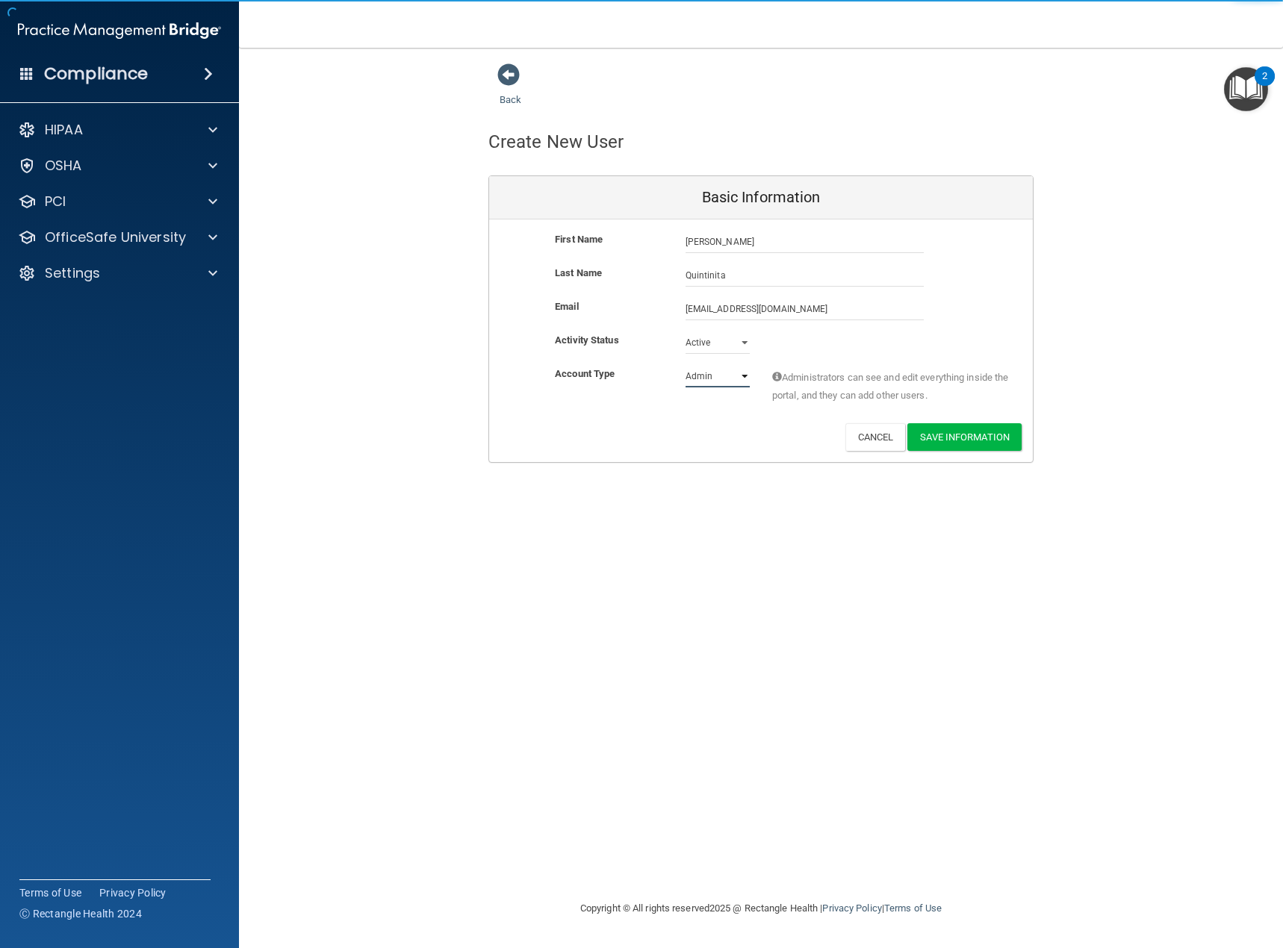
select select "practice_member"
click at [686, 365] on select "Admin Member" at bounding box center [718, 376] width 64 height 22
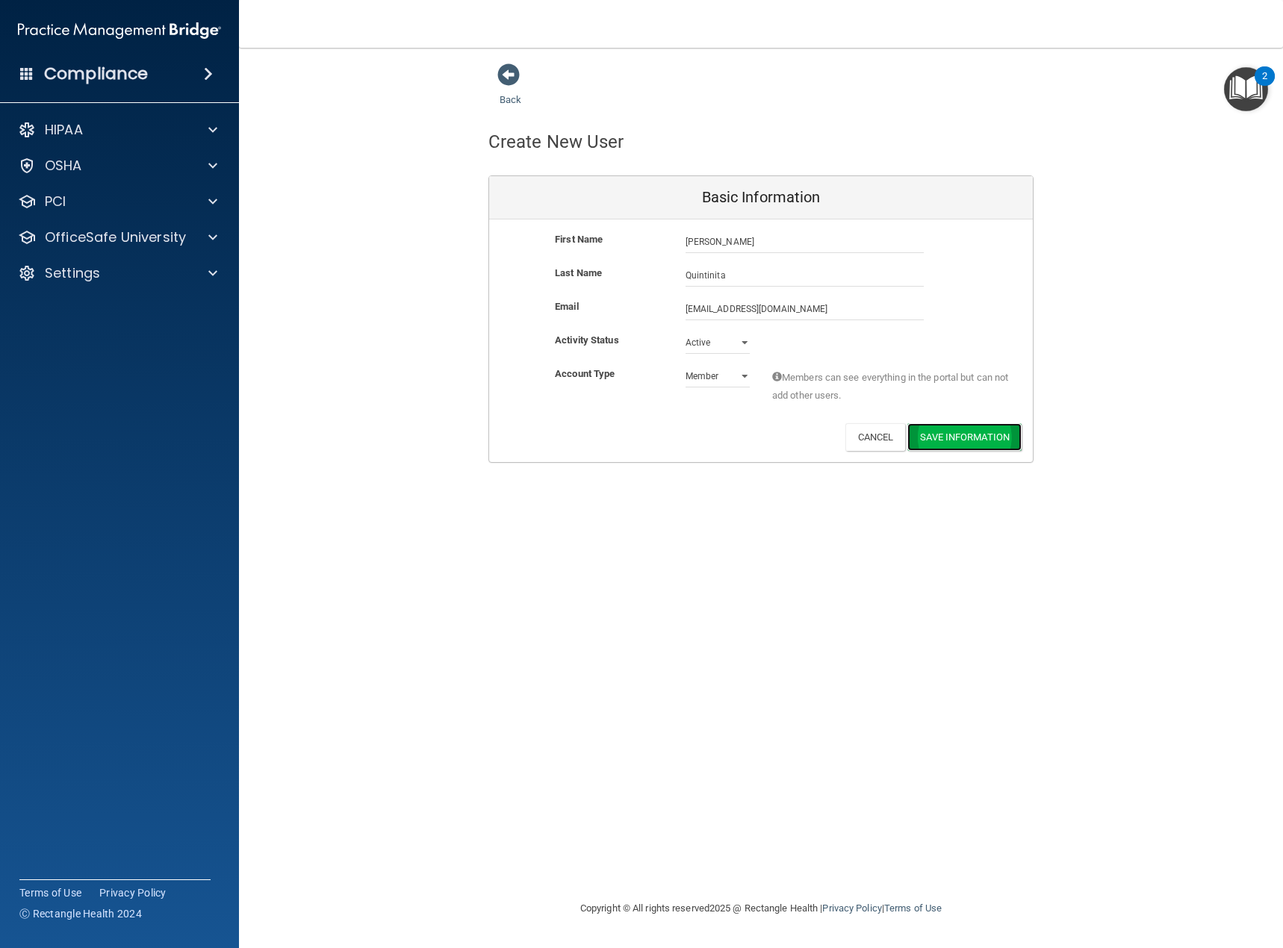
click at [946, 438] on button "Save Information" at bounding box center [964, 437] width 114 height 28
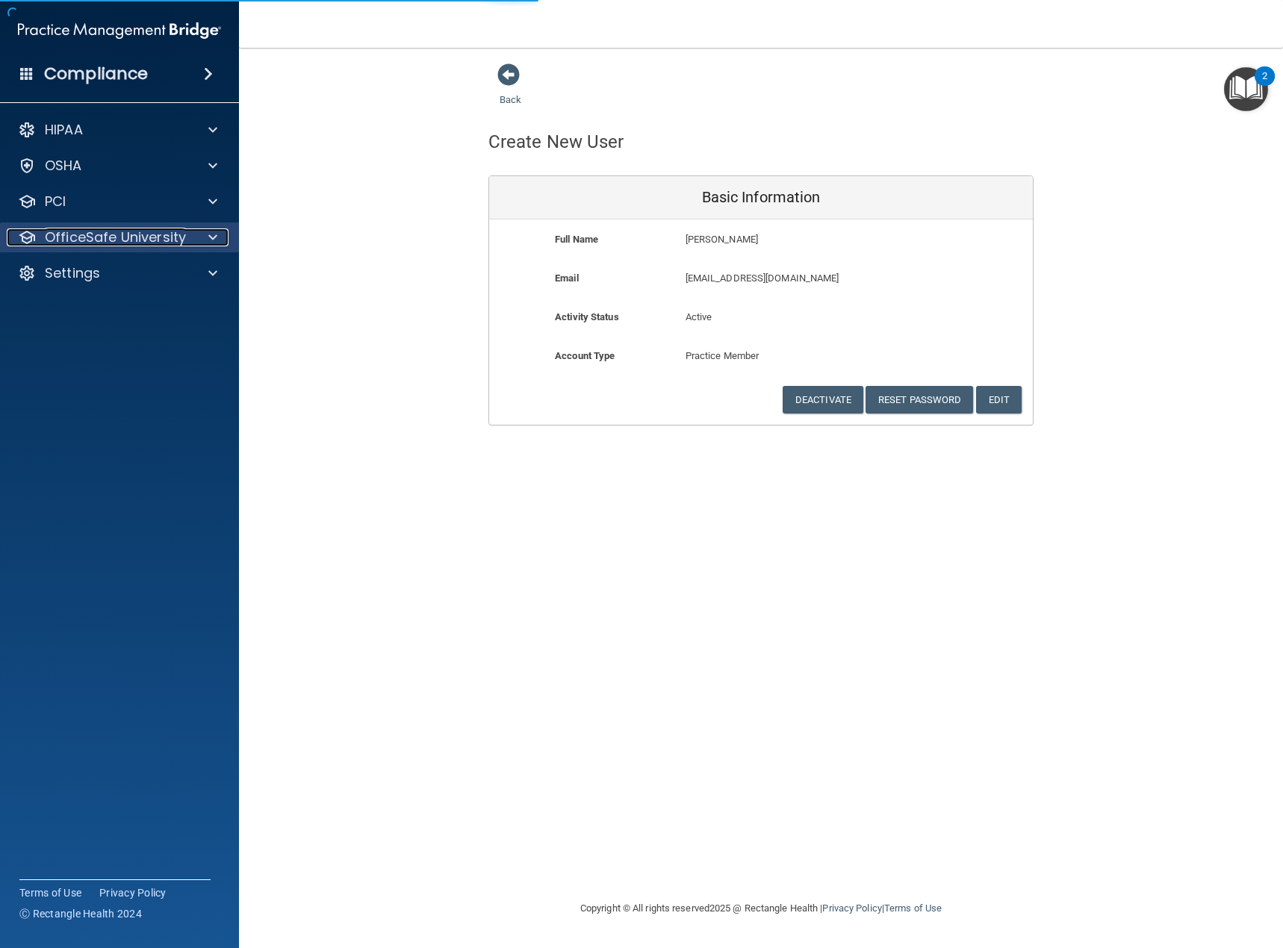
click at [101, 236] on p "OfficeSafe University" at bounding box center [115, 238] width 141 height 18
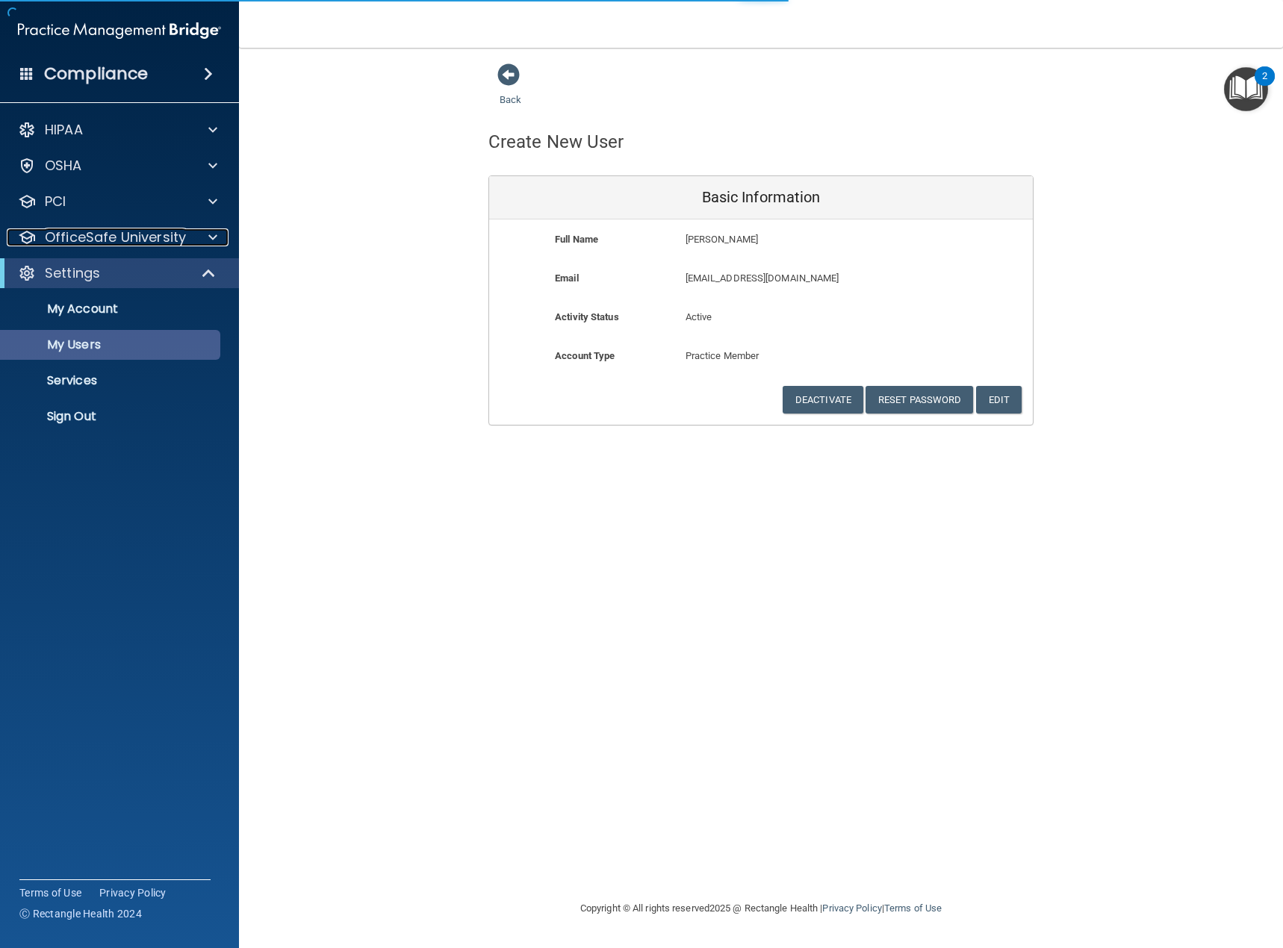
select select "20"
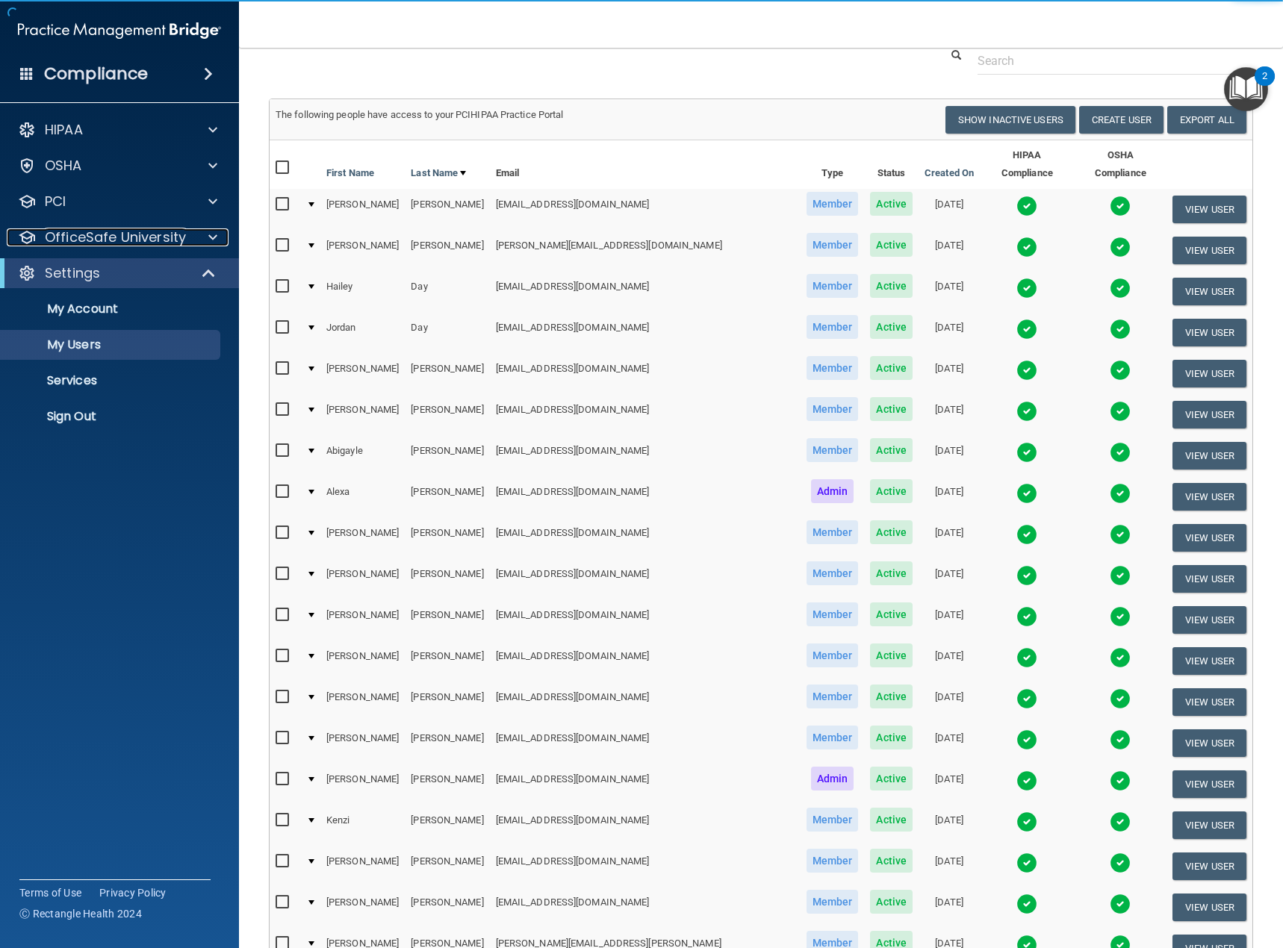
scroll to position [345, 0]
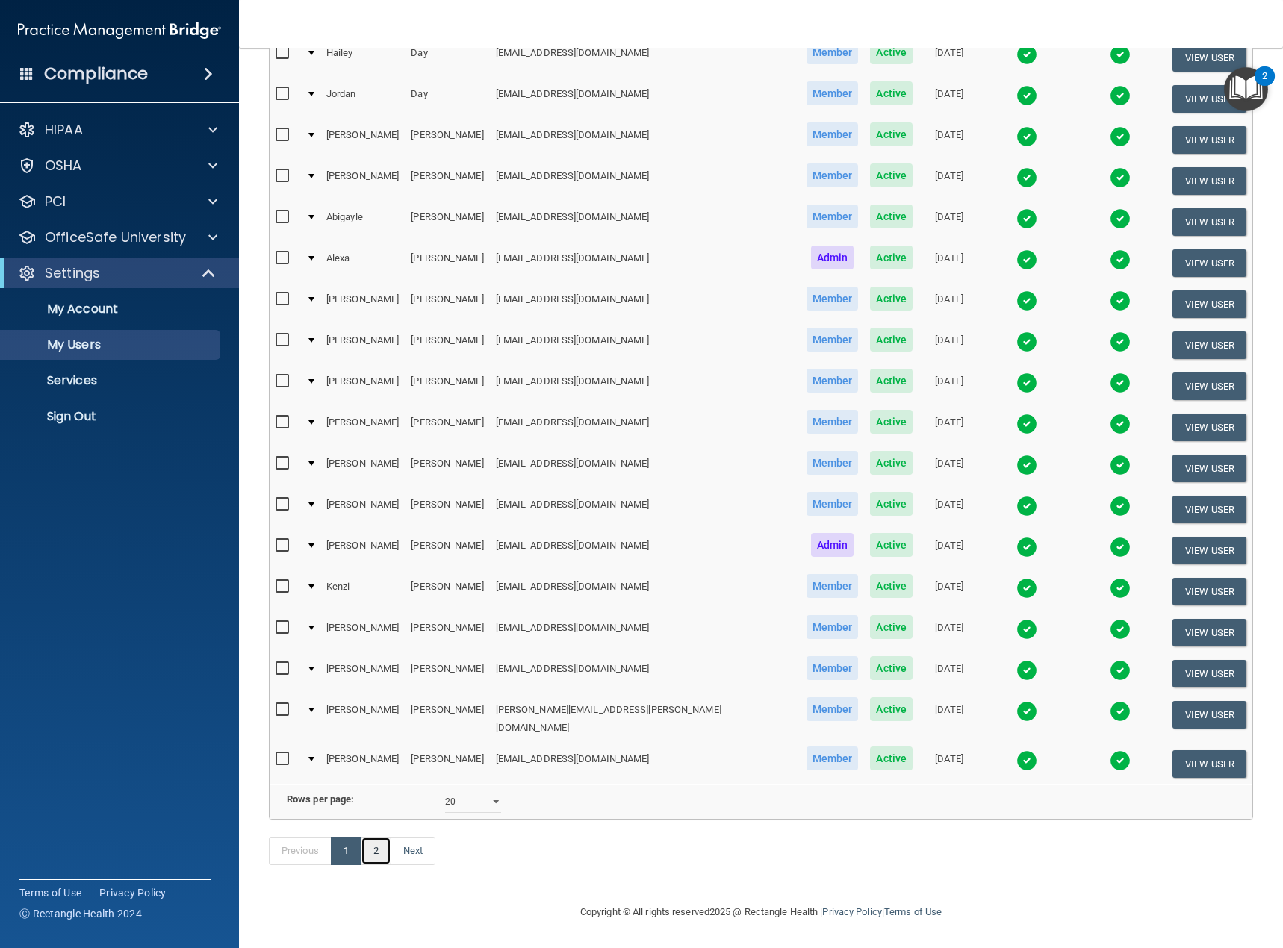
click at [371, 850] on link "2" at bounding box center [376, 851] width 31 height 28
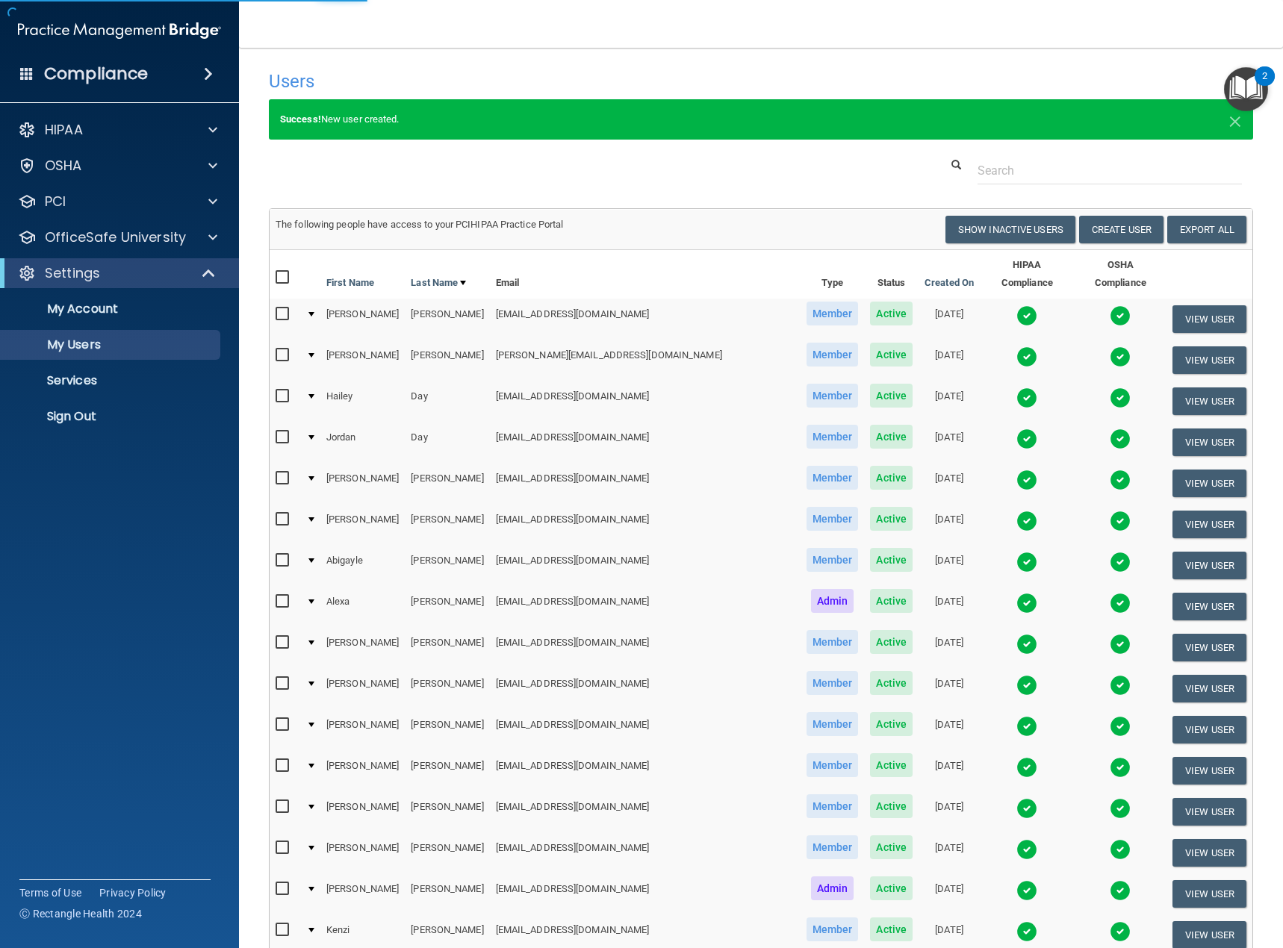
select select "20"
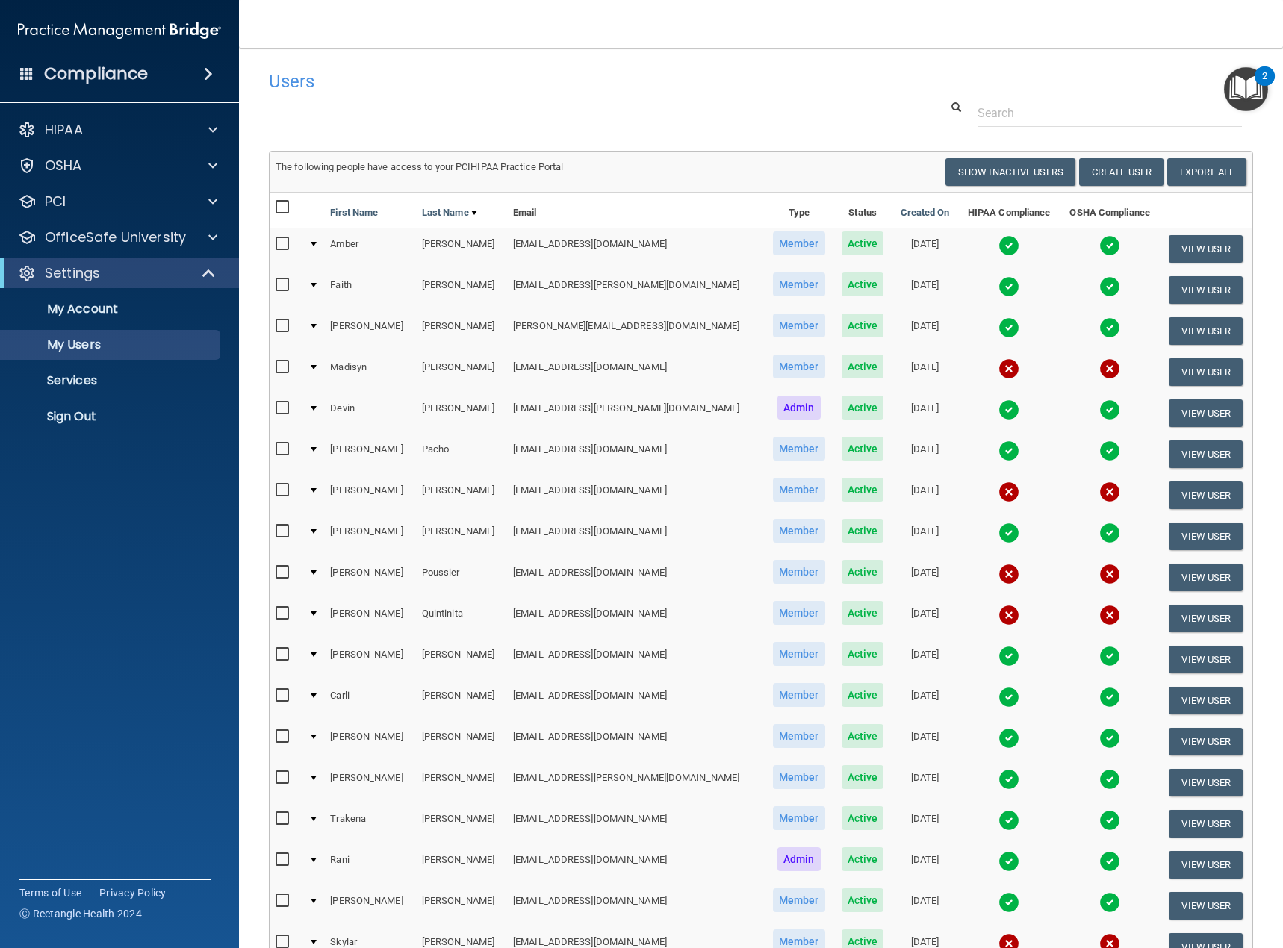
click at [276, 571] on input "checkbox" at bounding box center [284, 573] width 17 height 12
checkbox input "true"
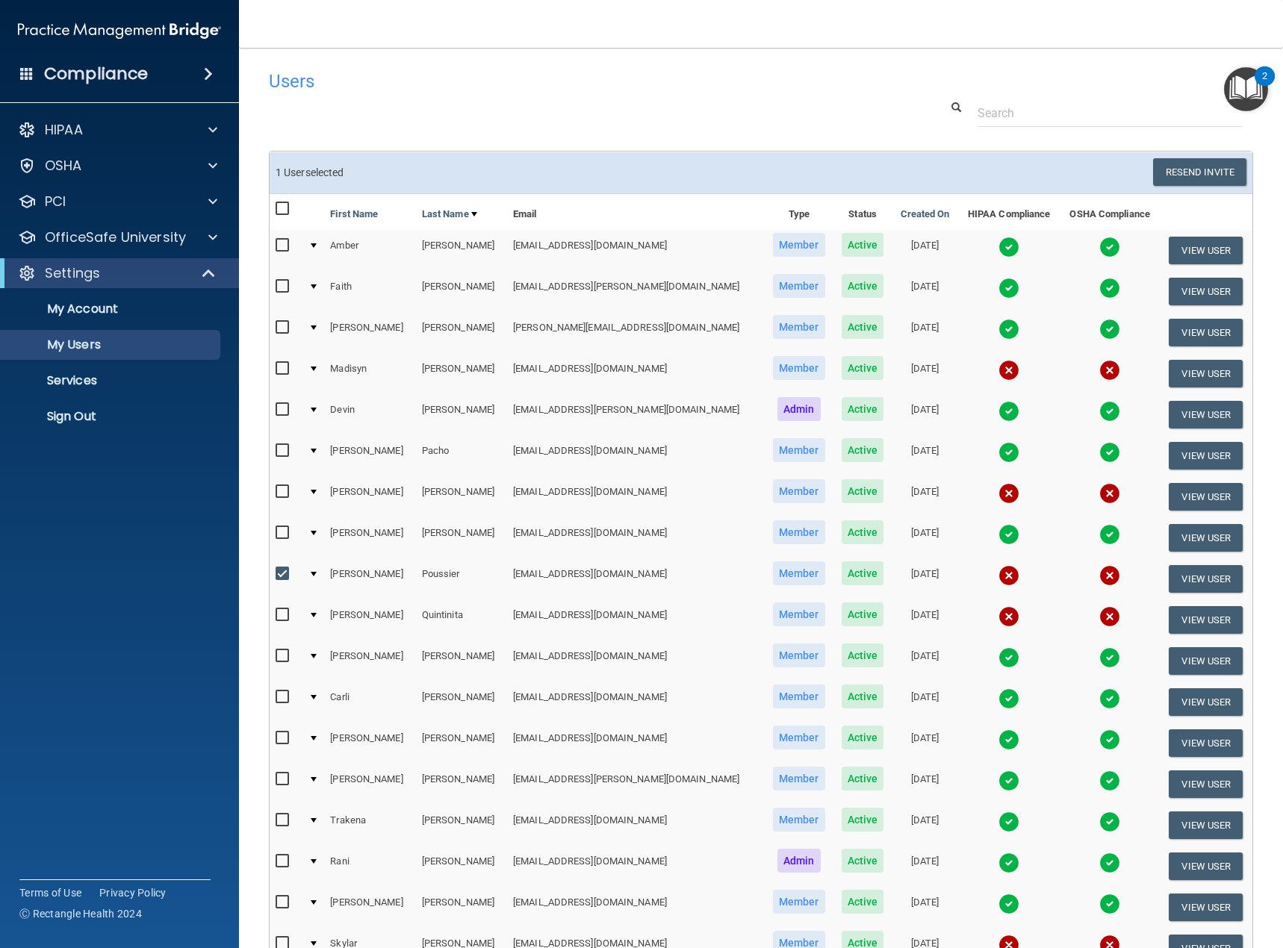
click at [278, 615] on input "checkbox" at bounding box center [284, 615] width 17 height 12
checkbox input "true"
click at [1199, 171] on button "Resend Invite" at bounding box center [1199, 172] width 93 height 28
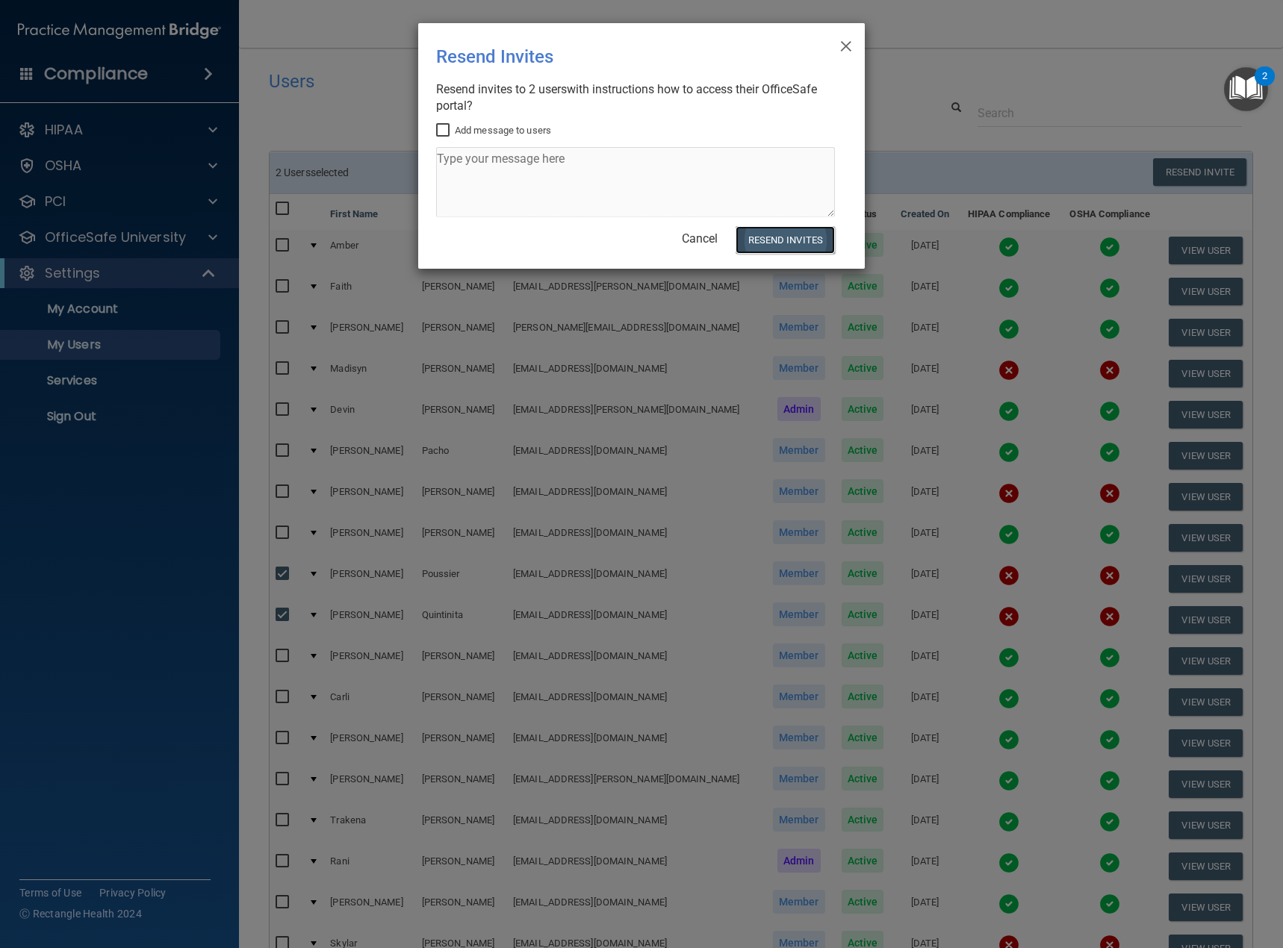
click at [783, 243] on button "Resend Invites" at bounding box center [785, 240] width 99 height 28
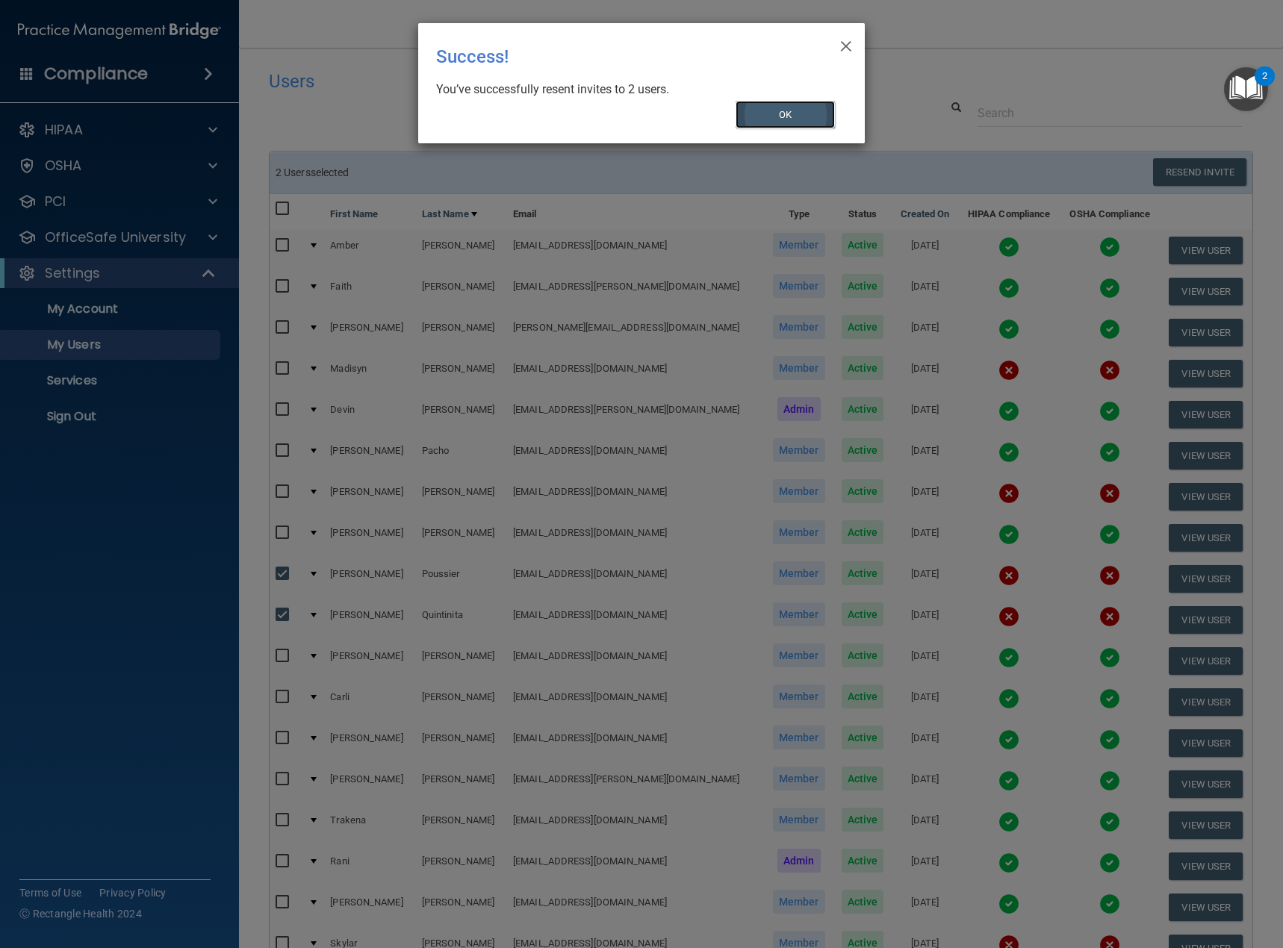
click at [784, 111] on button "OK" at bounding box center [786, 115] width 100 height 28
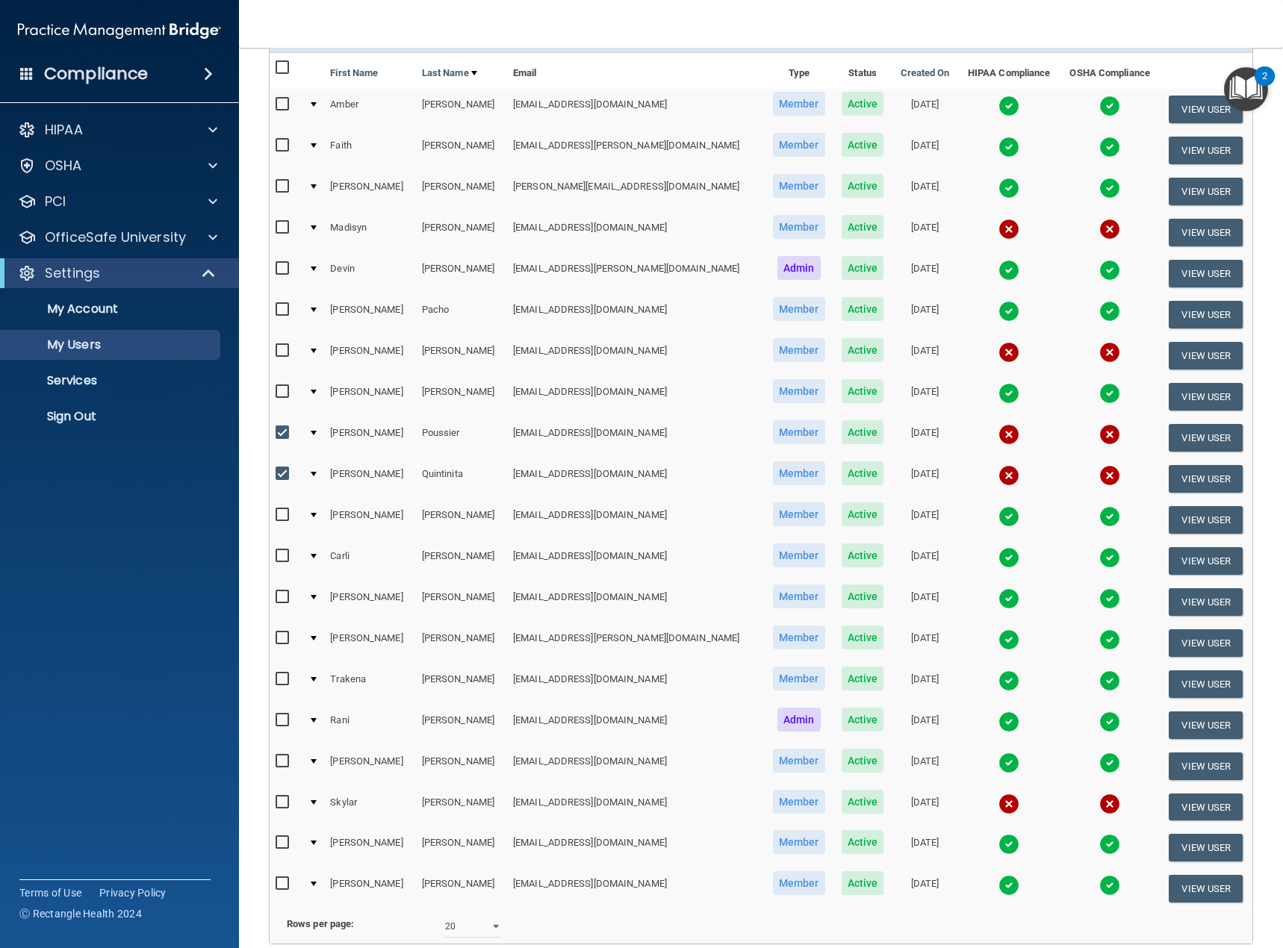
scroll to position [149, 0]
